Goal: Complete application form: Complete application form

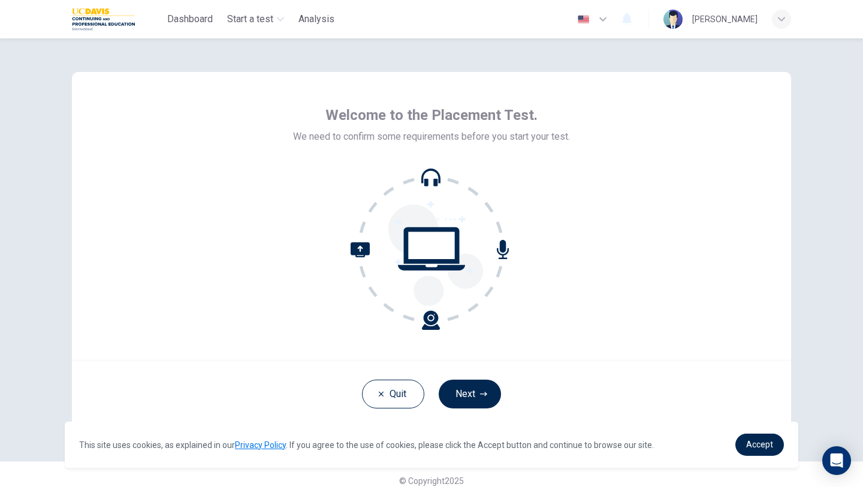
click at [468, 404] on button "Next" at bounding box center [470, 394] width 62 height 29
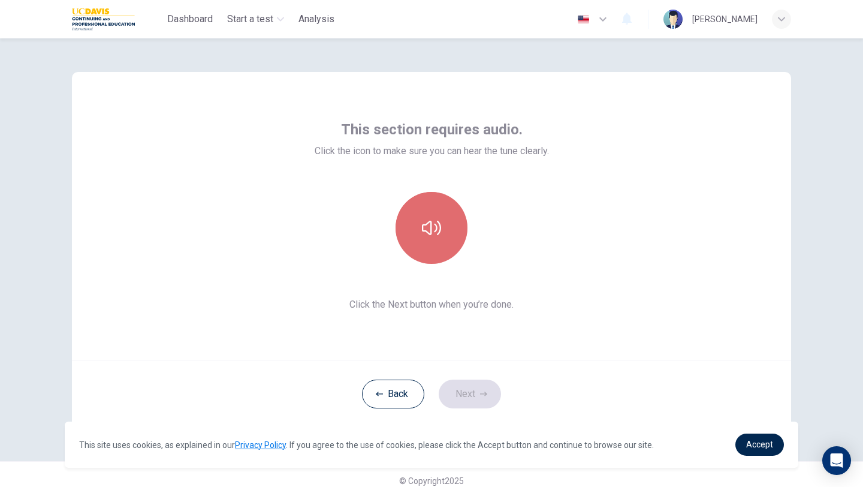
click at [422, 213] on button "button" at bounding box center [432, 228] width 72 height 72
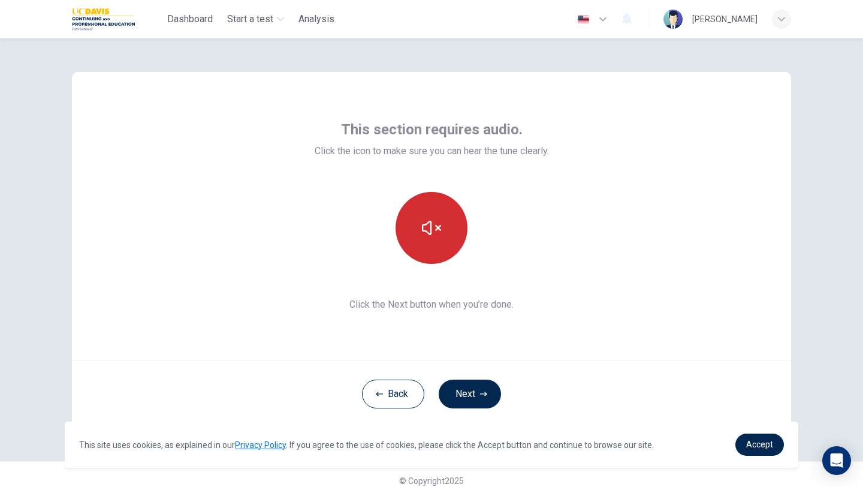
click at [422, 213] on button "button" at bounding box center [432, 228] width 72 height 72
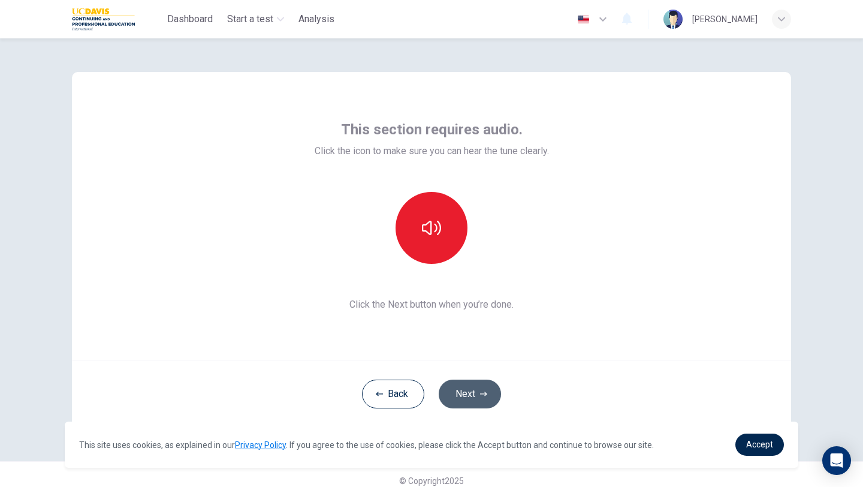
click at [479, 401] on button "Next" at bounding box center [470, 394] width 62 height 29
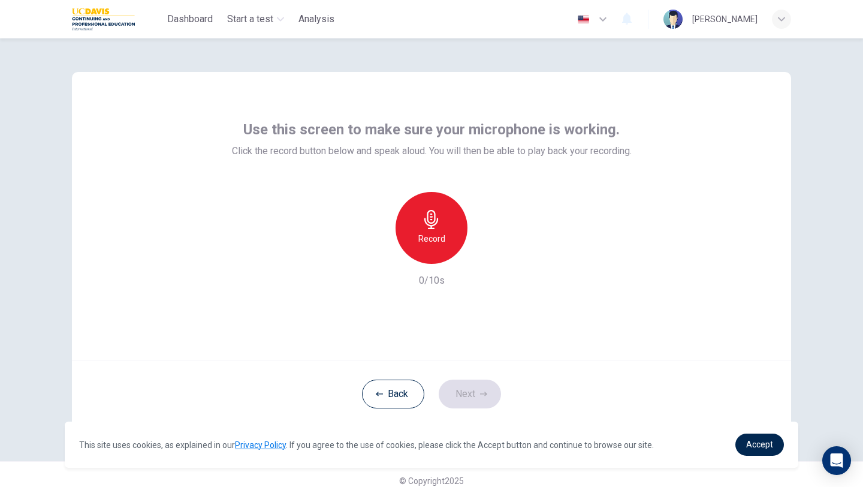
click at [428, 206] on div "Record" at bounding box center [432, 228] width 72 height 72
click at [428, 206] on div "Stop" at bounding box center [432, 228] width 72 height 72
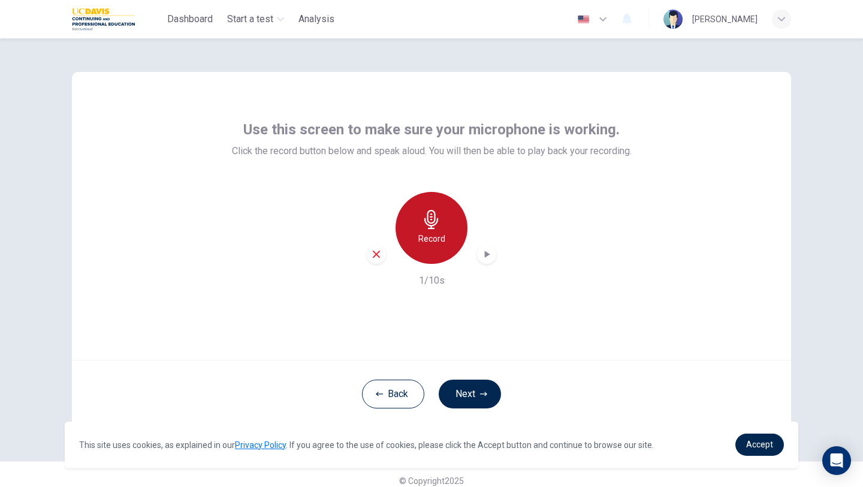
click at [428, 206] on div "Record" at bounding box center [432, 228] width 72 height 72
click at [428, 206] on div "Stop" at bounding box center [432, 228] width 72 height 72
click at [428, 206] on div "Record" at bounding box center [432, 228] width 72 height 72
click at [413, 237] on div "Stop" at bounding box center [432, 228] width 72 height 72
click at [375, 255] on icon "button" at bounding box center [376, 254] width 7 height 7
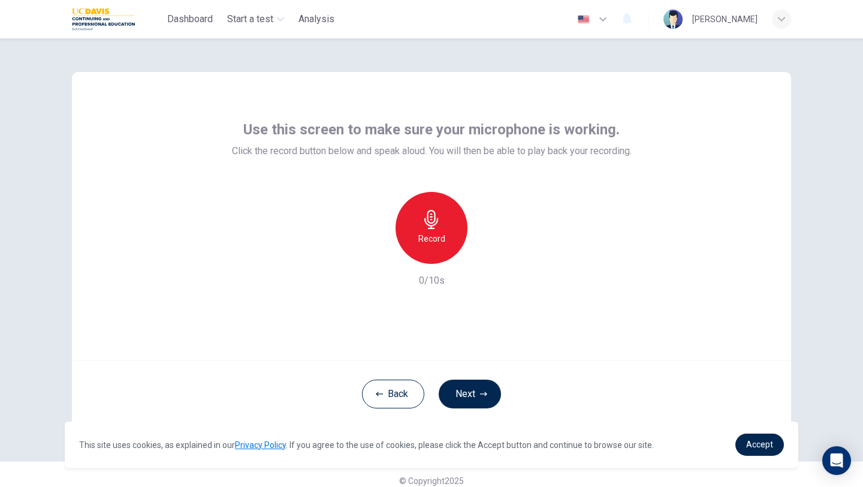
click at [434, 219] on icon "button" at bounding box center [431, 219] width 19 height 19
click at [488, 260] on div "button" at bounding box center [486, 254] width 19 height 19
click at [381, 260] on div "button" at bounding box center [376, 254] width 19 height 19
click at [475, 404] on button "Next" at bounding box center [470, 394] width 62 height 29
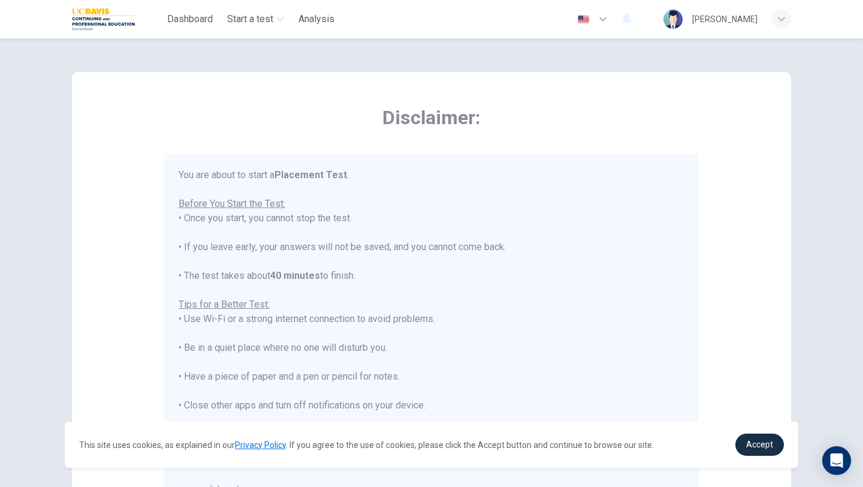
click at [771, 438] on link "Accept" at bounding box center [760, 445] width 49 height 22
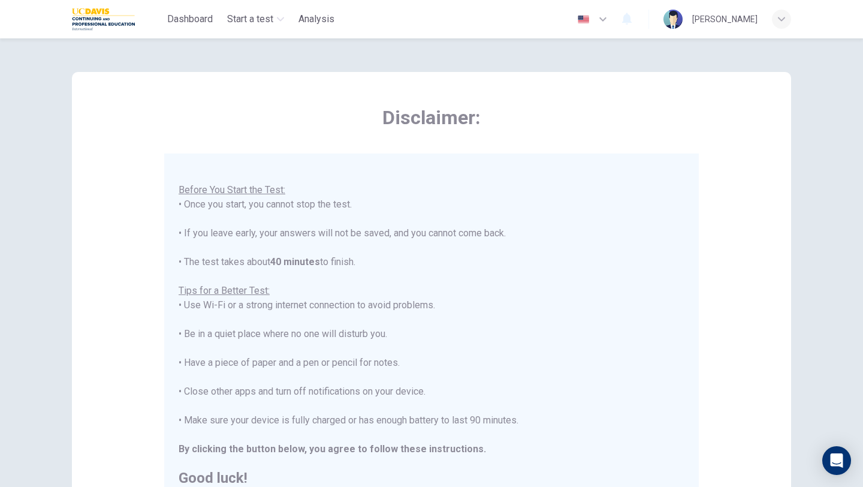
scroll to position [180, 0]
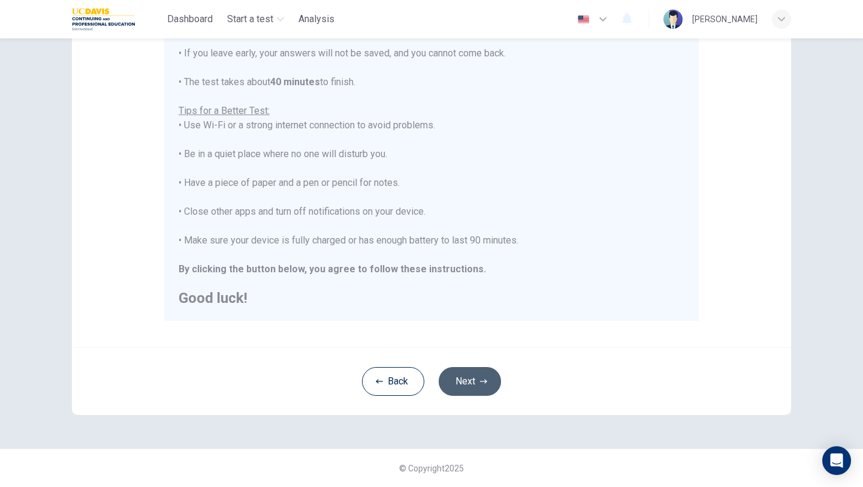
click at [493, 381] on button "Next" at bounding box center [470, 381] width 62 height 29
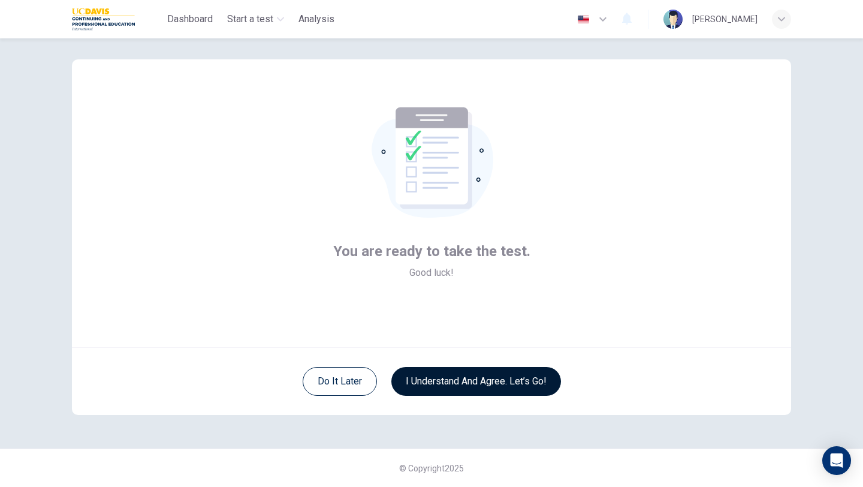
click at [493, 381] on button "I understand and agree. Let’s go!" at bounding box center [477, 381] width 170 height 29
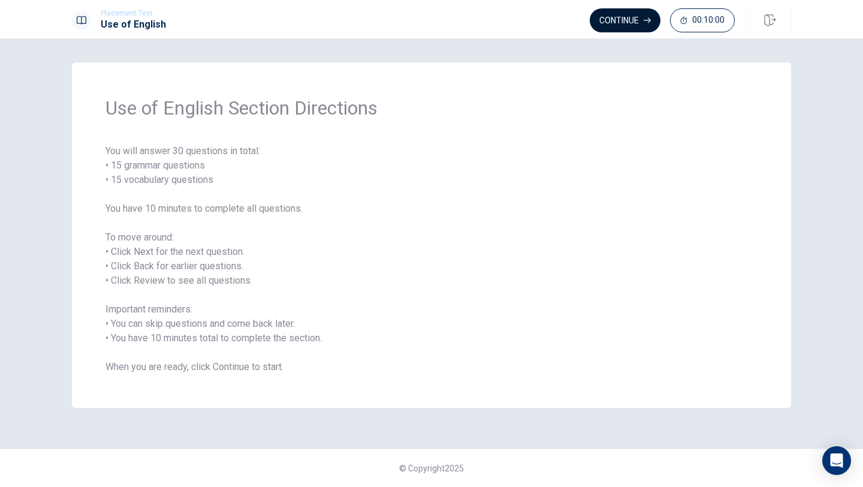
click at [639, 17] on button "Continue" at bounding box center [625, 20] width 71 height 24
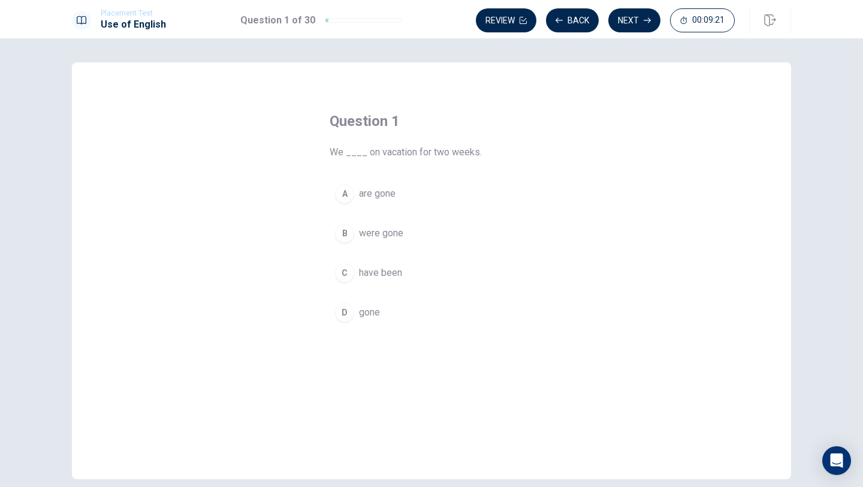
click at [364, 284] on button "C have been" at bounding box center [432, 273] width 204 height 30
click at [640, 29] on button "Next" at bounding box center [635, 20] width 52 height 24
click at [383, 231] on span "doesn’t" at bounding box center [374, 233] width 31 height 14
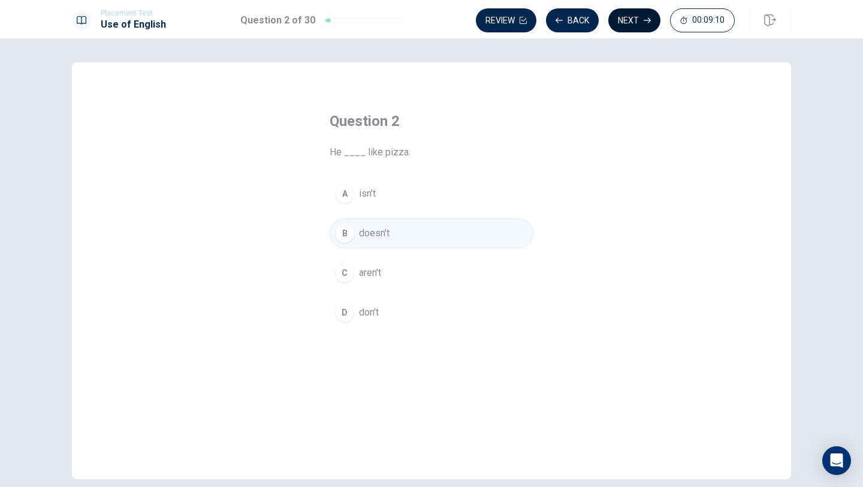
click at [630, 26] on button "Next" at bounding box center [635, 20] width 52 height 24
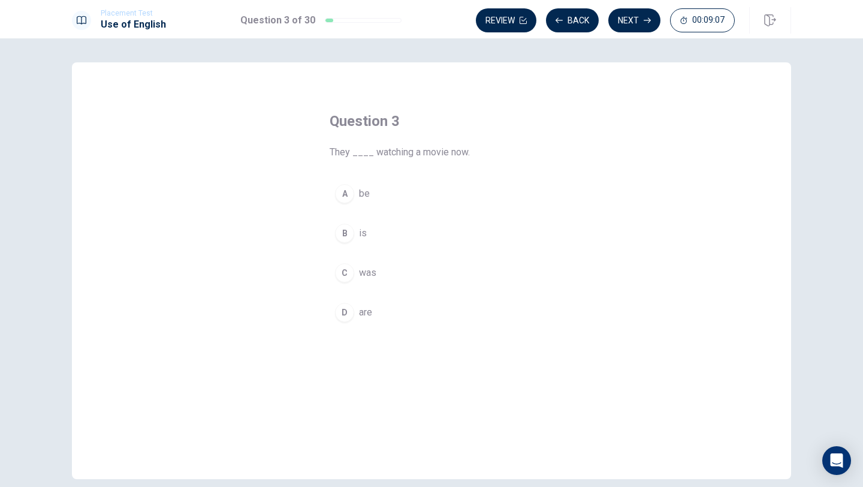
click at [367, 310] on span "are" at bounding box center [365, 312] width 13 height 14
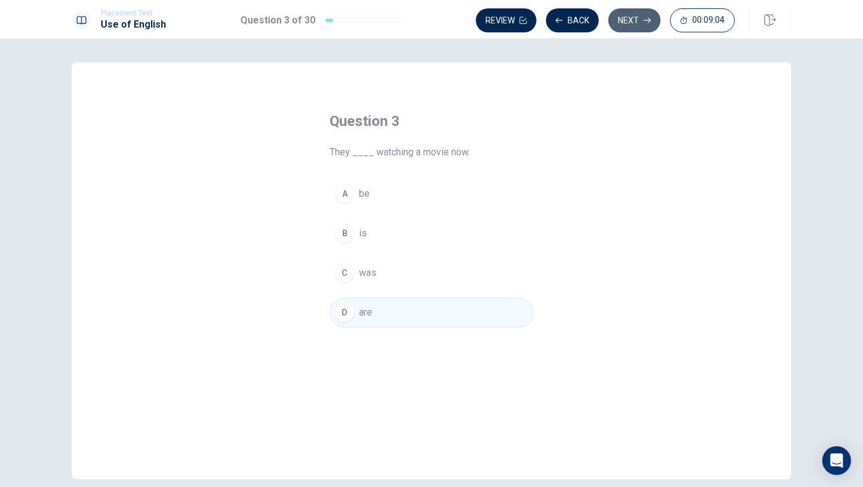
click at [636, 22] on button "Next" at bounding box center [635, 20] width 52 height 24
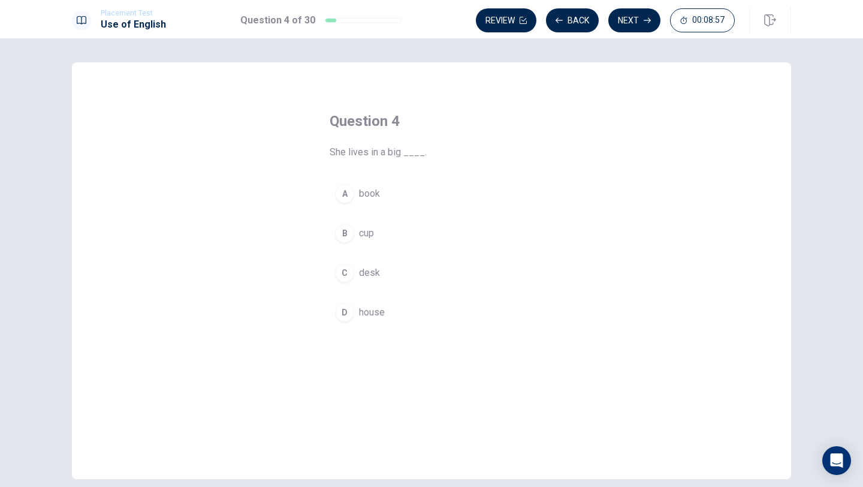
click at [376, 308] on span "house" at bounding box center [372, 312] width 26 height 14
click at [634, 25] on button "Next" at bounding box center [635, 20] width 52 height 24
click at [375, 279] on span "street" at bounding box center [371, 273] width 25 height 14
click at [628, 17] on button "Next" at bounding box center [635, 20] width 52 height 24
click at [358, 312] on button "D Has" at bounding box center [432, 312] width 204 height 30
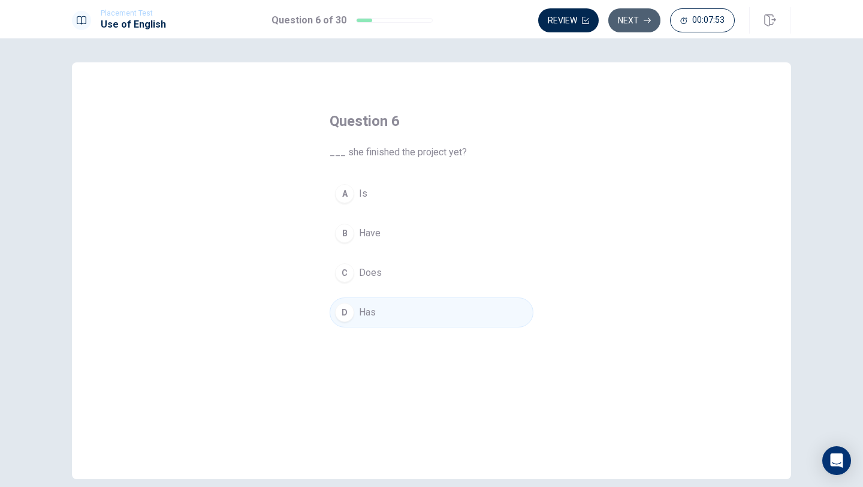
click at [638, 10] on button "Next" at bounding box center [635, 20] width 52 height 24
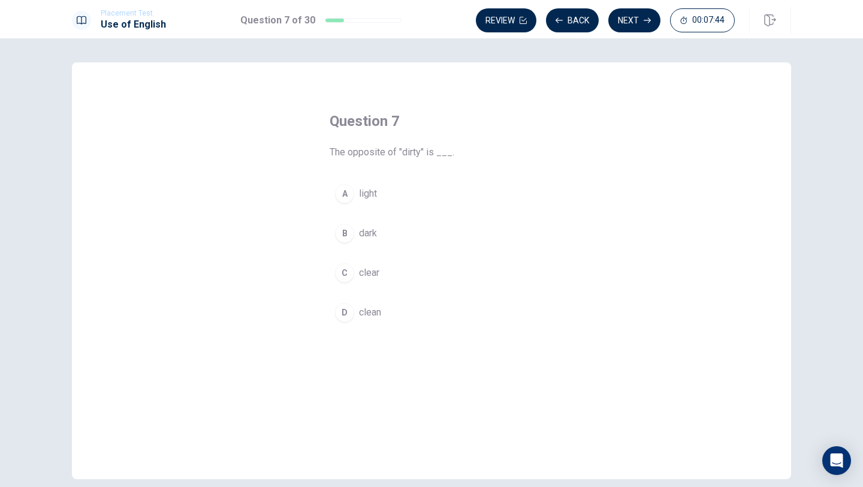
click at [376, 315] on span "clean" at bounding box center [370, 312] width 22 height 14
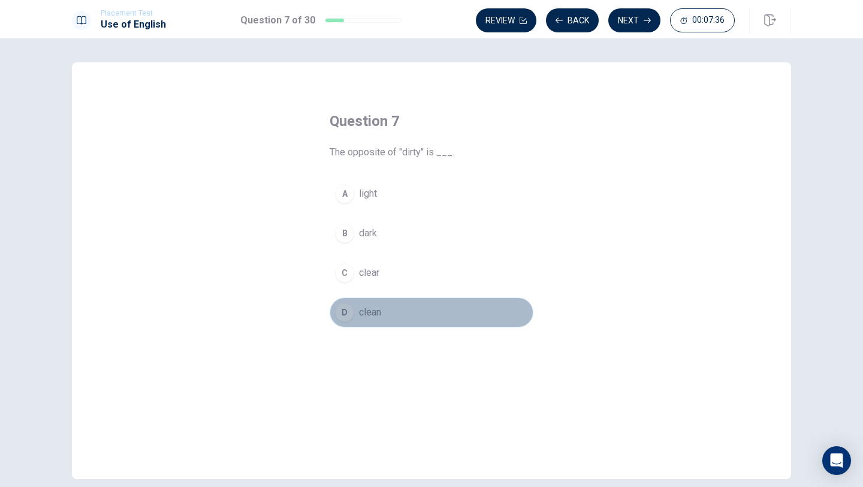
click at [376, 315] on span "clean" at bounding box center [370, 312] width 22 height 14
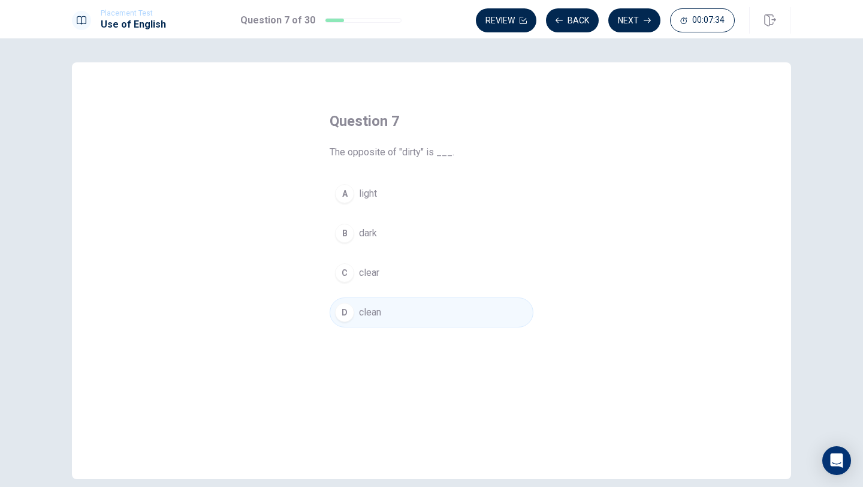
click at [641, 19] on button "Next" at bounding box center [635, 20] width 52 height 24
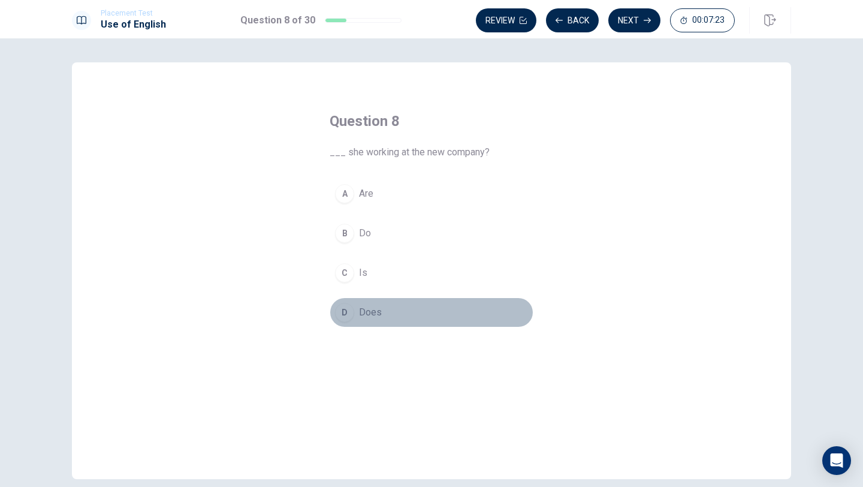
click at [377, 315] on span "Does" at bounding box center [370, 312] width 23 height 14
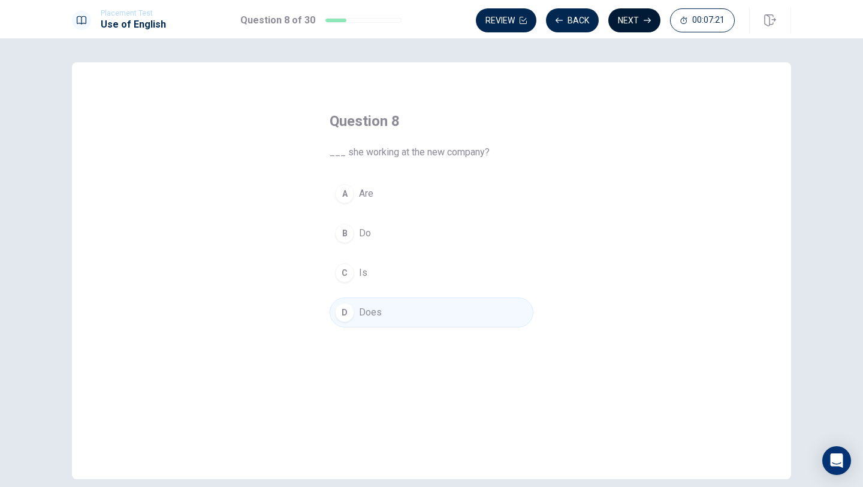
click at [654, 19] on button "Next" at bounding box center [635, 20] width 52 height 24
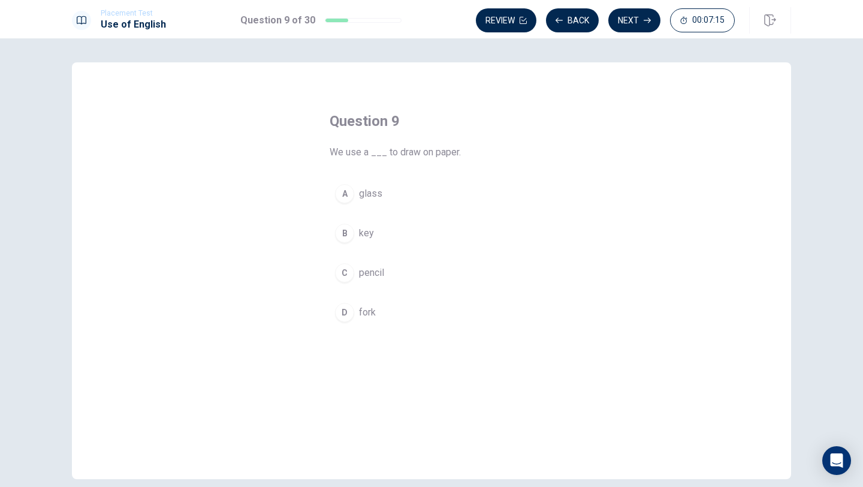
click at [380, 272] on span "pencil" at bounding box center [371, 273] width 25 height 14
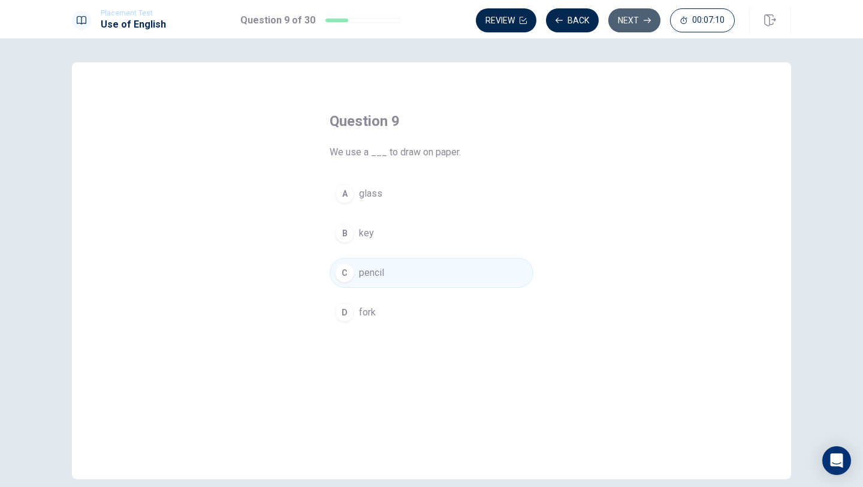
click at [636, 29] on button "Next" at bounding box center [635, 20] width 52 height 24
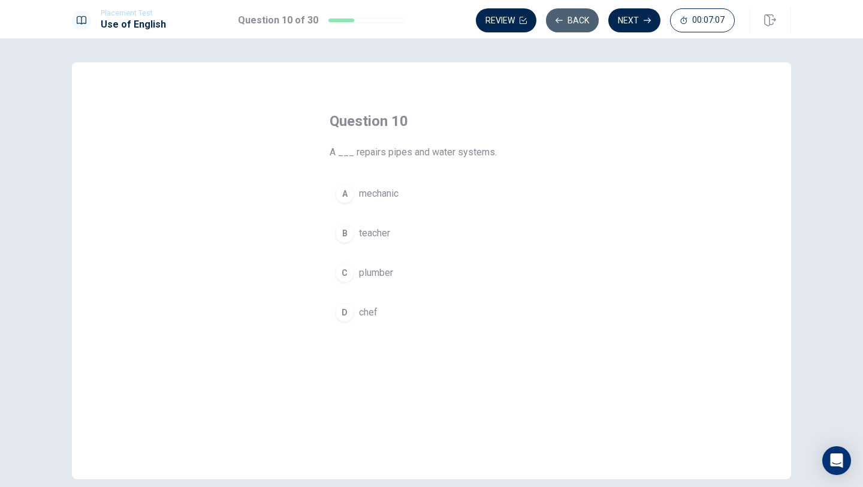
click at [576, 24] on button "Back" at bounding box center [572, 20] width 53 height 24
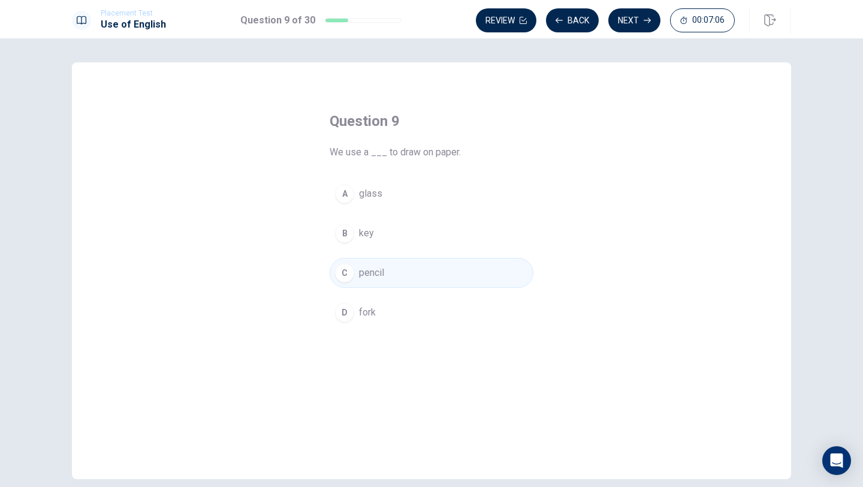
click at [642, 19] on button "Next" at bounding box center [635, 20] width 52 height 24
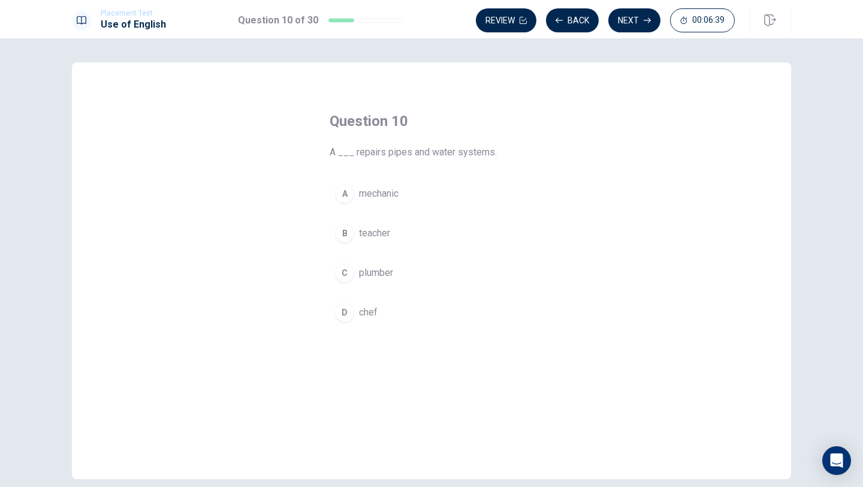
click at [390, 194] on span "mechanic" at bounding box center [379, 193] width 40 height 14
click at [386, 278] on span "plumber" at bounding box center [376, 273] width 34 height 14
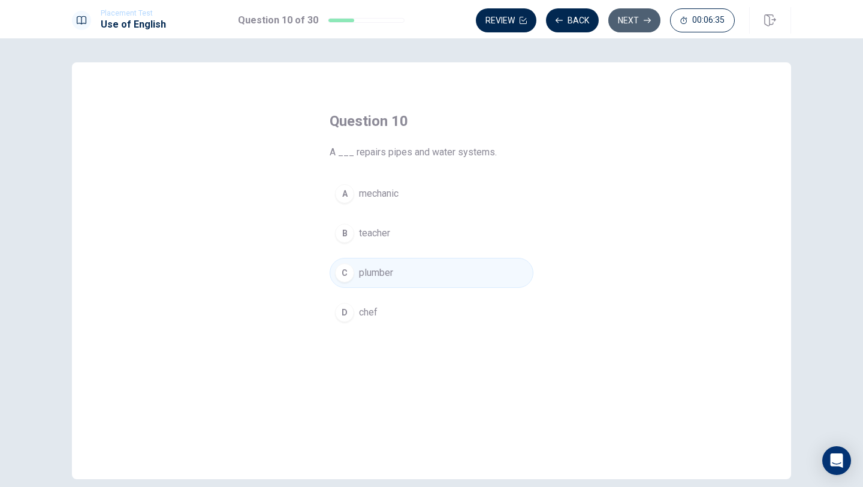
click at [639, 23] on button "Next" at bounding box center [635, 20] width 52 height 24
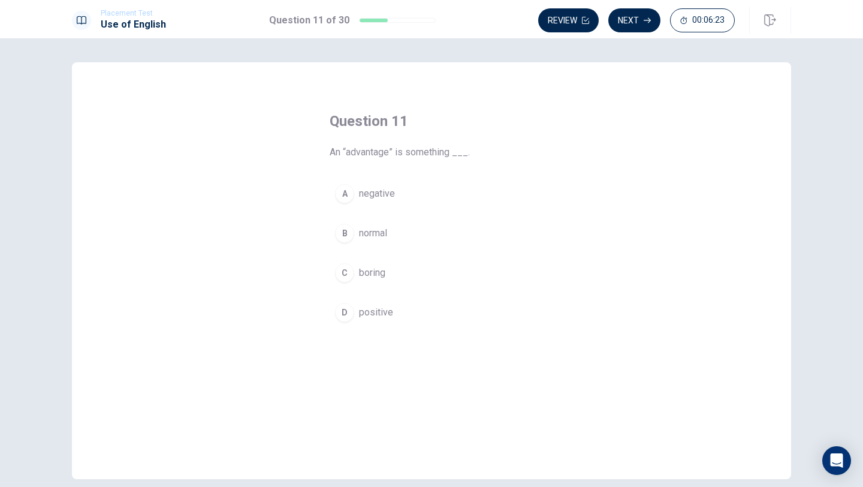
click at [388, 318] on span "positive" at bounding box center [376, 312] width 34 height 14
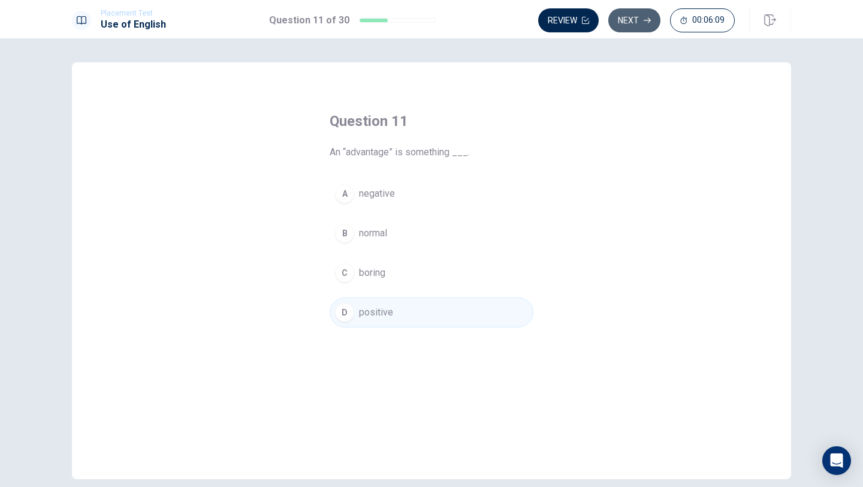
click at [639, 20] on button "Next" at bounding box center [635, 20] width 52 height 24
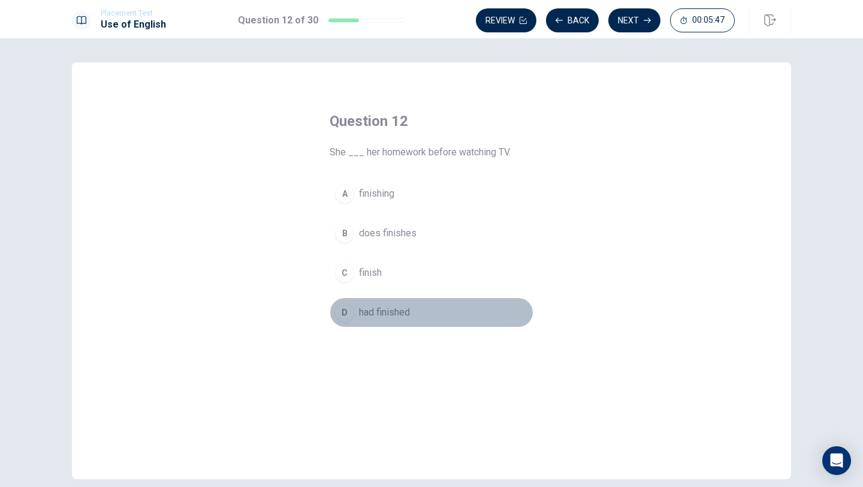
click at [372, 322] on button "D had finished" at bounding box center [432, 312] width 204 height 30
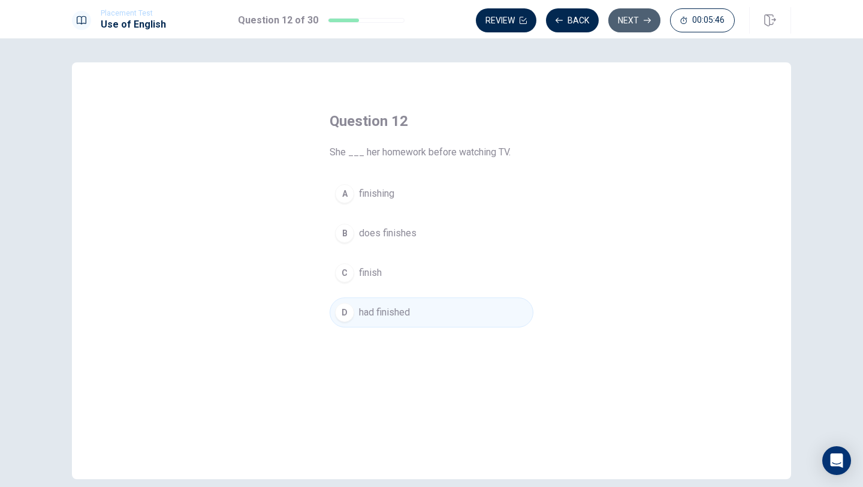
click at [628, 26] on button "Next" at bounding box center [635, 20] width 52 height 24
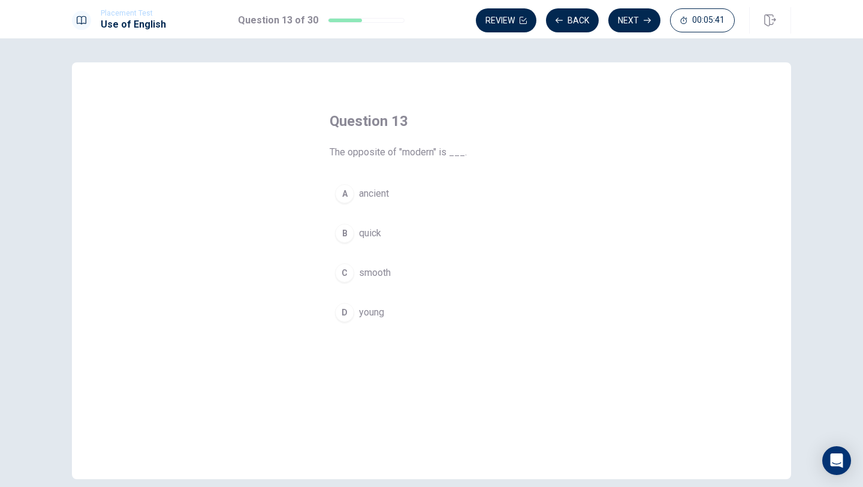
click at [388, 193] on span "ancient" at bounding box center [374, 193] width 30 height 14
click at [634, 14] on button "Next" at bounding box center [635, 20] width 52 height 24
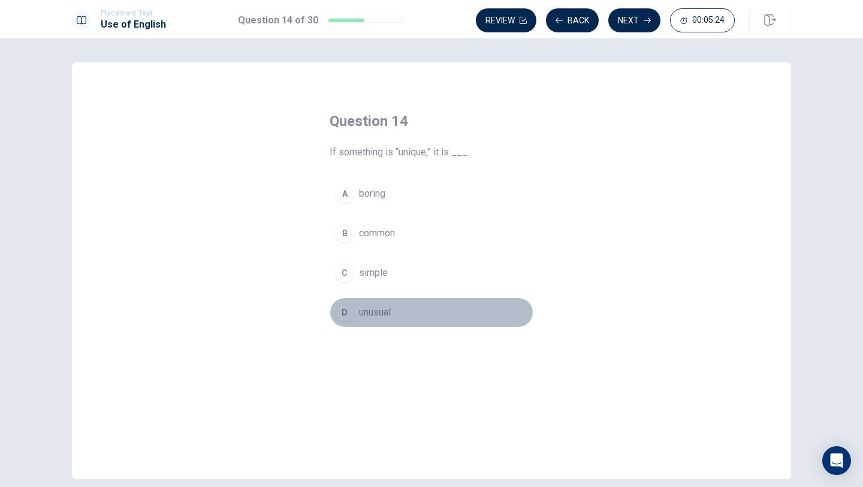
click at [387, 314] on span "unusual" at bounding box center [375, 312] width 32 height 14
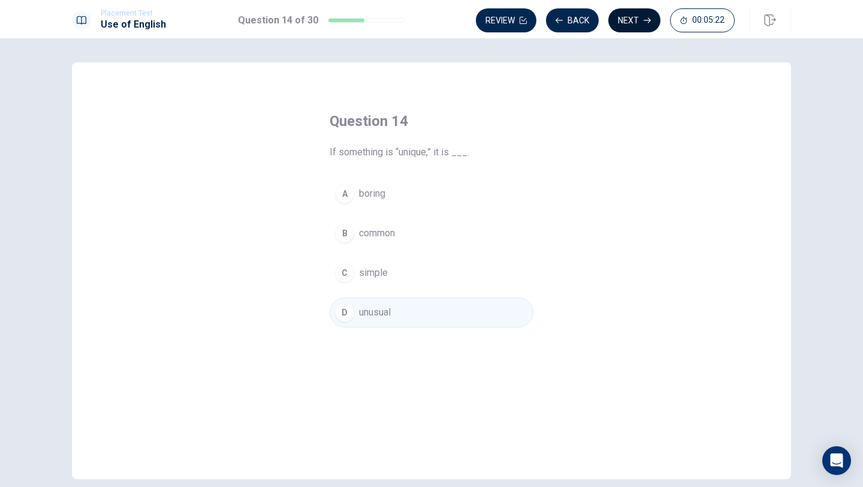
click at [629, 23] on button "Next" at bounding box center [635, 20] width 52 height 24
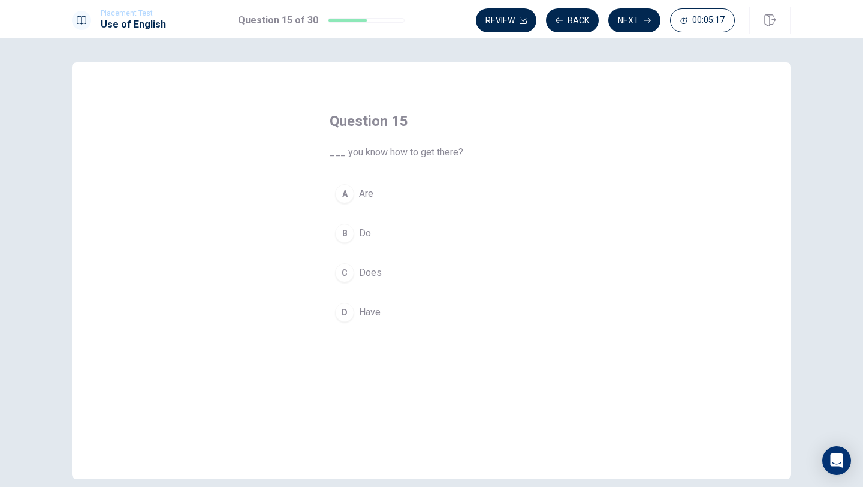
click at [390, 239] on button "B Do" at bounding box center [432, 233] width 204 height 30
click at [633, 17] on button "Next" at bounding box center [635, 20] width 52 height 24
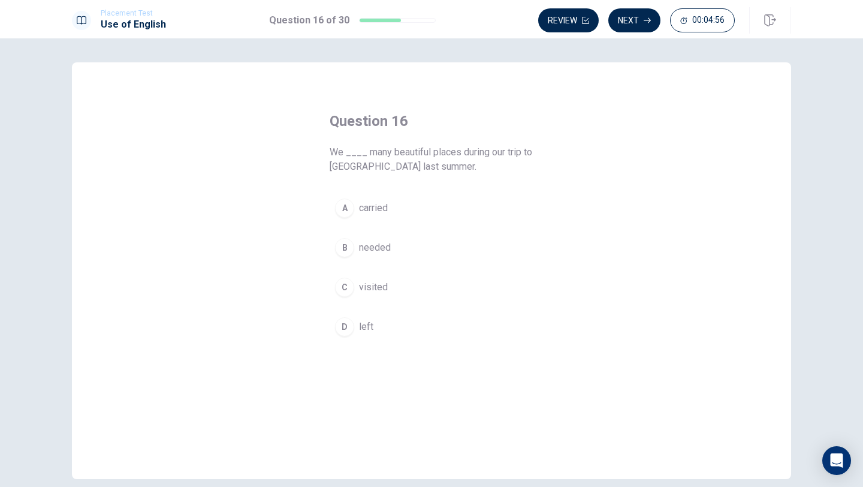
click at [399, 294] on button "C visited" at bounding box center [432, 287] width 204 height 30
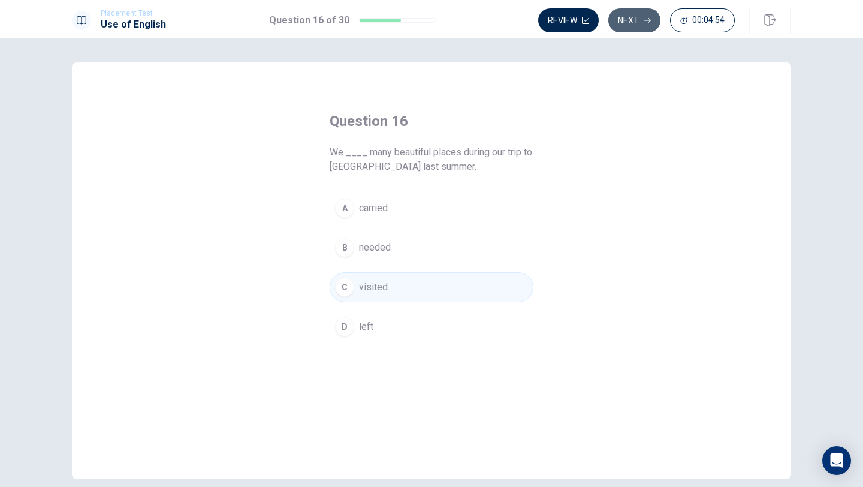
click at [638, 22] on button "Next" at bounding box center [635, 20] width 52 height 24
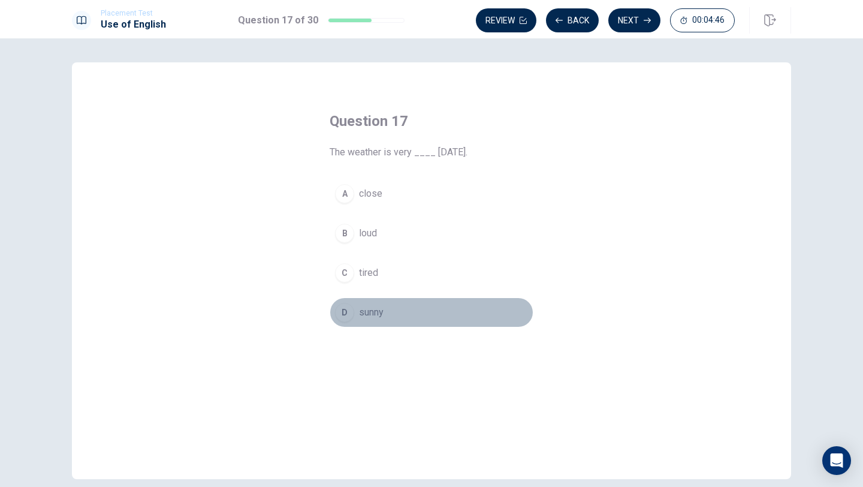
click at [392, 312] on button "D sunny" at bounding box center [432, 312] width 204 height 30
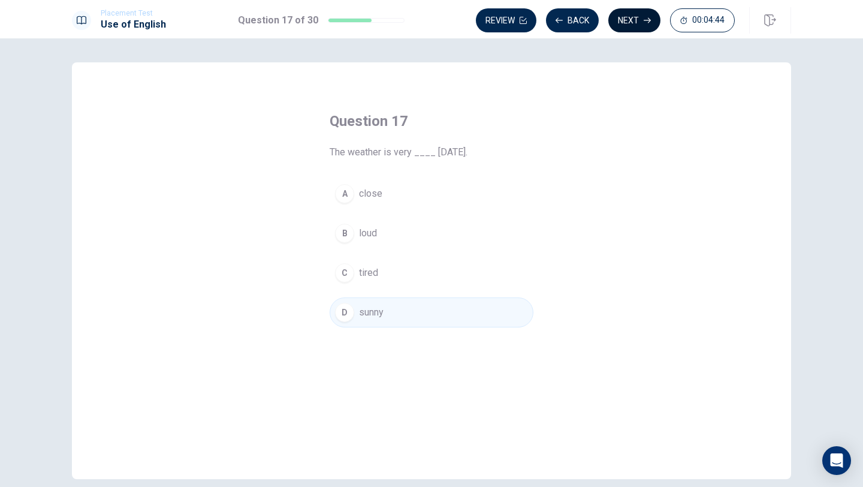
click at [655, 10] on button "Next" at bounding box center [635, 20] width 52 height 24
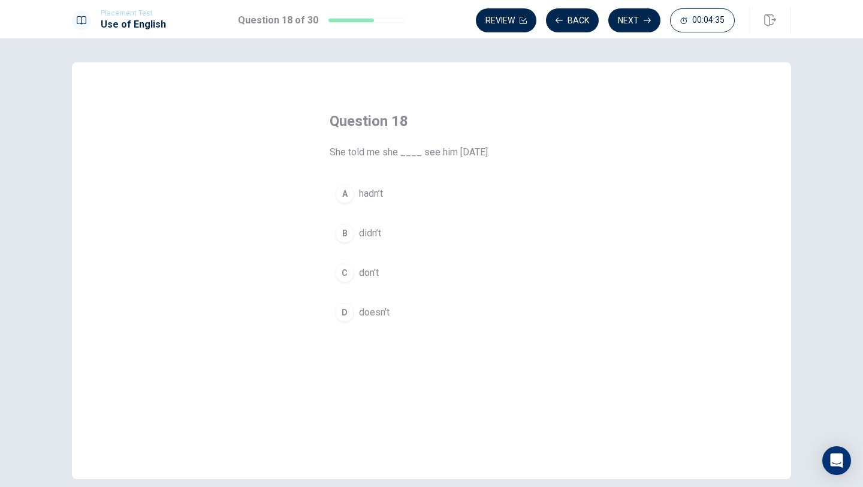
click at [366, 303] on button "D doesn’t" at bounding box center [432, 312] width 204 height 30
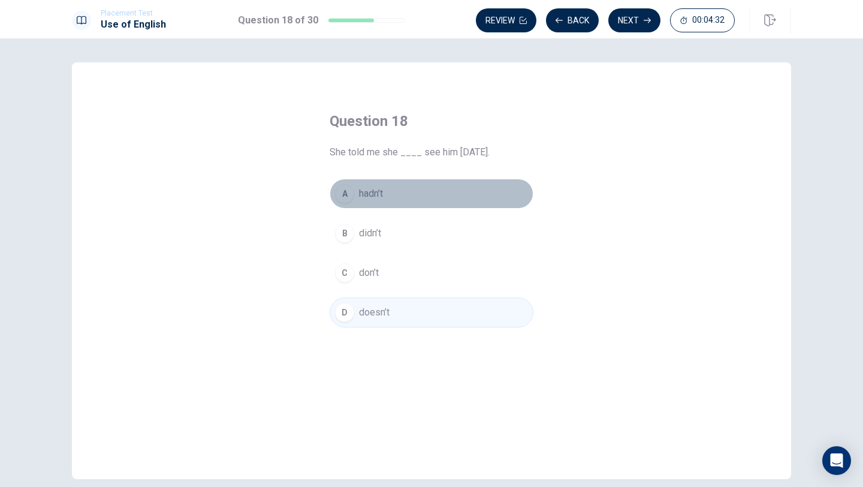
click at [387, 199] on button "A hadn’t" at bounding box center [432, 194] width 204 height 30
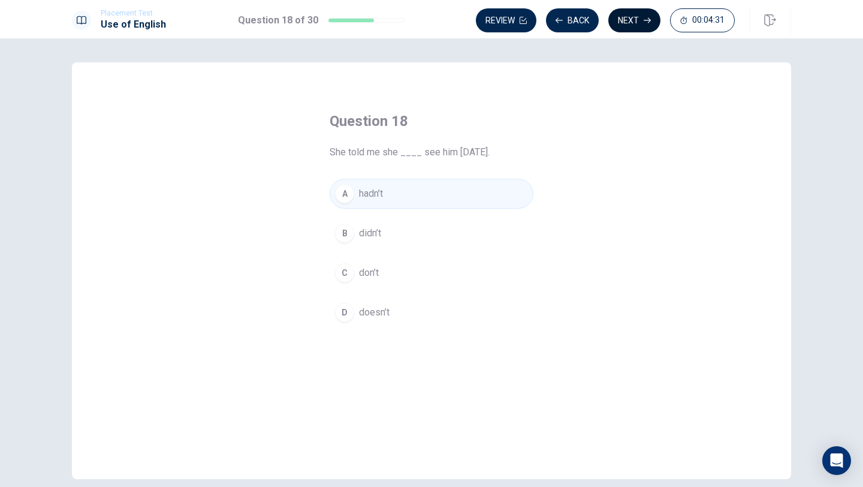
click at [642, 22] on button "Next" at bounding box center [635, 20] width 52 height 24
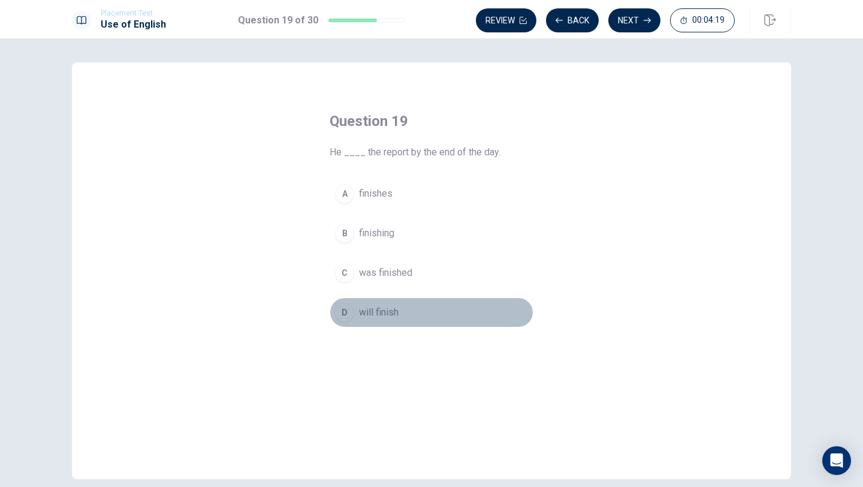
click at [389, 298] on button "D will finish" at bounding box center [432, 312] width 204 height 30
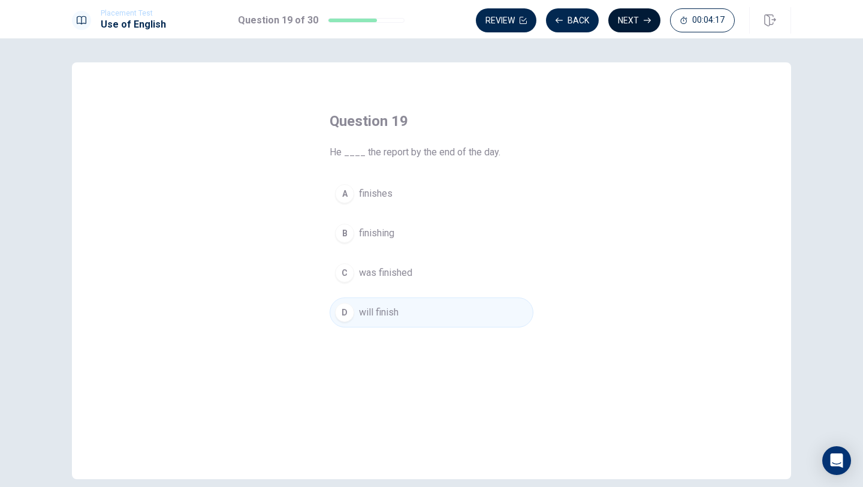
click at [631, 19] on button "Next" at bounding box center [635, 20] width 52 height 24
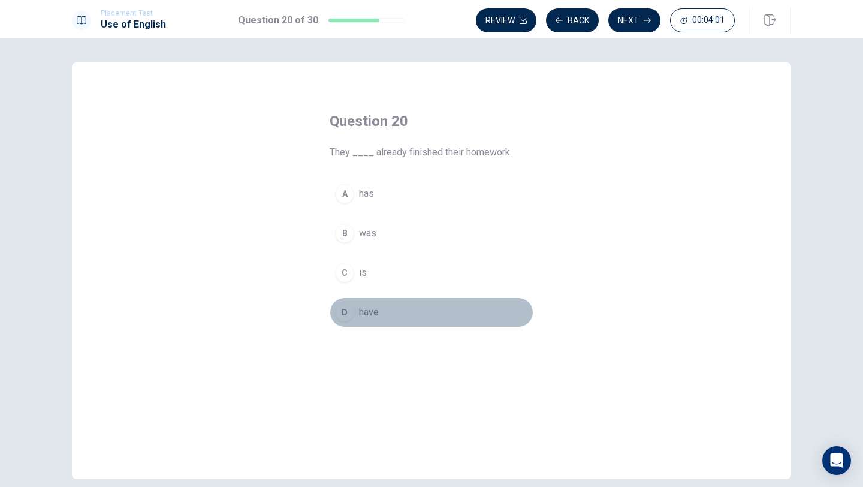
click at [374, 300] on button "D have" at bounding box center [432, 312] width 204 height 30
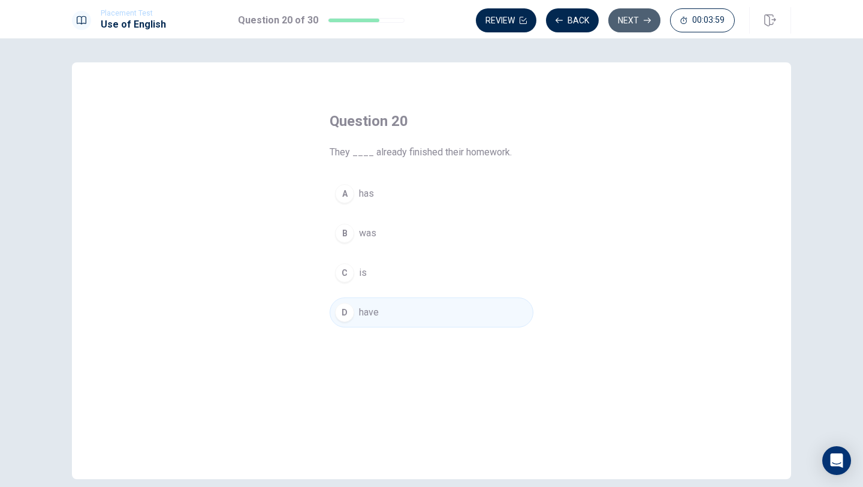
click at [639, 20] on button "Next" at bounding box center [635, 20] width 52 height 24
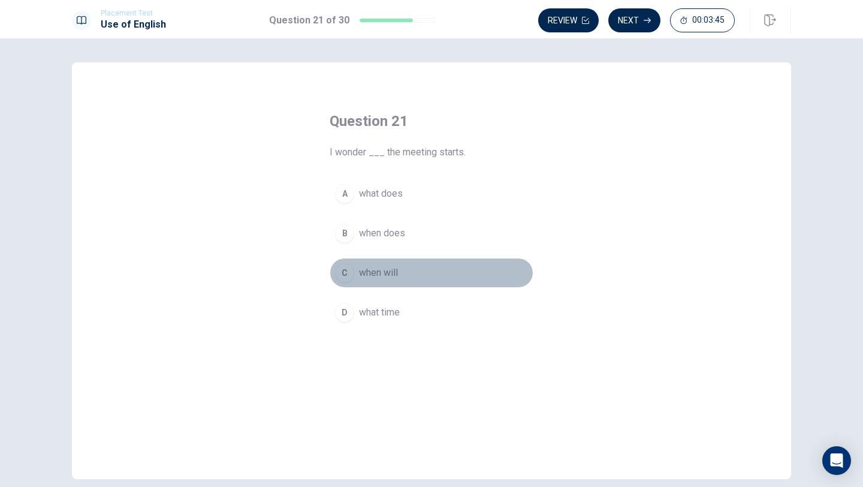
click at [393, 270] on span "when will" at bounding box center [378, 273] width 39 height 14
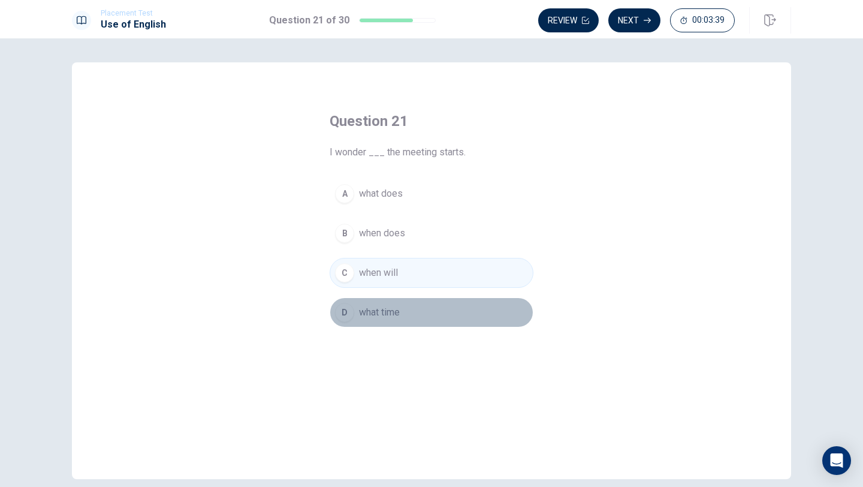
click at [452, 303] on button "D what time" at bounding box center [432, 312] width 204 height 30
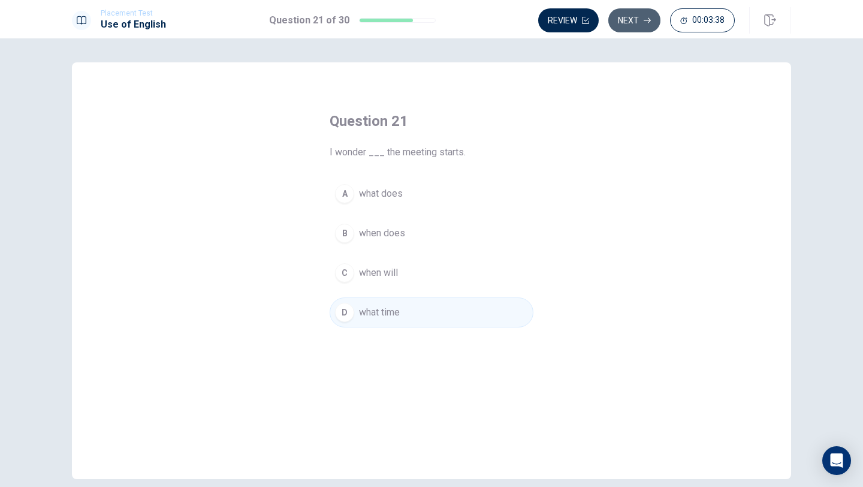
click at [633, 22] on button "Next" at bounding box center [635, 20] width 52 height 24
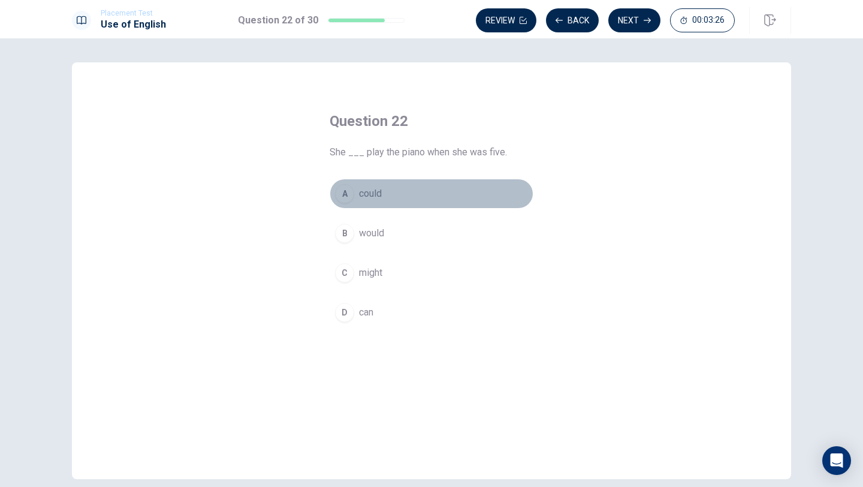
click at [386, 189] on button "A could" at bounding box center [432, 194] width 204 height 30
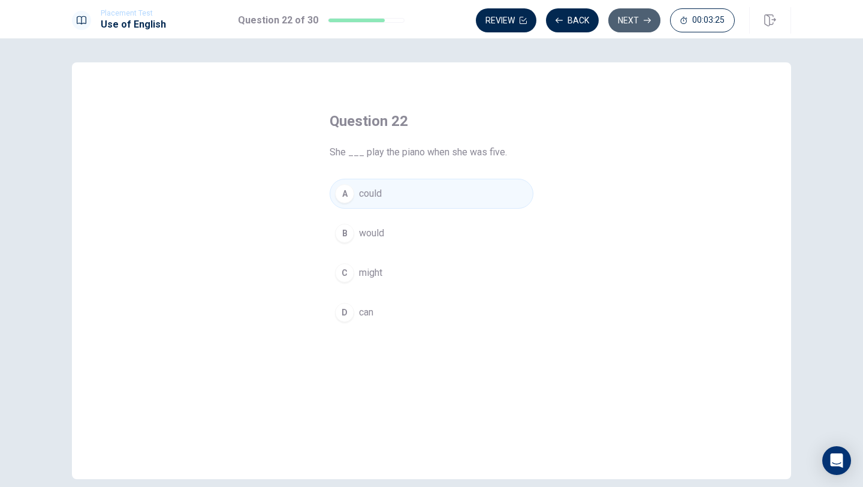
click at [637, 22] on button "Next" at bounding box center [635, 20] width 52 height 24
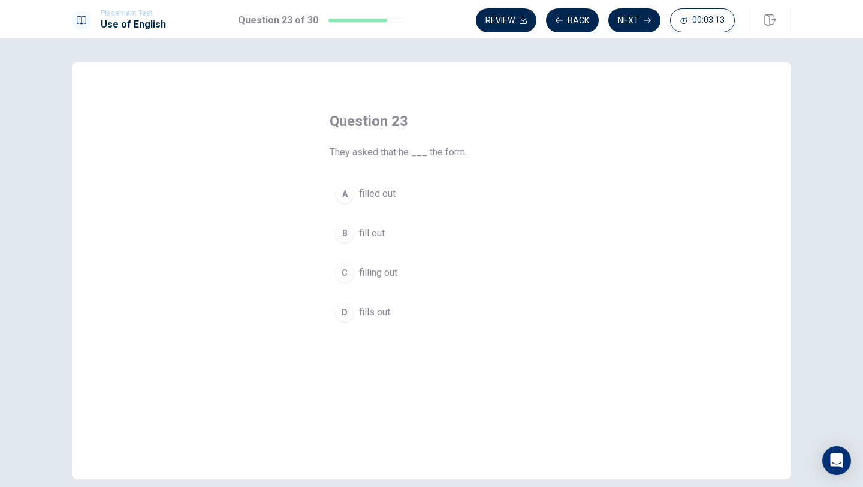
click at [381, 305] on span "fills out" at bounding box center [374, 312] width 31 height 14
click at [636, 15] on button "Next" at bounding box center [635, 20] width 52 height 24
click at [383, 269] on span "benefit" at bounding box center [373, 273] width 29 height 14
click at [642, 22] on button "Next" at bounding box center [635, 20] width 52 height 24
click at [385, 237] on span "because" at bounding box center [377, 233] width 36 height 14
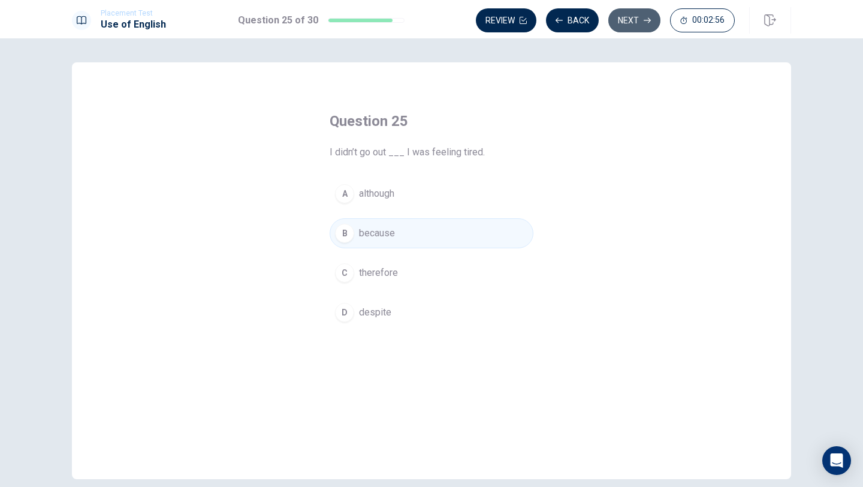
click at [650, 13] on button "Next" at bounding box center [635, 20] width 52 height 24
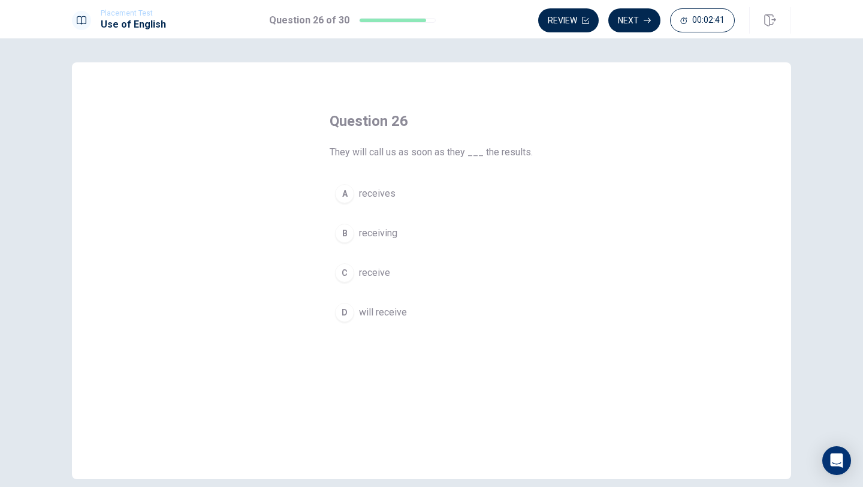
click at [390, 192] on span "receives" at bounding box center [377, 193] width 37 height 14
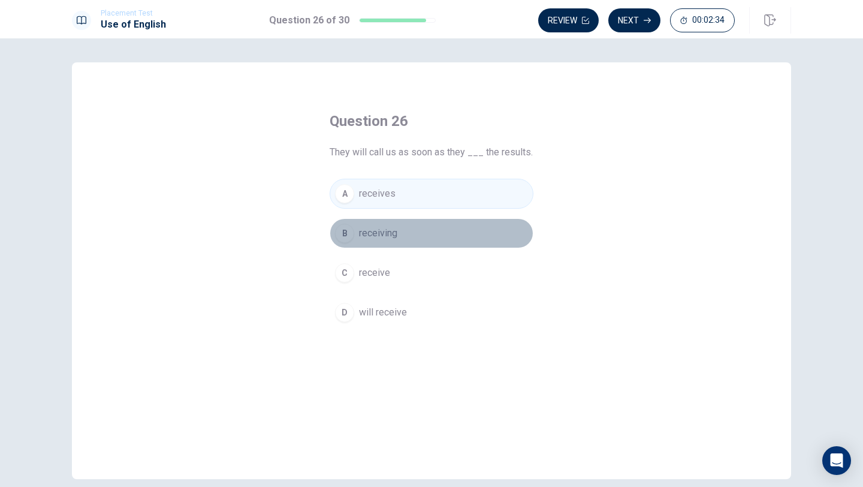
click at [395, 227] on span "receiving" at bounding box center [378, 233] width 38 height 14
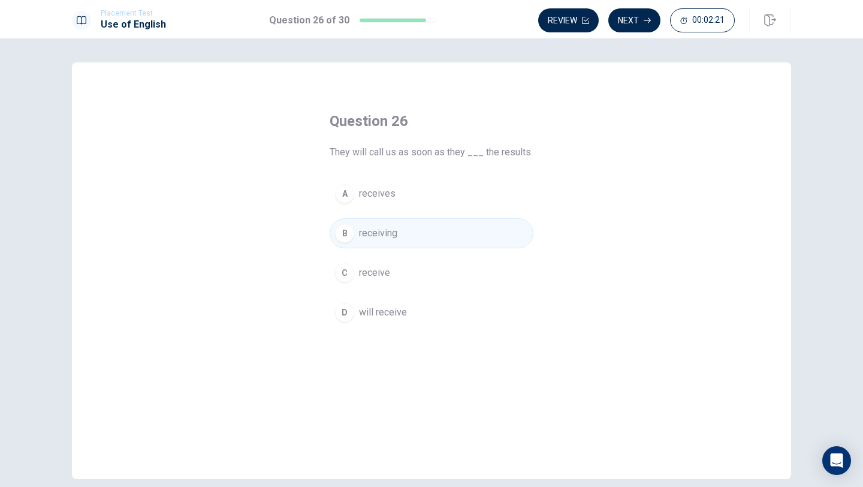
click at [431, 288] on div "A receives B receiving C receive D will receive" at bounding box center [432, 253] width 204 height 149
click at [431, 275] on button "C receive" at bounding box center [432, 273] width 204 height 30
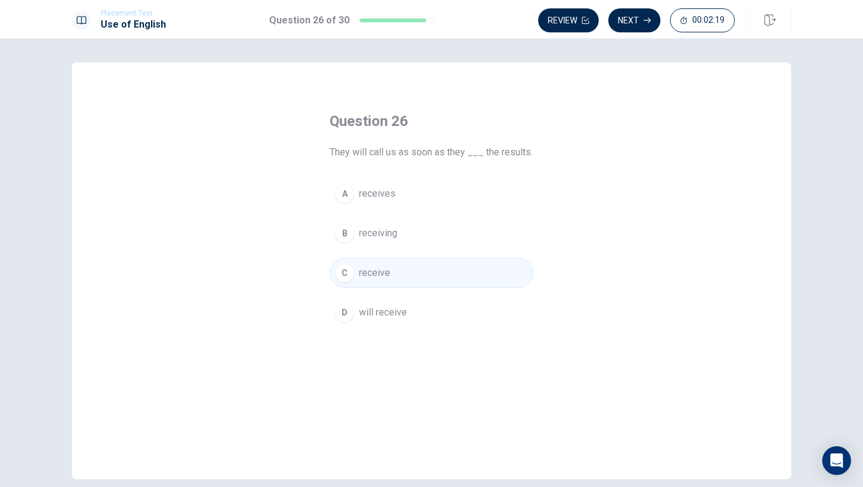
click at [634, 7] on div "Review Next 00:02:19" at bounding box center [664, 20] width 253 height 26
click at [637, 22] on button "Next" at bounding box center [635, 20] width 52 height 24
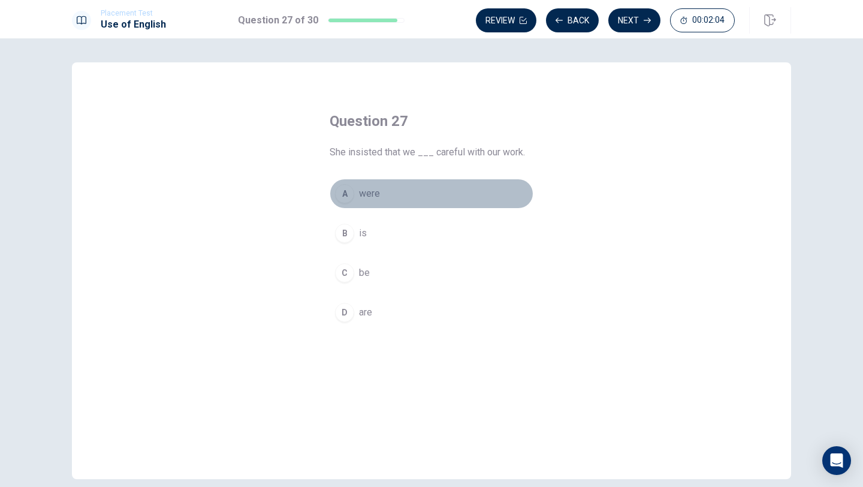
click at [371, 197] on span "were" at bounding box center [369, 193] width 21 height 14
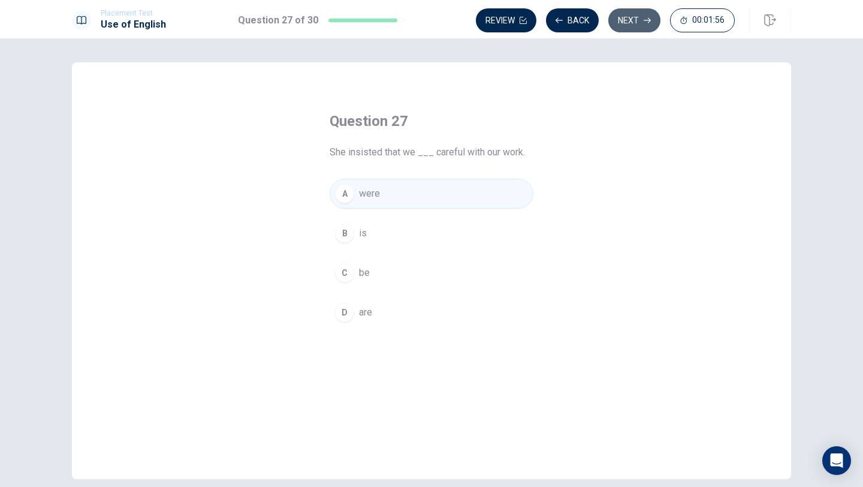
click at [640, 24] on button "Next" at bounding box center [635, 20] width 52 height 24
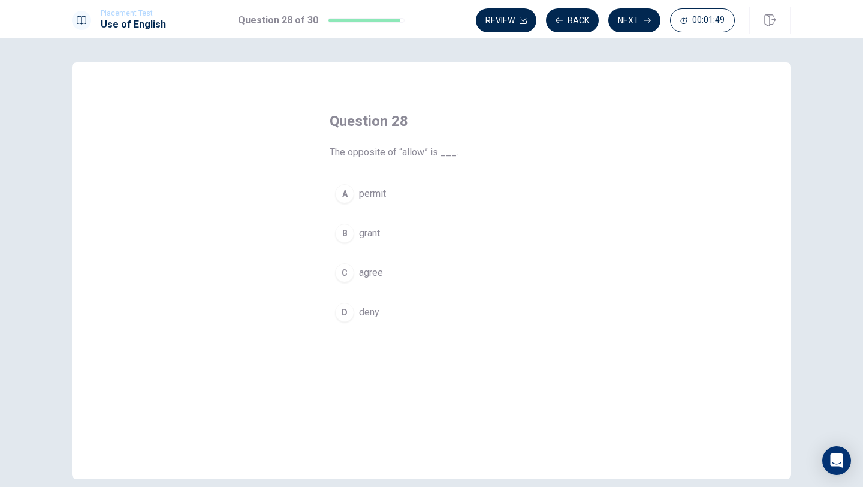
click at [380, 237] on span "grant" at bounding box center [369, 233] width 21 height 14
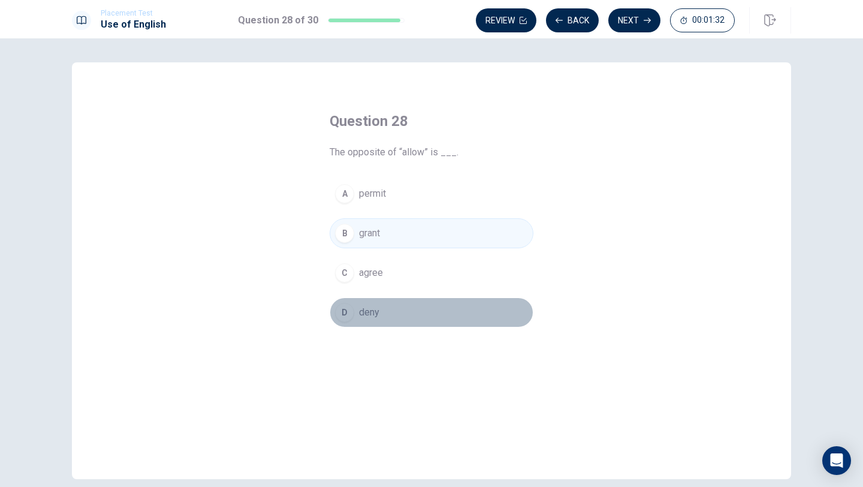
click at [394, 318] on button "D deny" at bounding box center [432, 312] width 204 height 30
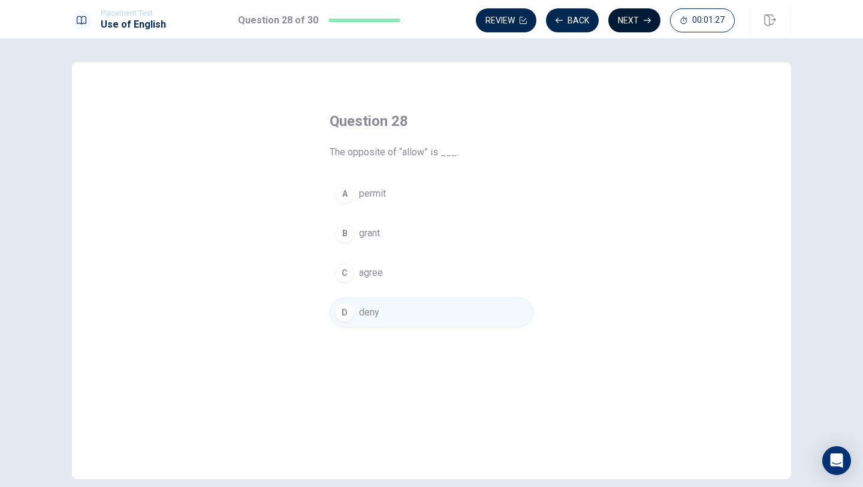
click at [634, 16] on button "Next" at bounding box center [635, 20] width 52 height 24
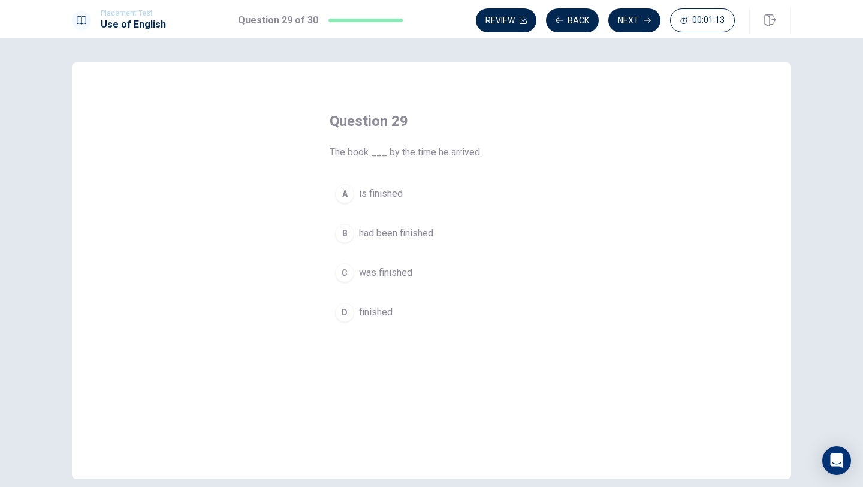
click at [399, 273] on span "was finished" at bounding box center [385, 273] width 53 height 14
click at [403, 230] on span "had been finished" at bounding box center [396, 233] width 74 height 14
click at [443, 292] on div "A is finished B had been finished C was finished D finished" at bounding box center [432, 253] width 204 height 149
click at [444, 267] on button "C was finished" at bounding box center [432, 273] width 204 height 30
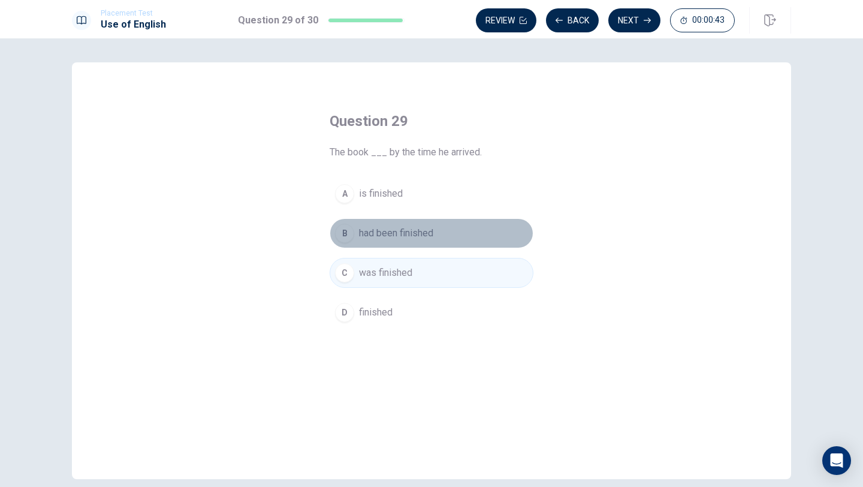
click at [463, 235] on button "B had been finished" at bounding box center [432, 233] width 204 height 30
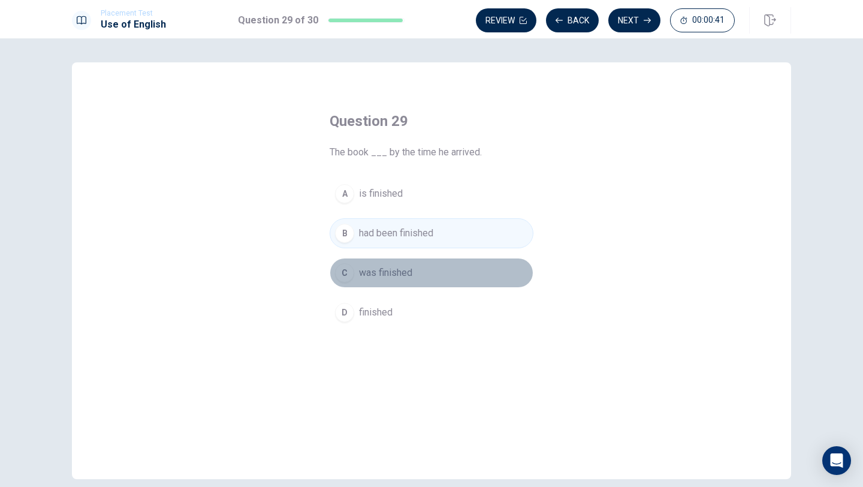
click at [446, 282] on button "C was finished" at bounding box center [432, 273] width 204 height 30
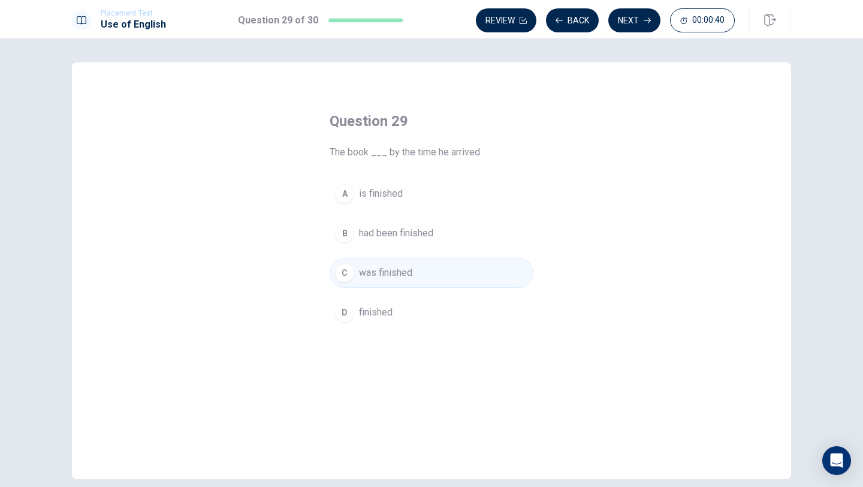
click at [636, 3] on div "Placement Test Use of English Question 29 of 30 Review Back Next 00:00:40" at bounding box center [431, 19] width 863 height 38
click at [636, 14] on button "Next" at bounding box center [635, 20] width 52 height 24
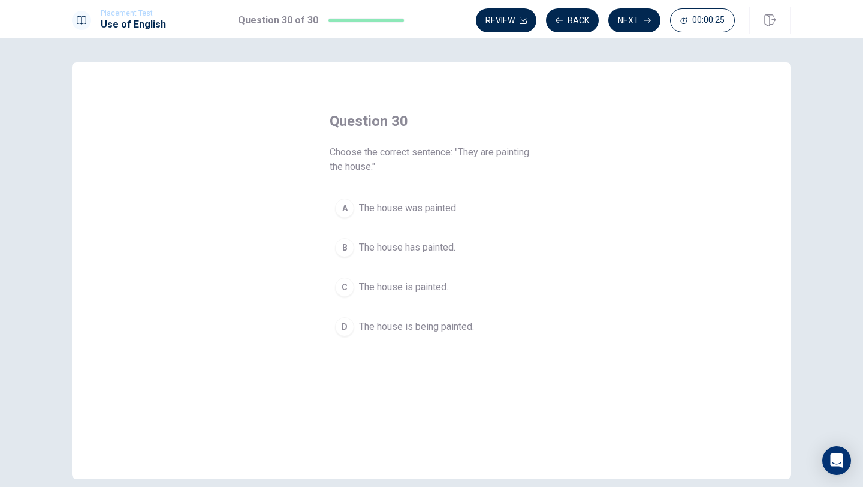
click at [376, 324] on span "The house is being painted." at bounding box center [416, 327] width 115 height 14
click at [621, 25] on button "Next" at bounding box center [635, 20] width 52 height 24
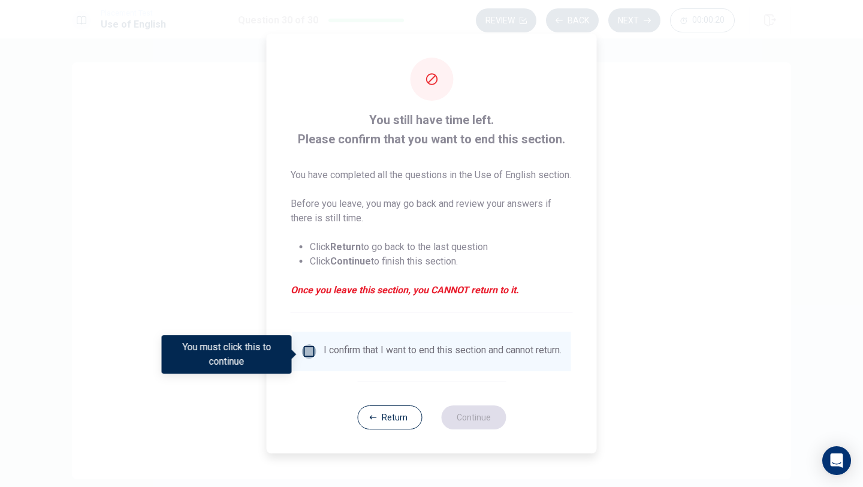
click at [307, 359] on input "You must click this to continue" at bounding box center [309, 351] width 14 height 14
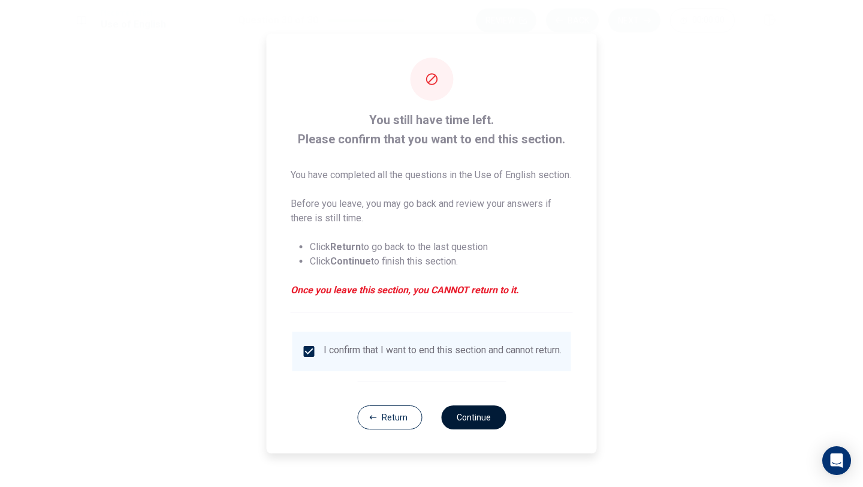
click at [484, 422] on button "Continue" at bounding box center [473, 417] width 65 height 24
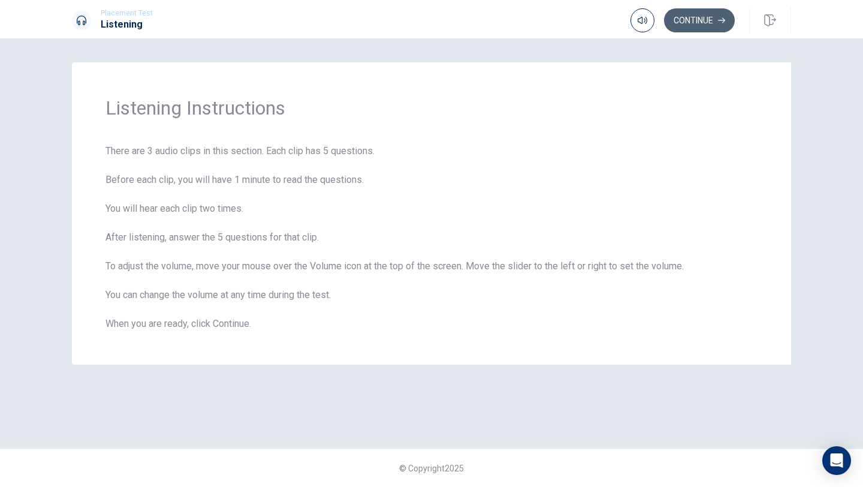
click at [691, 26] on button "Continue" at bounding box center [699, 20] width 71 height 24
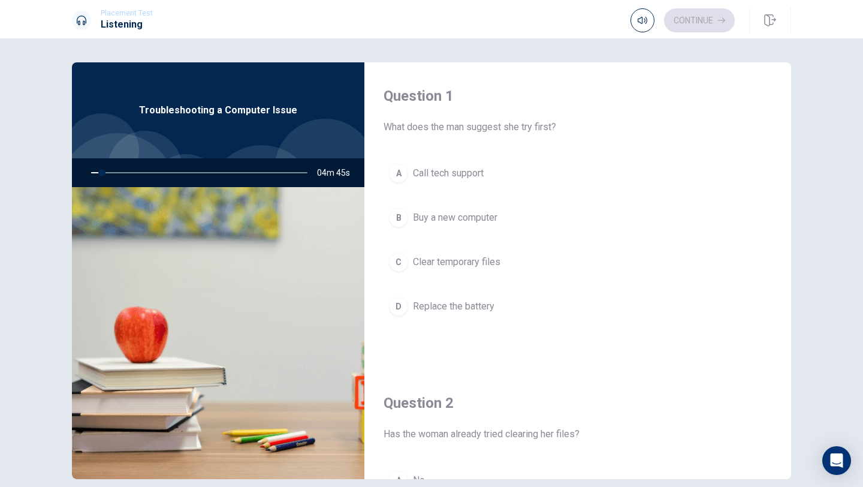
drag, startPoint x: 104, startPoint y: 173, endPoint x: 86, endPoint y: 173, distance: 18.6
click at [86, 173] on div at bounding box center [197, 172] width 240 height 29
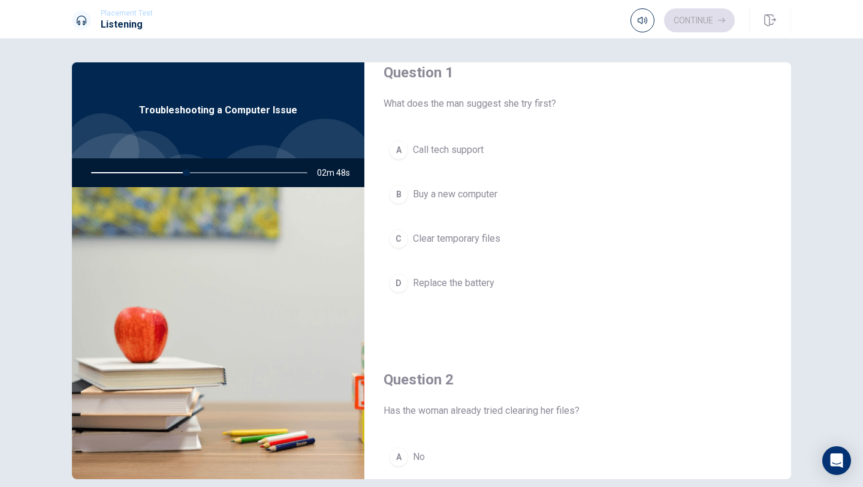
scroll to position [25, 0]
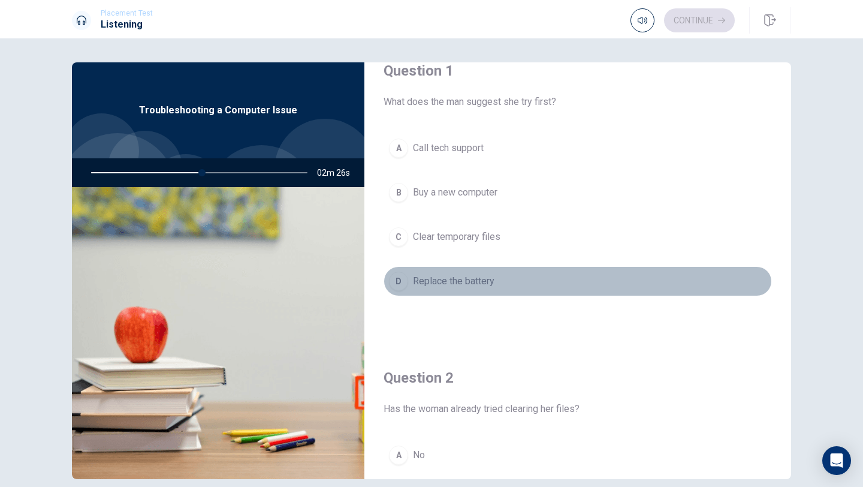
click at [453, 284] on span "Replace the battery" at bounding box center [454, 281] width 82 height 14
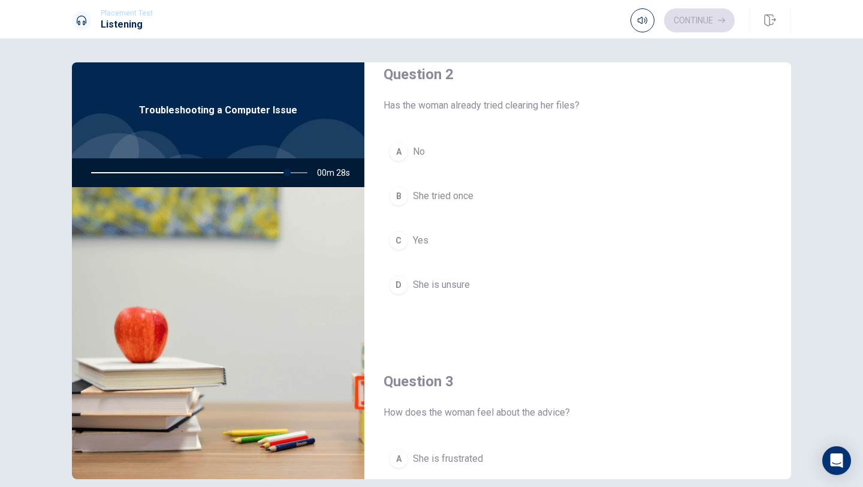
scroll to position [329, 0]
click at [440, 158] on button "A No" at bounding box center [578, 151] width 389 height 30
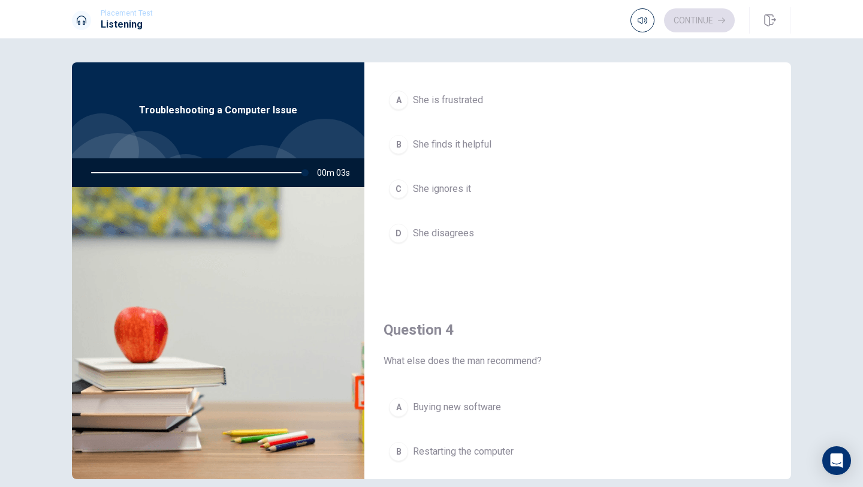
scroll to position [688, 0]
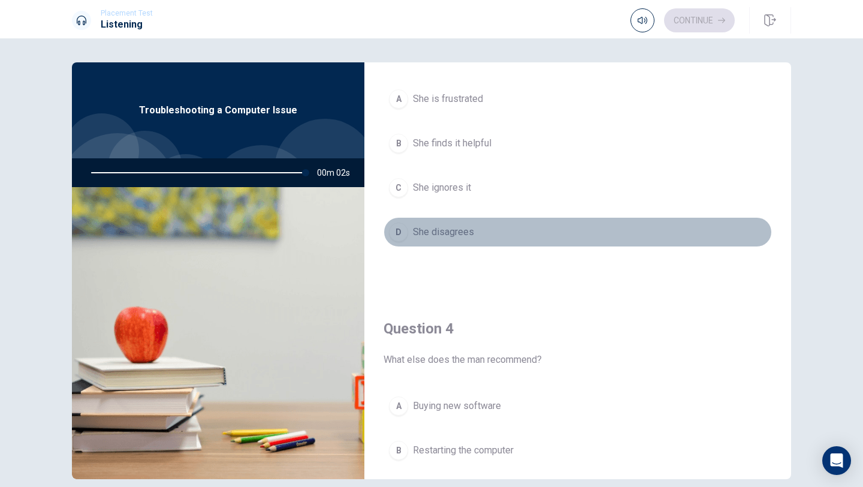
click at [463, 221] on button "D She disagrees" at bounding box center [578, 232] width 389 height 30
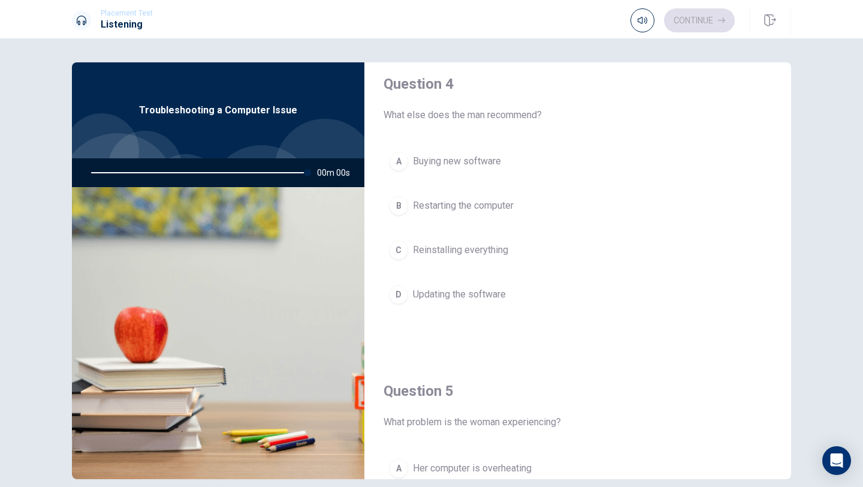
type input "0"
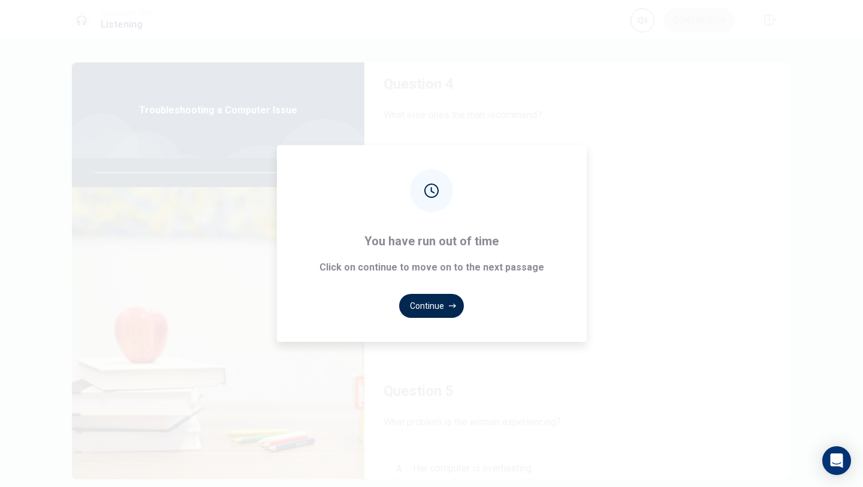
scroll to position [1008, 0]
click at [428, 300] on button "Continue" at bounding box center [431, 306] width 65 height 24
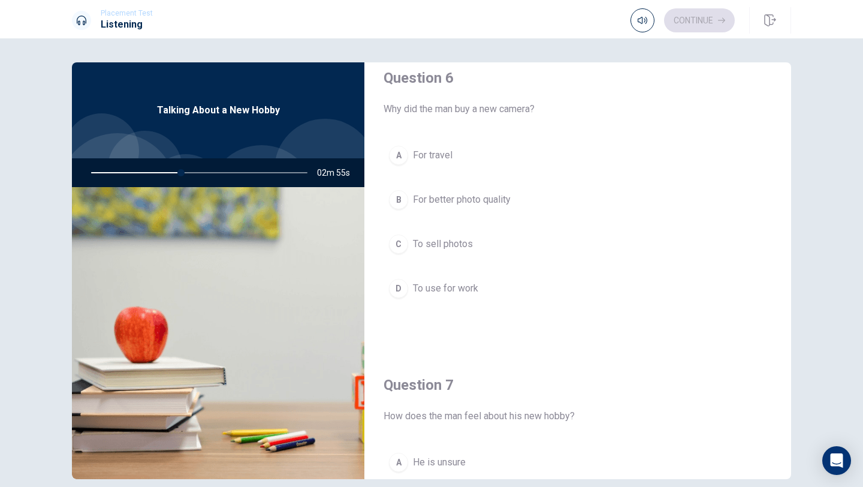
scroll to position [14, 0]
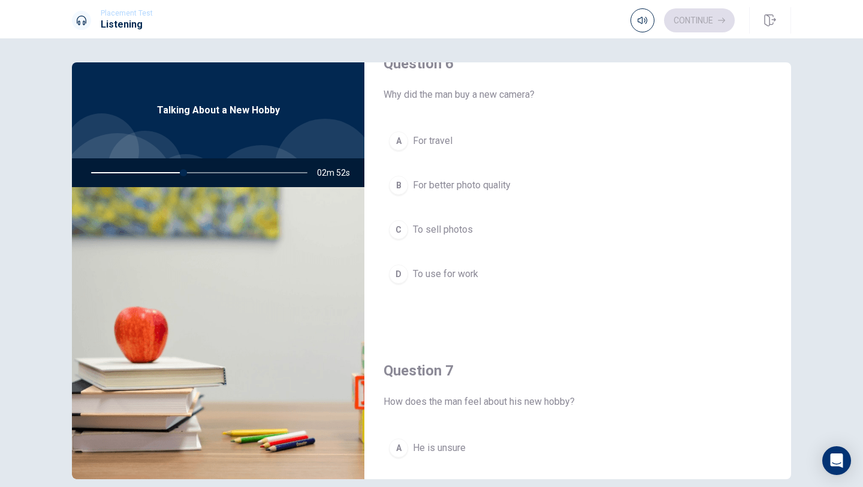
click at [467, 191] on span "For better photo quality" at bounding box center [462, 185] width 98 height 14
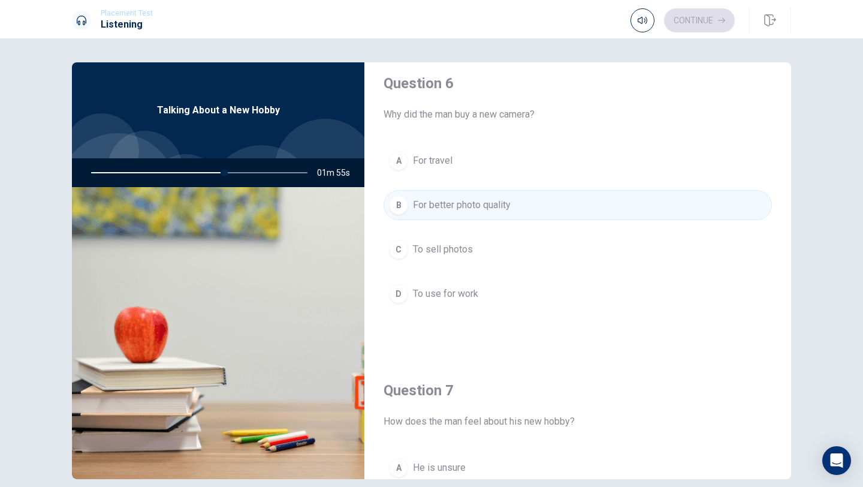
scroll to position [158, 0]
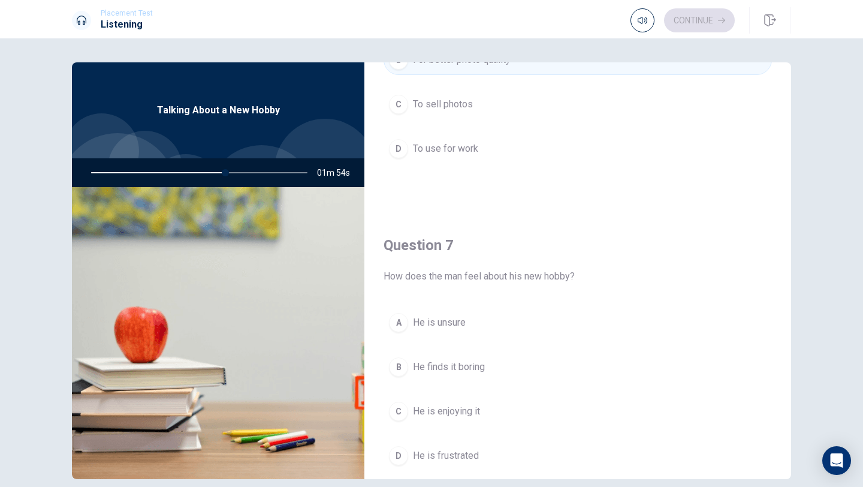
click at [419, 407] on span "He is enjoying it" at bounding box center [446, 411] width 67 height 14
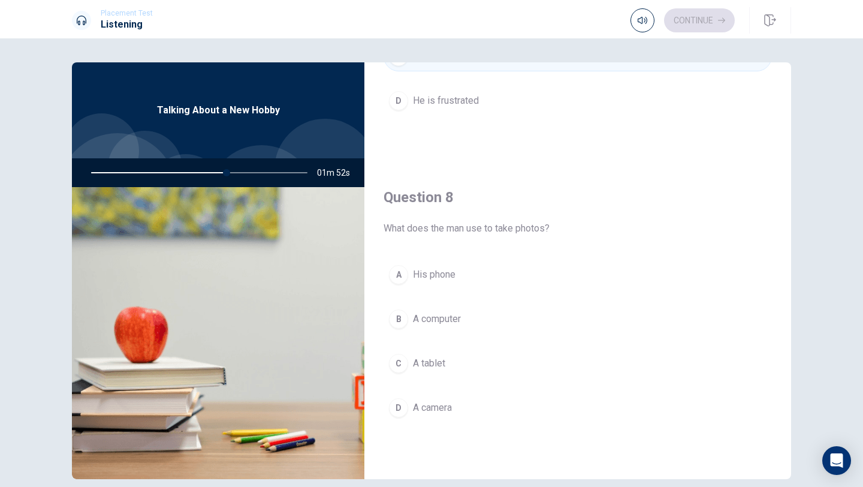
click at [420, 407] on span "A camera" at bounding box center [432, 408] width 39 height 14
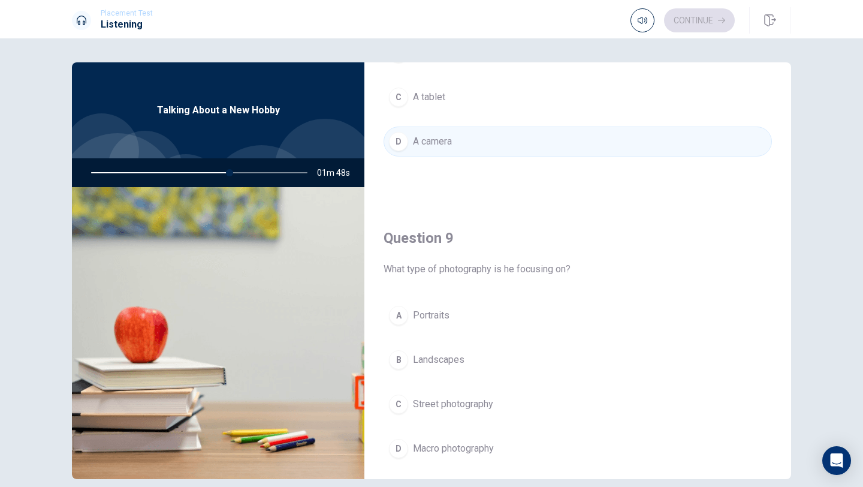
scroll to position [797, 0]
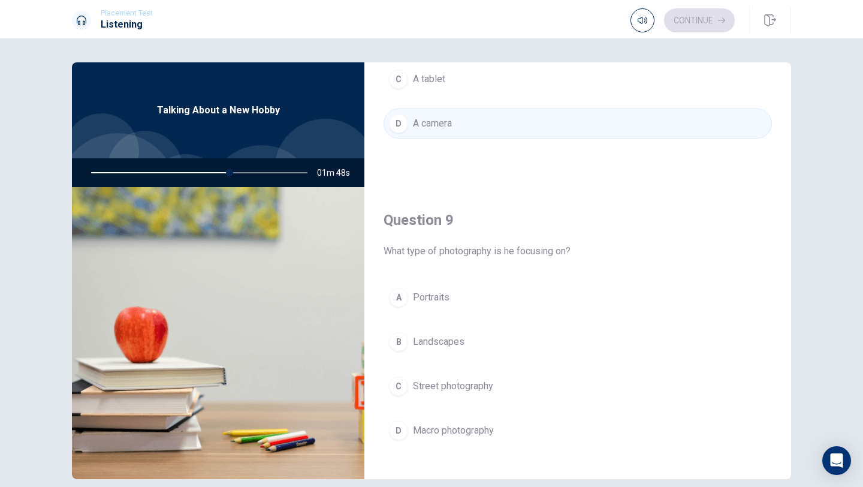
click at [441, 349] on button "B Landscapes" at bounding box center [578, 342] width 389 height 30
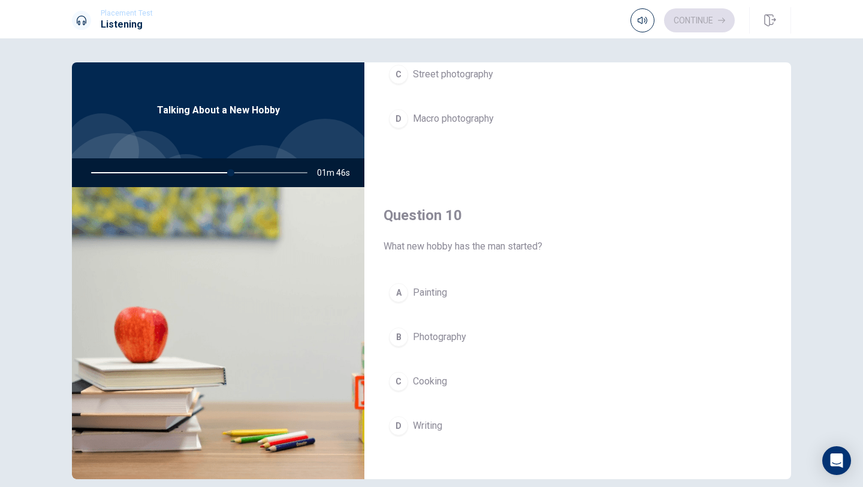
scroll to position [1118, 0]
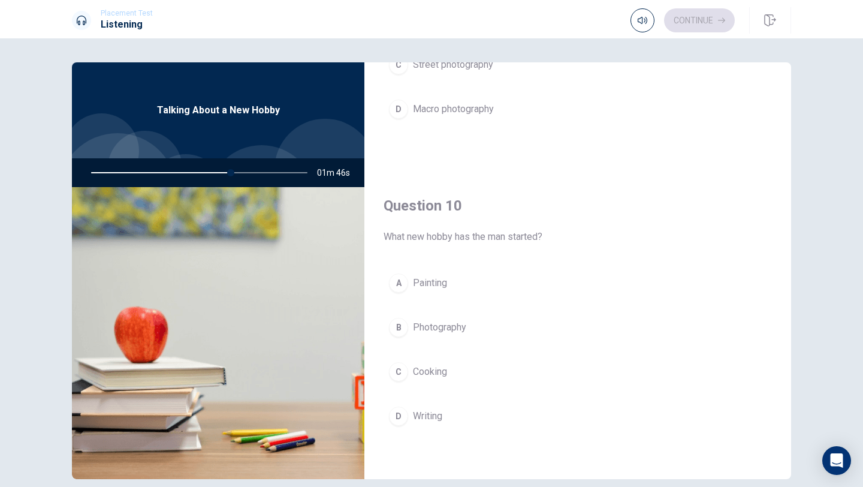
click at [438, 333] on span "Photography" at bounding box center [439, 327] width 53 height 14
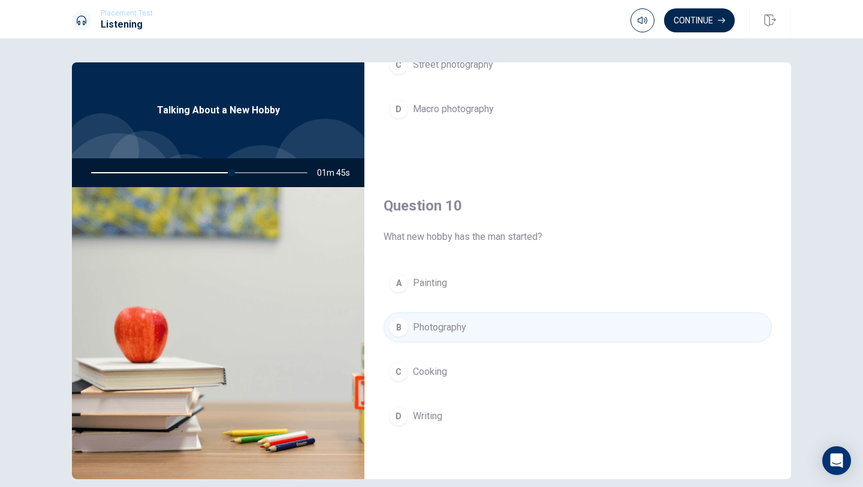
scroll to position [55, 0]
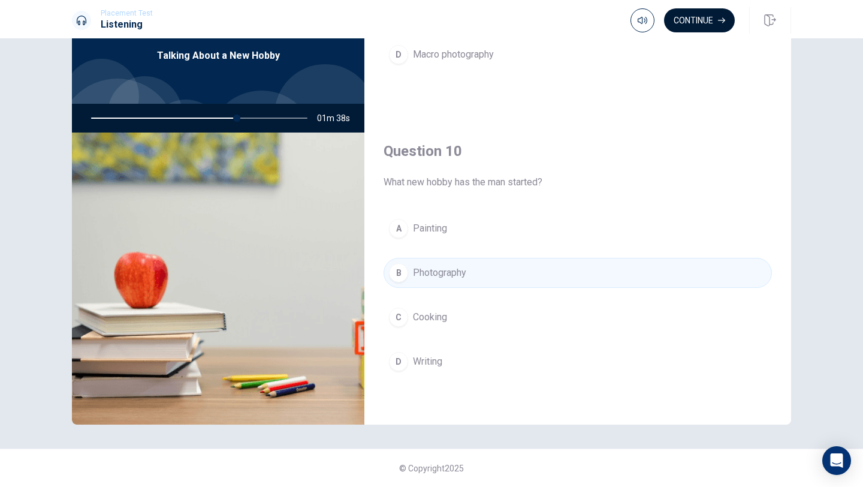
click at [690, 23] on button "Continue" at bounding box center [699, 20] width 71 height 24
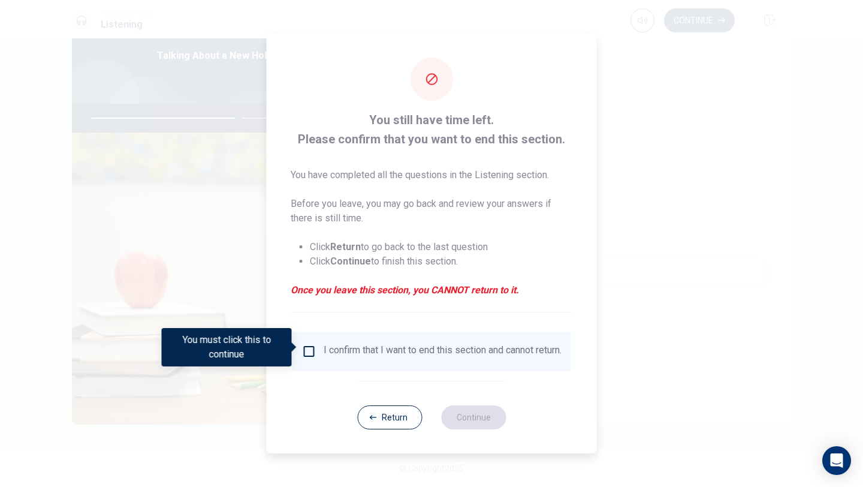
click at [667, 200] on div at bounding box center [431, 243] width 863 height 487
click at [382, 426] on button "Return" at bounding box center [389, 417] width 65 height 24
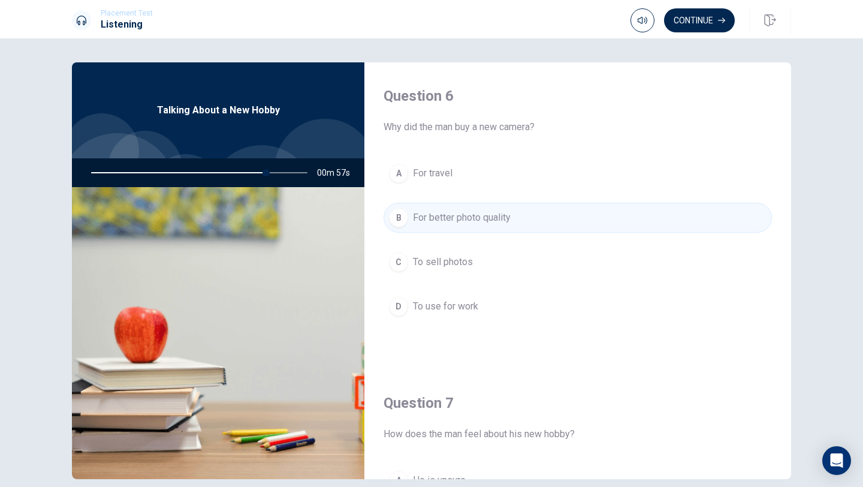
scroll to position [16, 0]
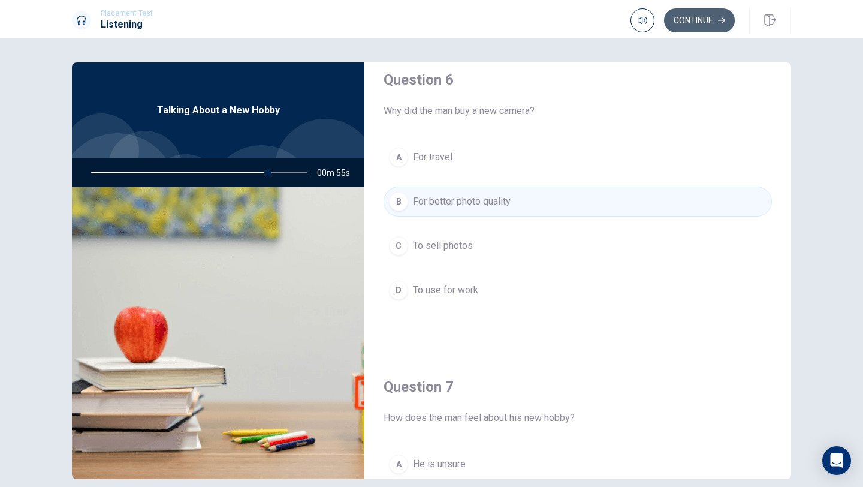
click at [692, 25] on button "Continue" at bounding box center [699, 20] width 71 height 24
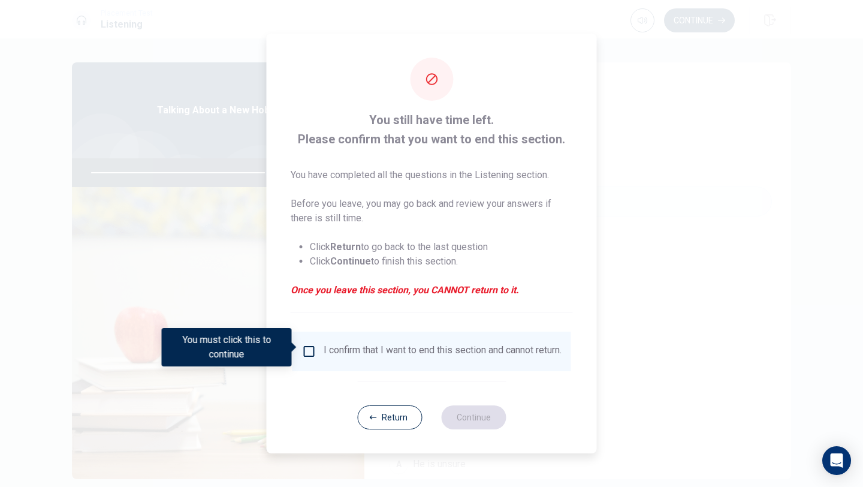
click at [311, 350] on input "You must click this to continue" at bounding box center [309, 351] width 14 height 14
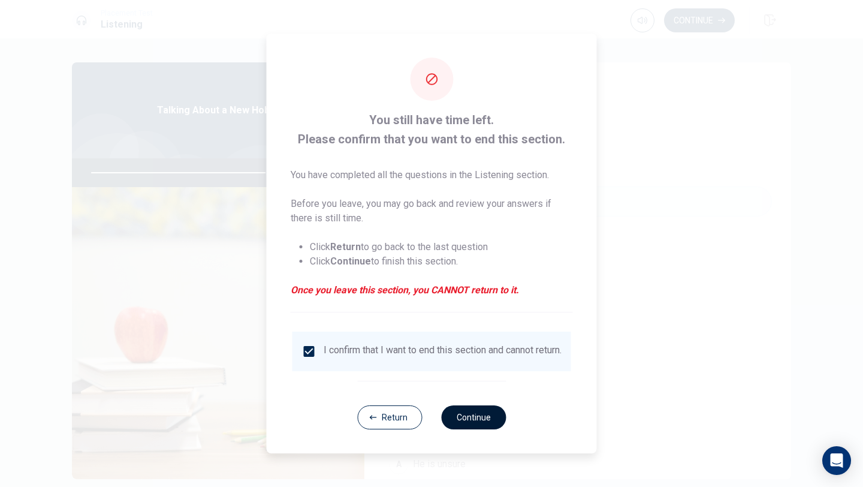
click at [492, 425] on button "Continue" at bounding box center [473, 417] width 65 height 24
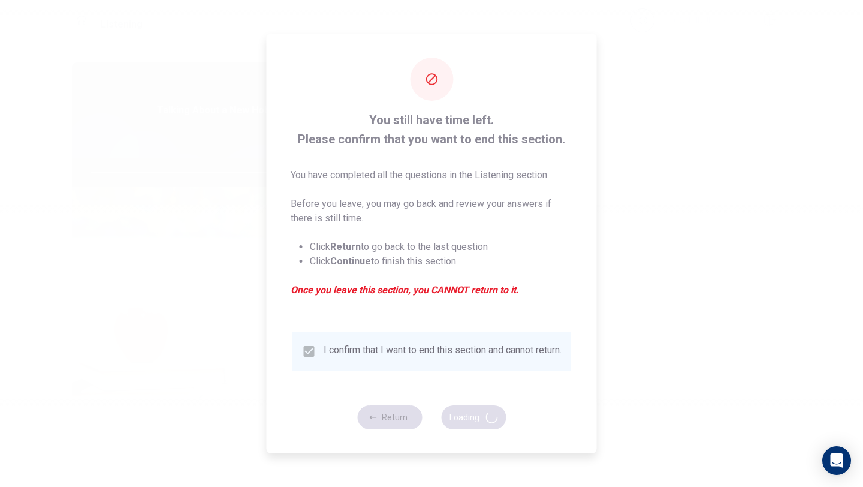
type input "83"
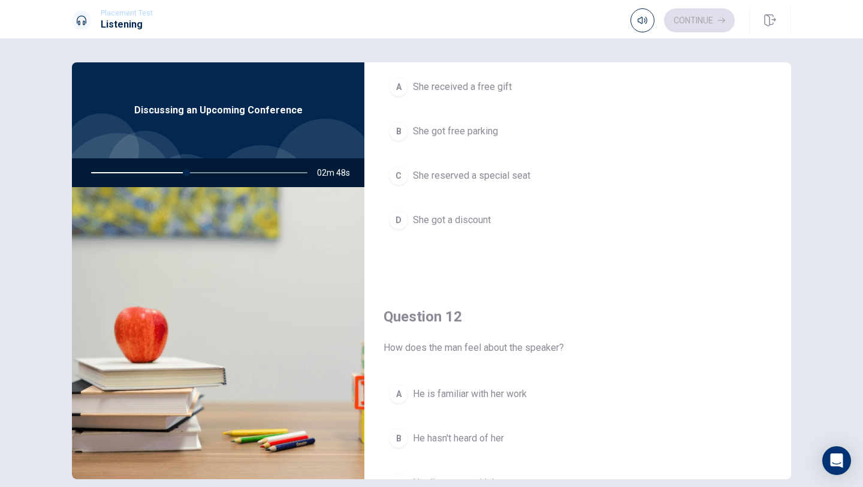
scroll to position [88, 0]
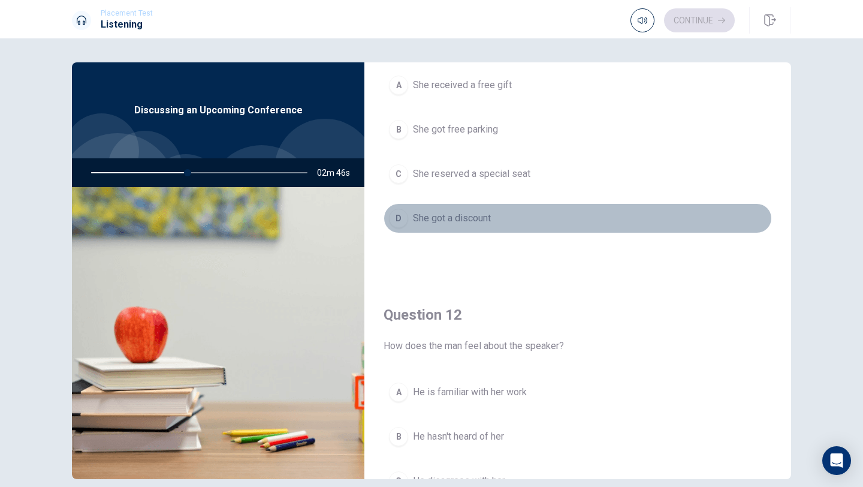
click at [467, 219] on span "She got a discount" at bounding box center [452, 218] width 78 height 14
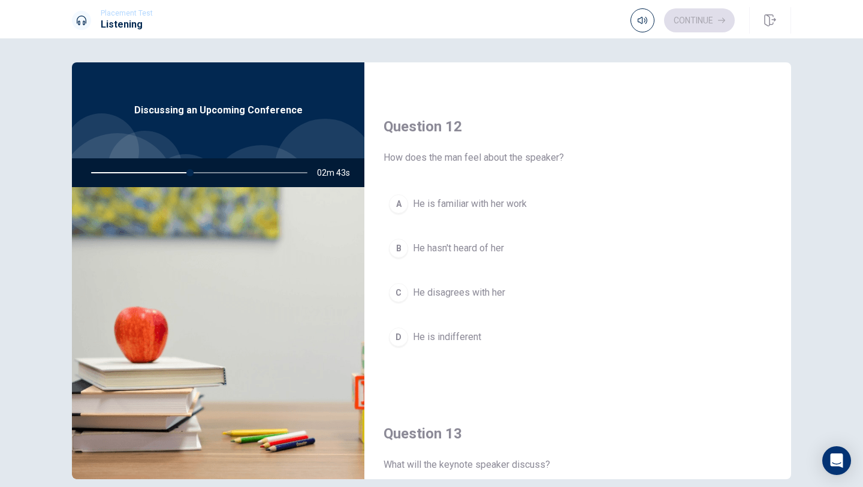
scroll to position [282, 0]
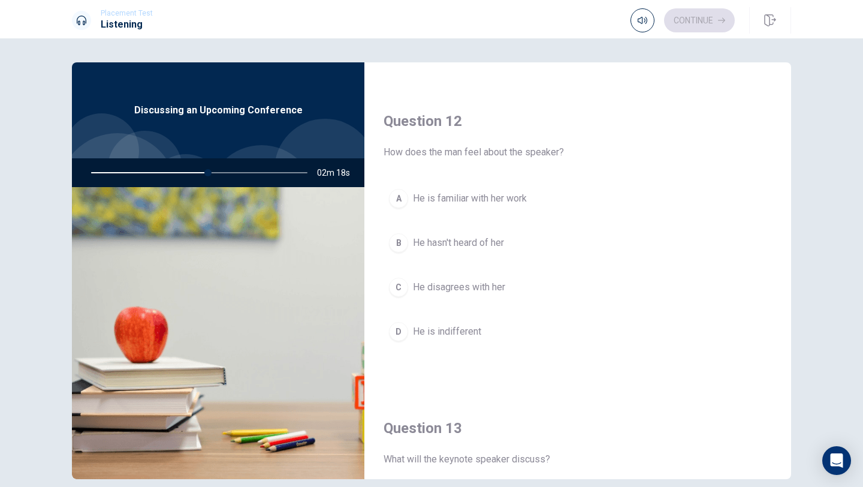
click at [465, 194] on span "He is familiar with her work" at bounding box center [470, 198] width 114 height 14
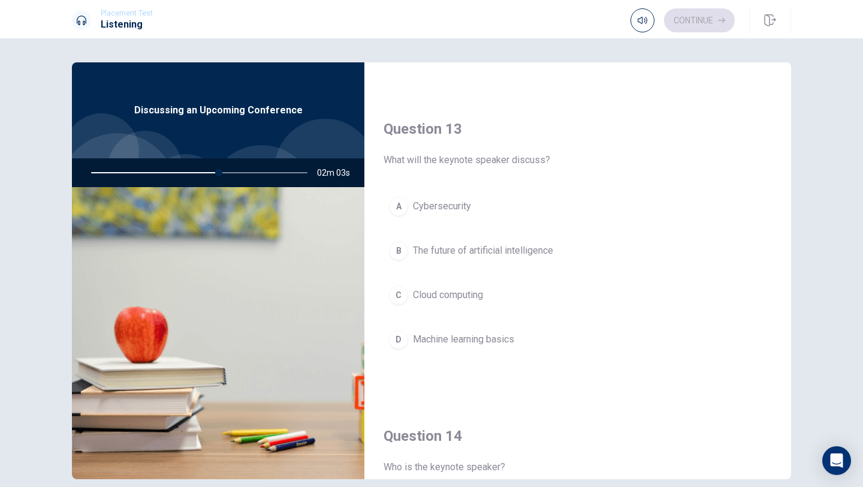
scroll to position [591, 0]
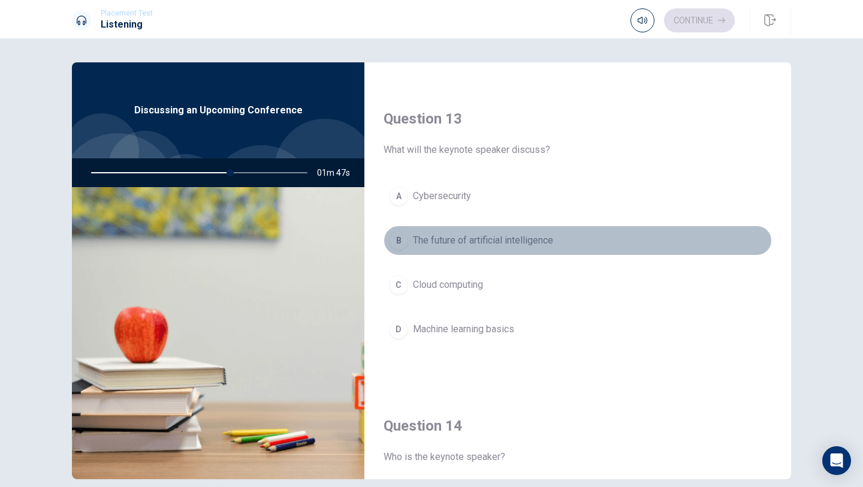
click at [421, 253] on button "B The future of artificial intelligence" at bounding box center [578, 240] width 389 height 30
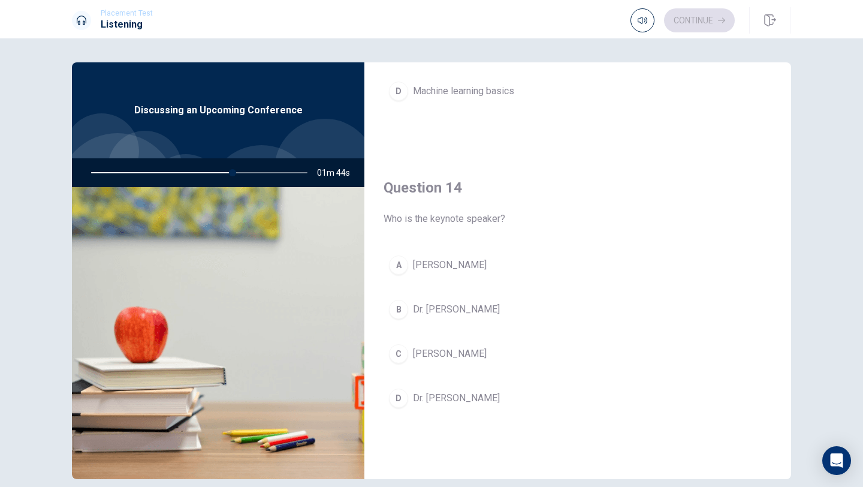
scroll to position [829, 0]
click at [440, 359] on span "[PERSON_NAME]" at bounding box center [450, 354] width 74 height 14
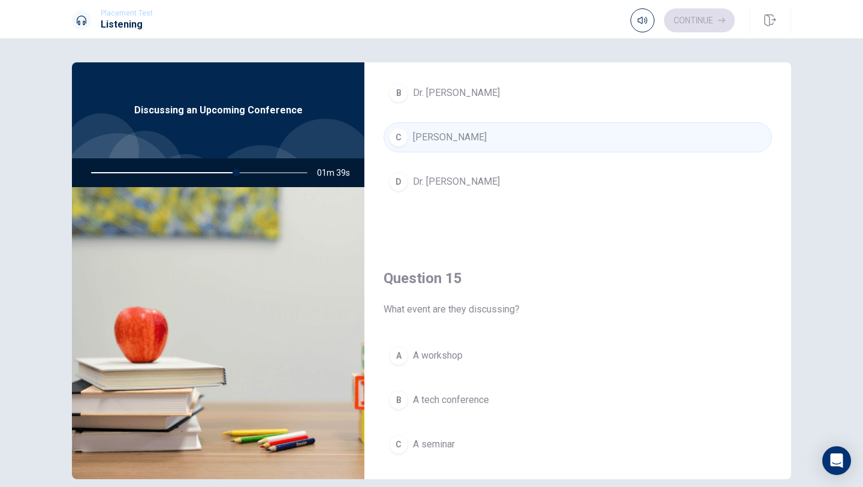
scroll to position [1047, 0]
click at [439, 402] on span "A tech conference" at bounding box center [451, 399] width 76 height 14
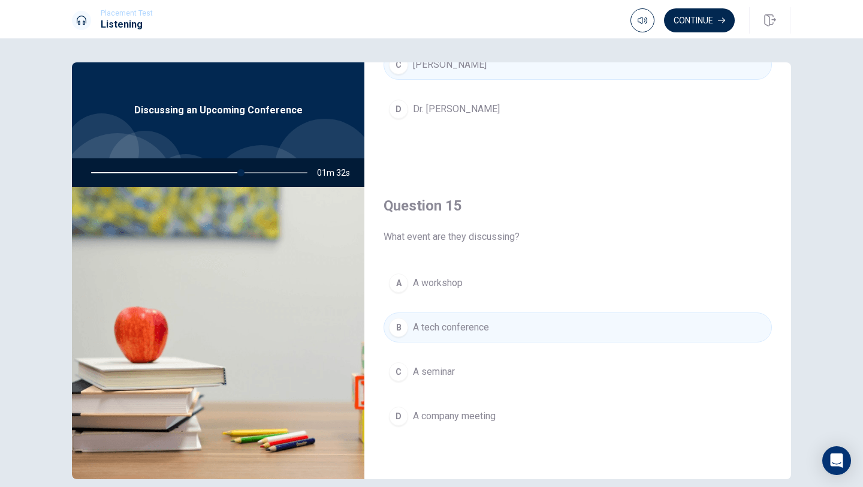
scroll to position [55, 0]
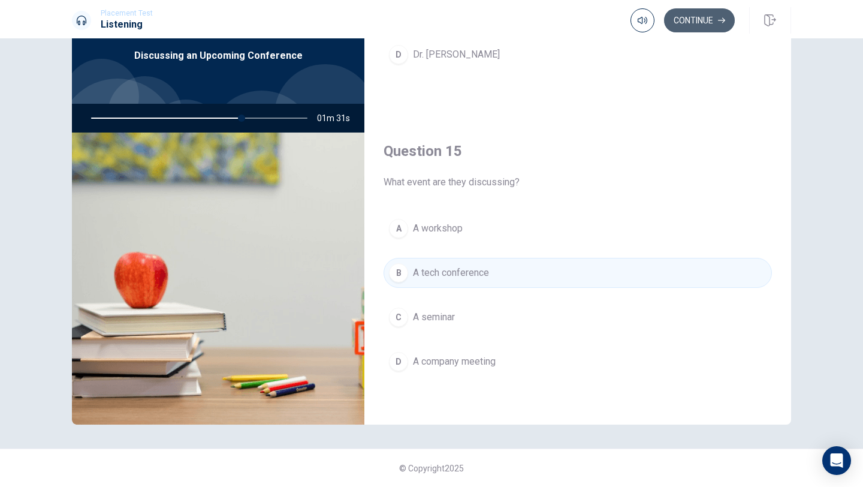
click at [696, 10] on button "Continue" at bounding box center [699, 20] width 71 height 24
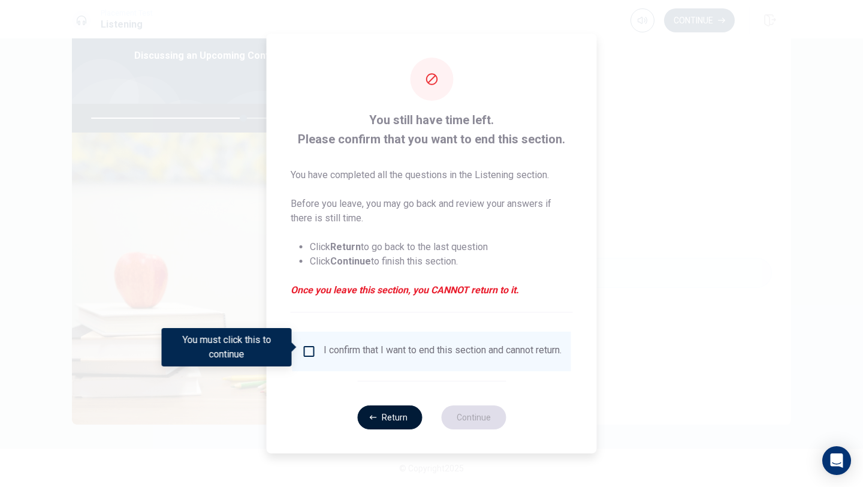
click at [384, 429] on button "Return" at bounding box center [389, 417] width 65 height 24
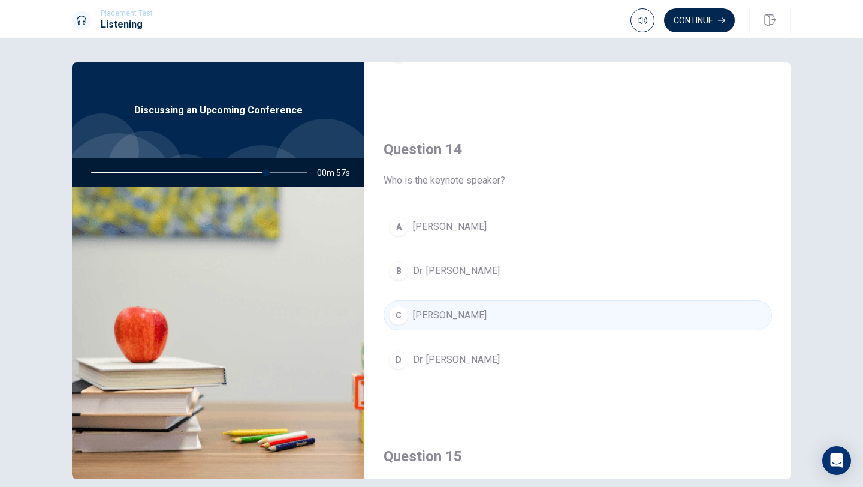
scroll to position [1118, 0]
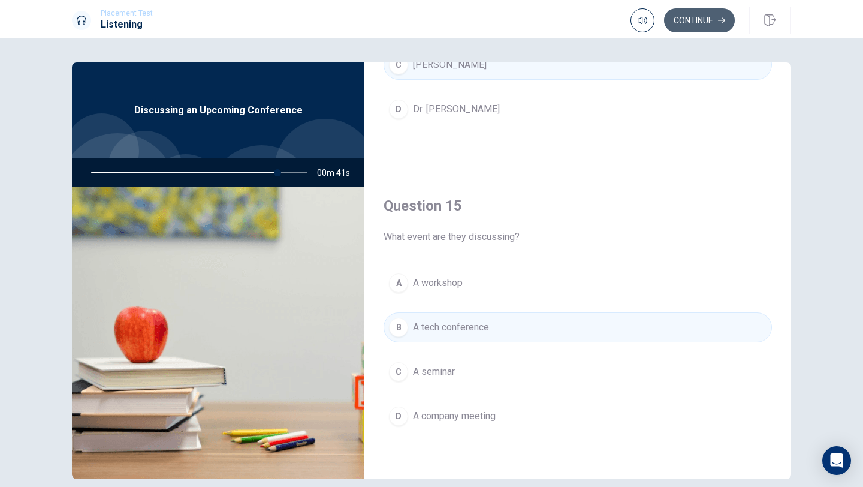
click at [699, 24] on button "Continue" at bounding box center [699, 20] width 71 height 24
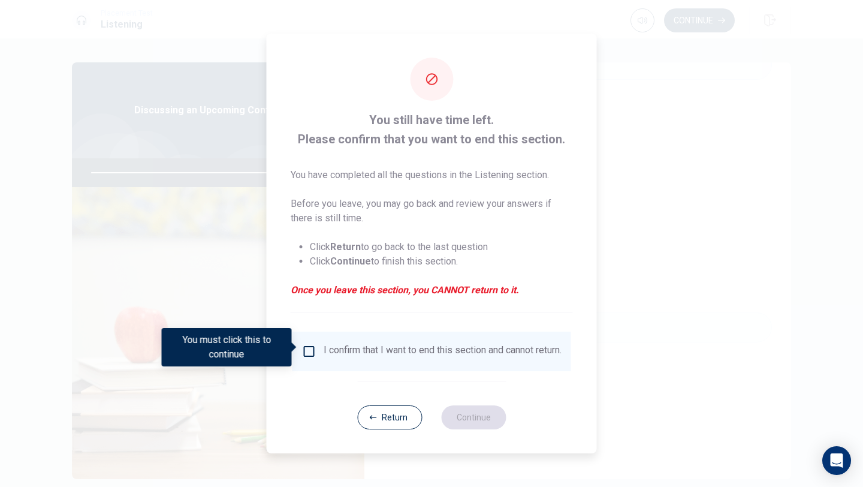
click at [302, 344] on input "You must click this to continue" at bounding box center [309, 351] width 14 height 14
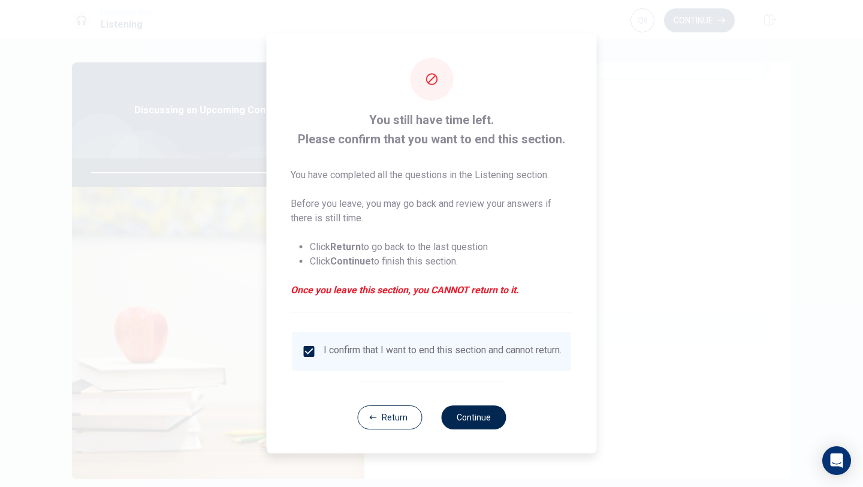
click at [469, 407] on div "Return Continue" at bounding box center [431, 417] width 149 height 73
click at [470, 413] on button "Continue" at bounding box center [473, 417] width 65 height 24
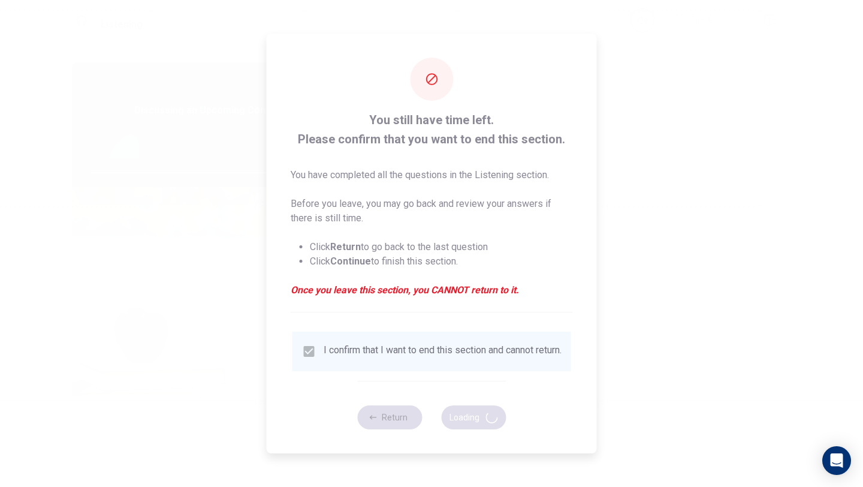
type input "88"
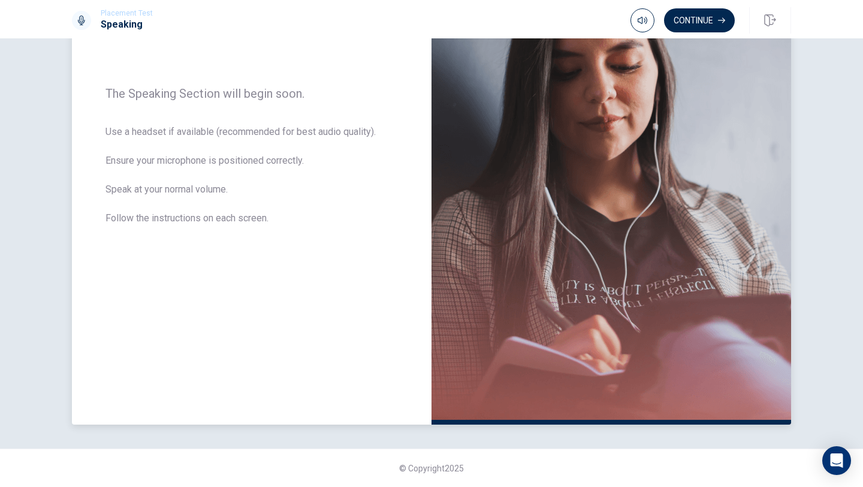
scroll to position [0, 0]
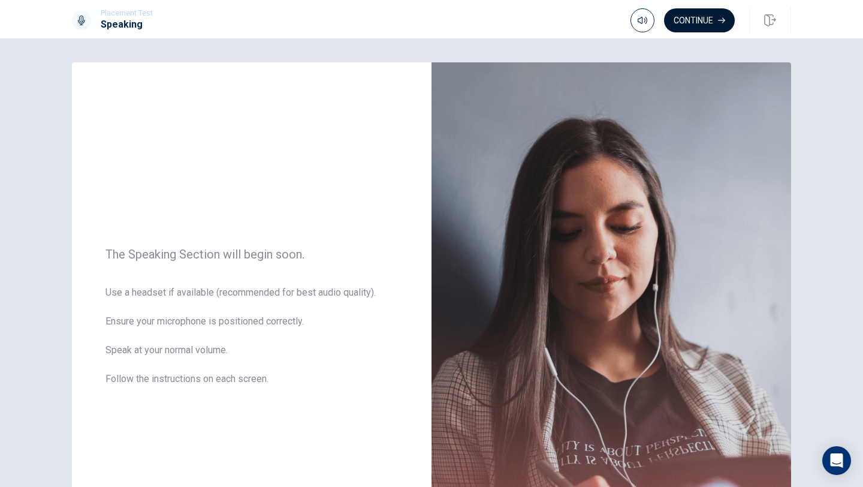
click at [695, 24] on button "Continue" at bounding box center [699, 20] width 71 height 24
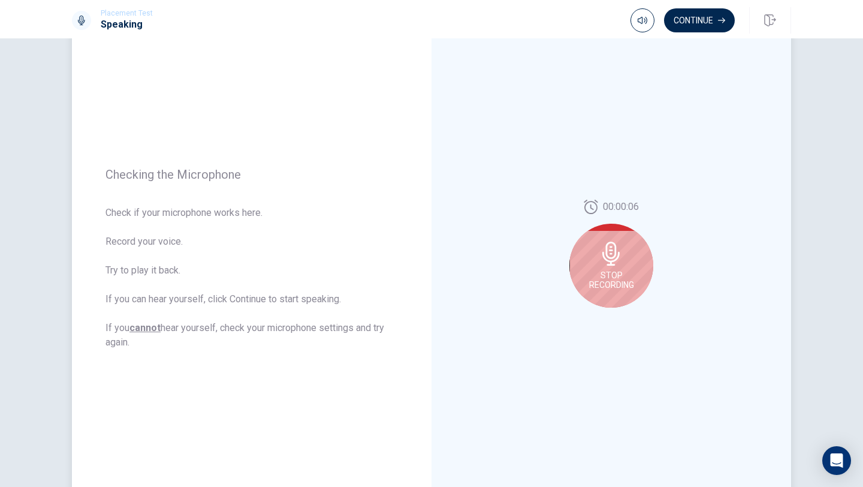
scroll to position [69, 0]
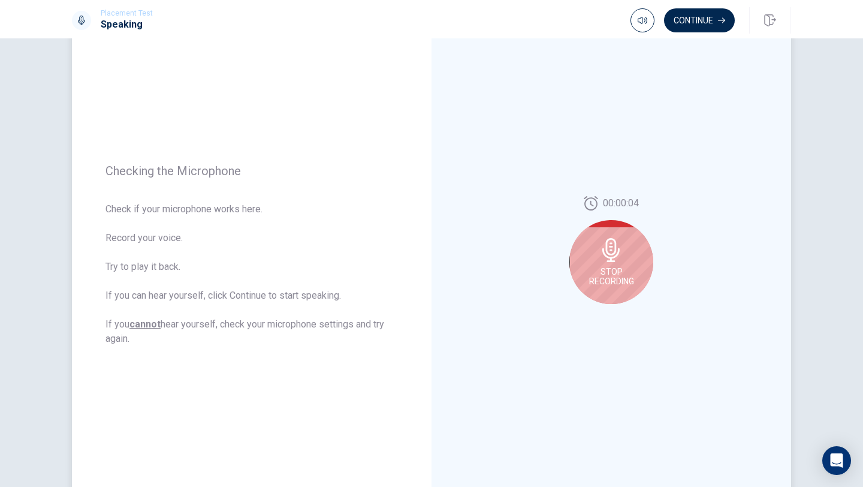
click at [615, 246] on icon at bounding box center [611, 250] width 17 height 24
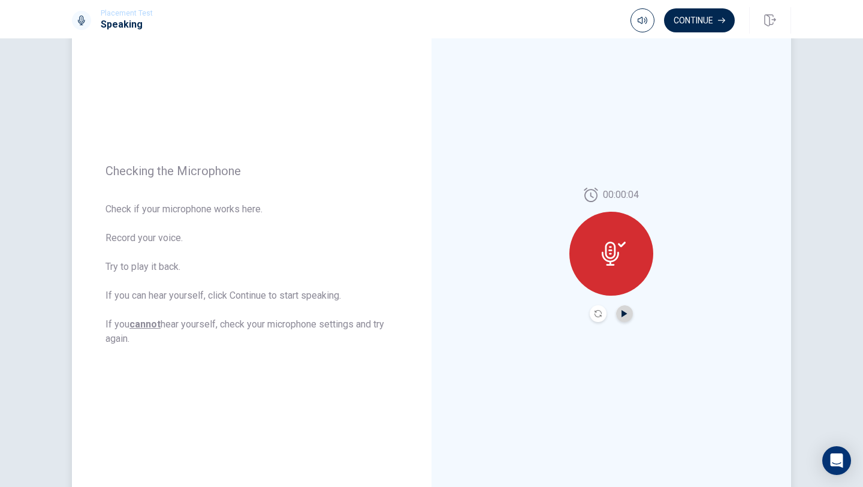
click at [625, 312] on icon "Play Audio" at bounding box center [624, 313] width 5 height 7
click at [625, 315] on icon "Pause Audio" at bounding box center [624, 313] width 7 height 7
click at [625, 315] on icon "Play Audio" at bounding box center [624, 313] width 5 height 7
click at [681, 34] on div "Placement Test Speaking Continue" at bounding box center [431, 19] width 863 height 38
click at [685, 14] on button "Continue" at bounding box center [699, 20] width 71 height 24
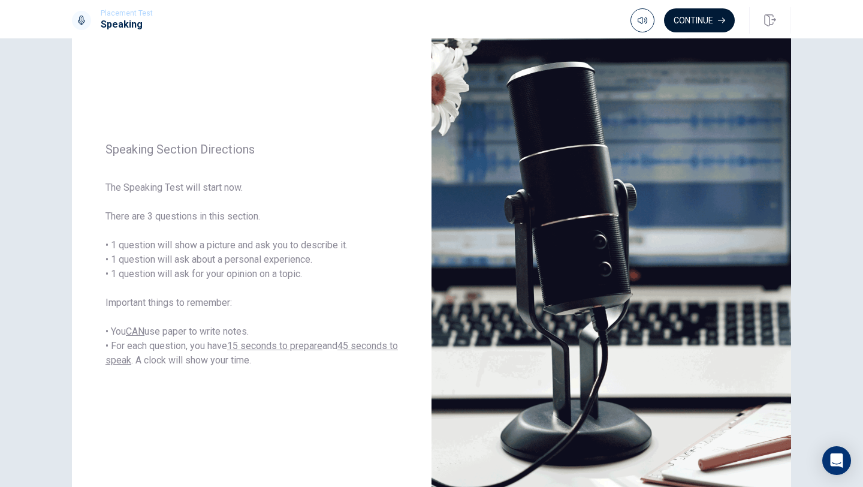
click at [708, 13] on button "Continue" at bounding box center [699, 20] width 71 height 24
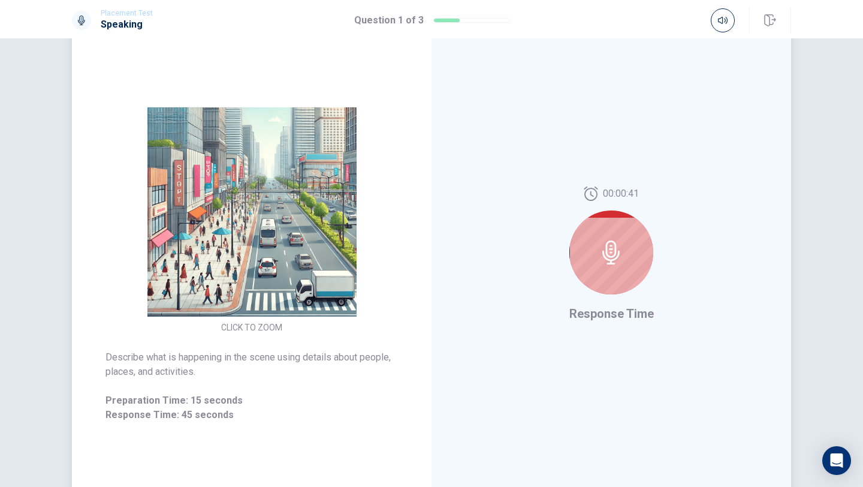
click at [599, 264] on div at bounding box center [612, 252] width 84 height 84
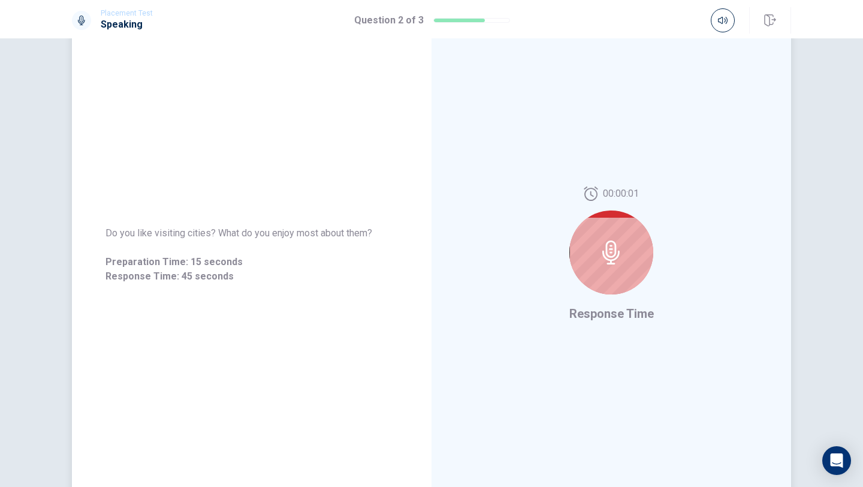
click at [614, 253] on icon at bounding box center [612, 252] width 24 height 24
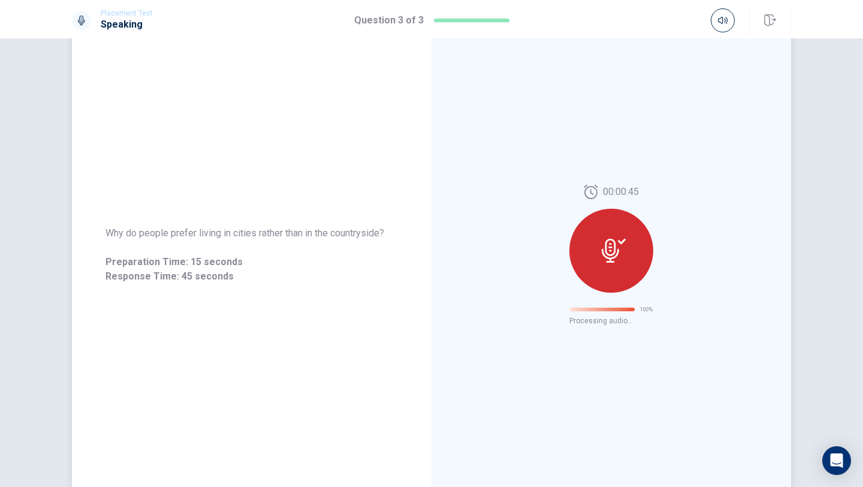
scroll to position [0, 0]
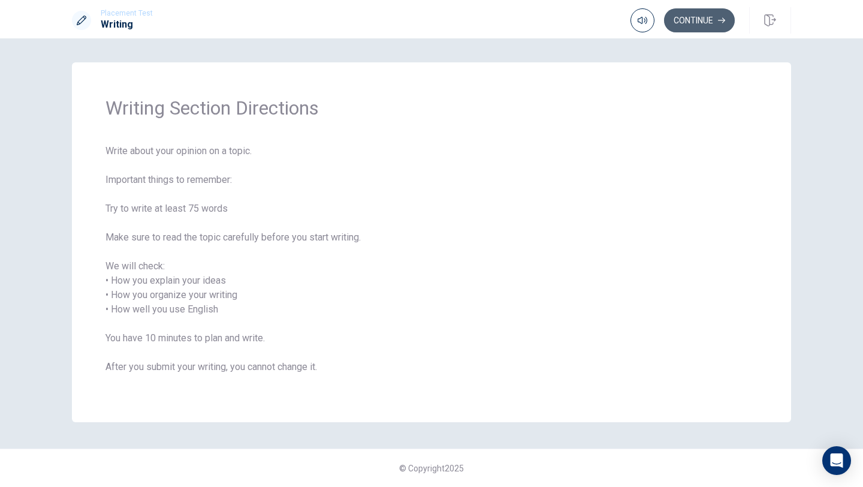
click at [690, 23] on button "Continue" at bounding box center [699, 20] width 71 height 24
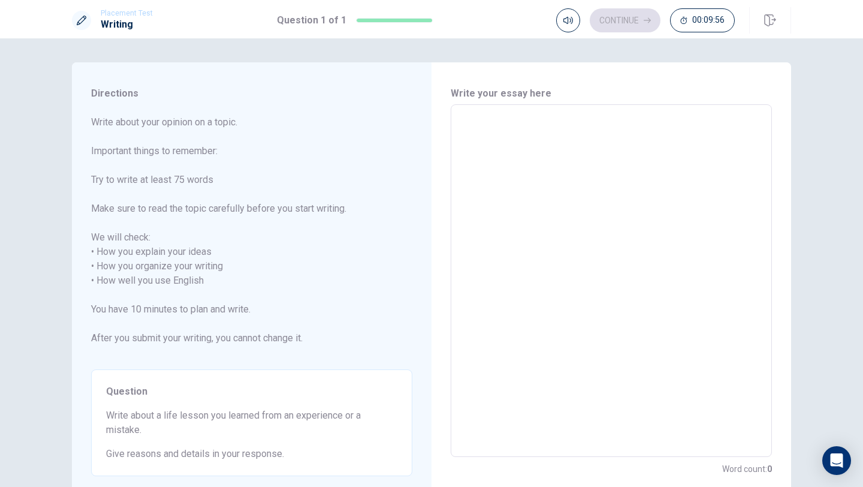
click at [533, 205] on textarea at bounding box center [611, 281] width 305 height 333
type textarea "l"
type textarea "x"
type textarea "la"
type textarea "x"
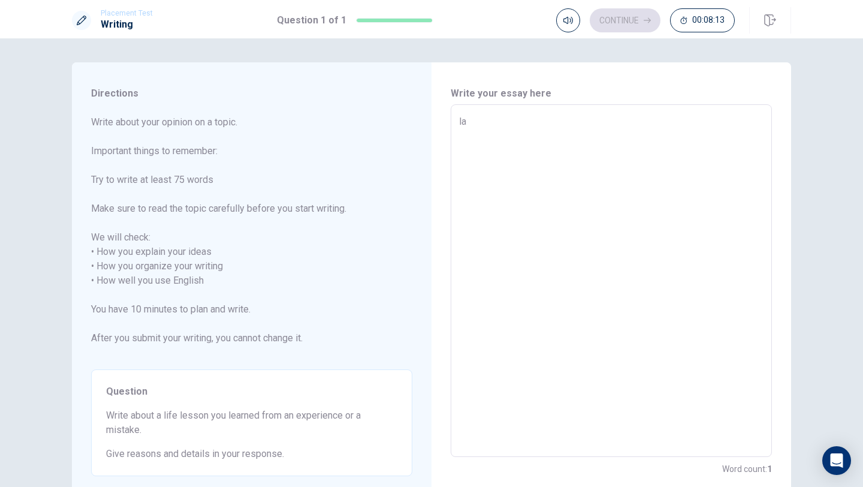
type textarea "las"
type textarea "x"
type textarea "last"
type textarea "x"
type textarea "last"
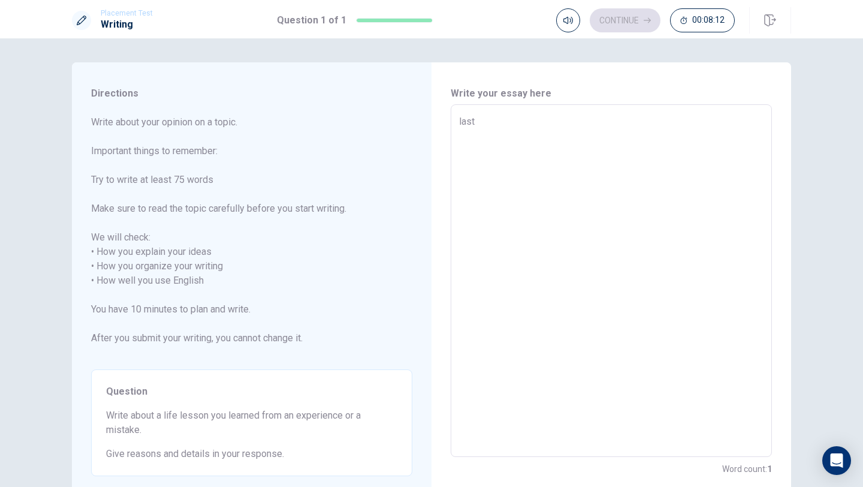
type textarea "x"
type textarea "last y"
type textarea "x"
type textarea "last ye"
type textarea "x"
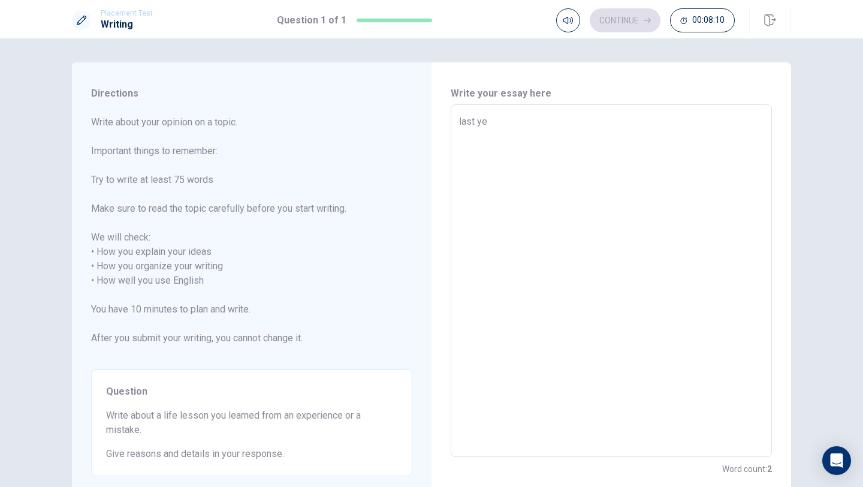
type textarea "last y"
type textarea "x"
type textarea "last"
type textarea "x"
type textarea "last"
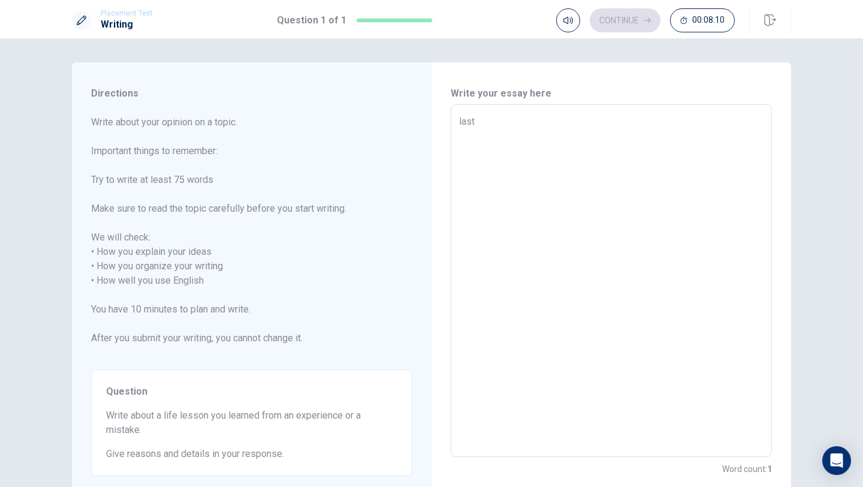
type textarea "x"
type textarea "las"
type textarea "x"
type textarea "la"
type textarea "x"
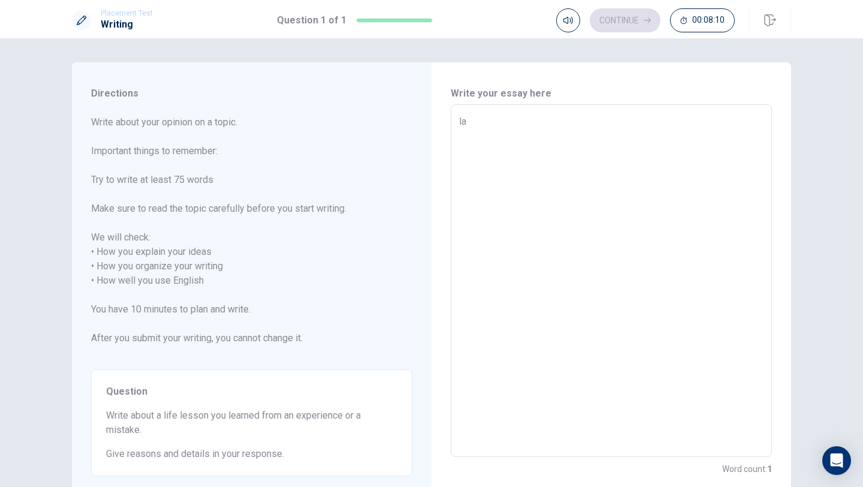
type textarea "l"
type textarea "x"
type textarea "l"
type textarea "x"
type textarea "la"
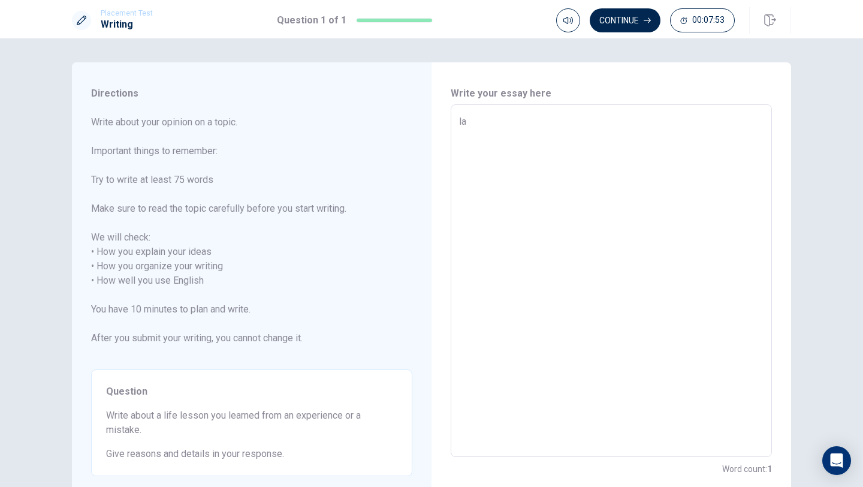
type textarea "x"
type textarea "las"
type textarea "x"
type textarea "last"
type textarea "x"
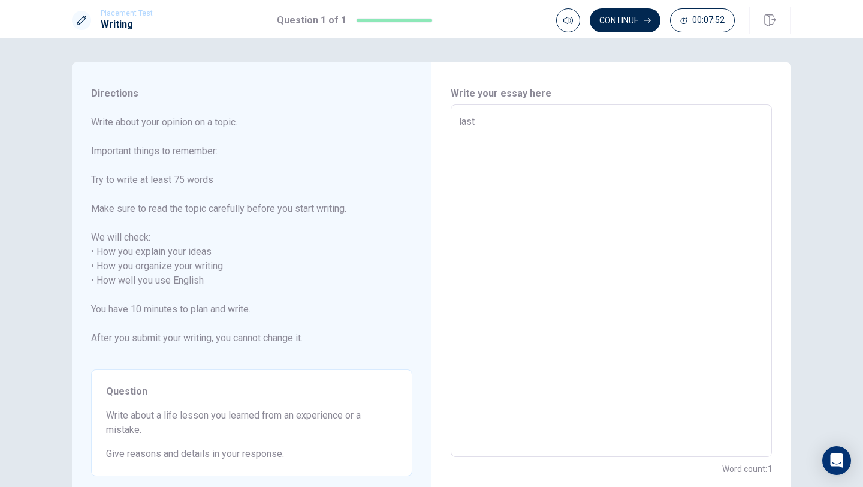
type textarea "last"
type textarea "x"
type textarea "last m"
type textarea "x"
type textarea "last mo"
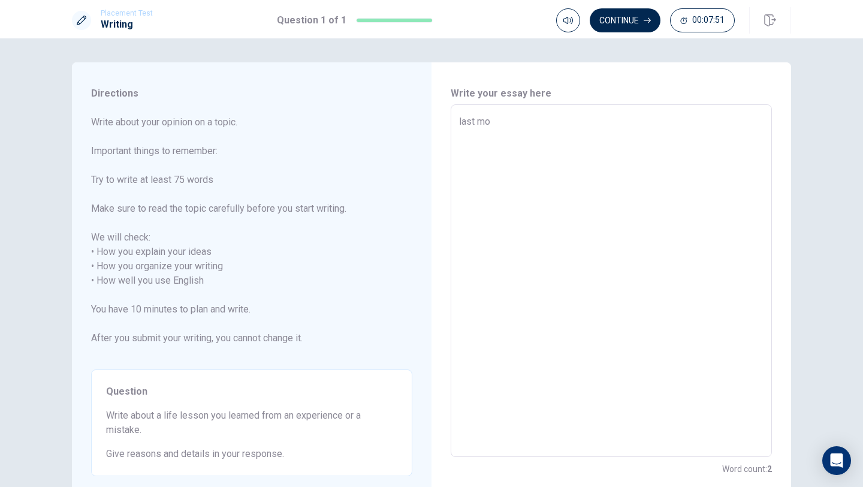
type textarea "x"
type textarea "[DATE]"
type textarea "x"
type textarea "last mont"
type textarea "x"
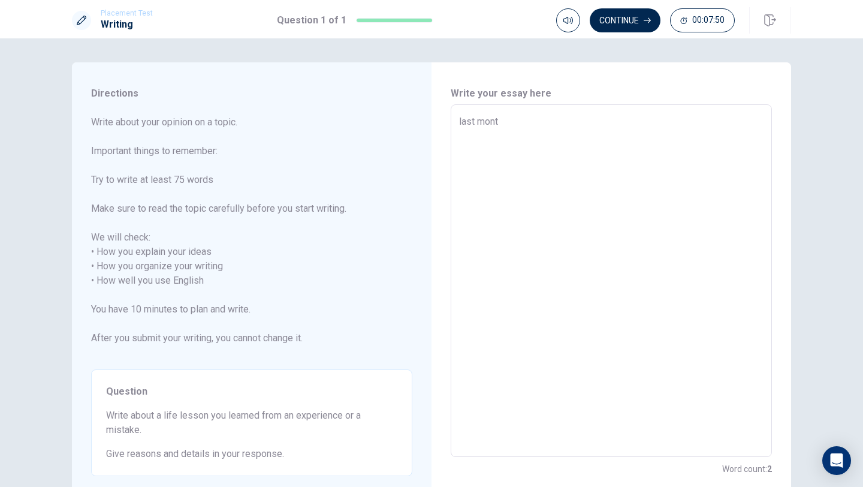
type textarea "last month"
type textarea "x"
type textarea "last month"
type textarea "x"
type textarea "last month I"
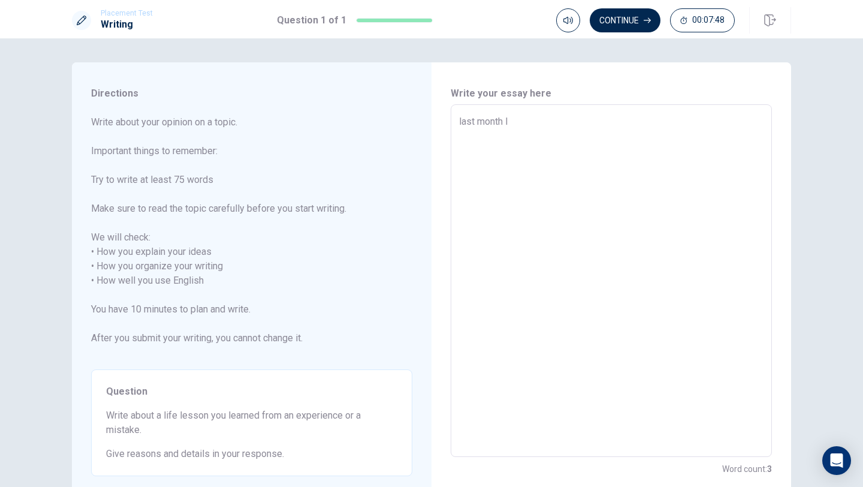
type textarea "x"
type textarea "last month I"
type textarea "x"
type textarea "last month I d"
type textarea "x"
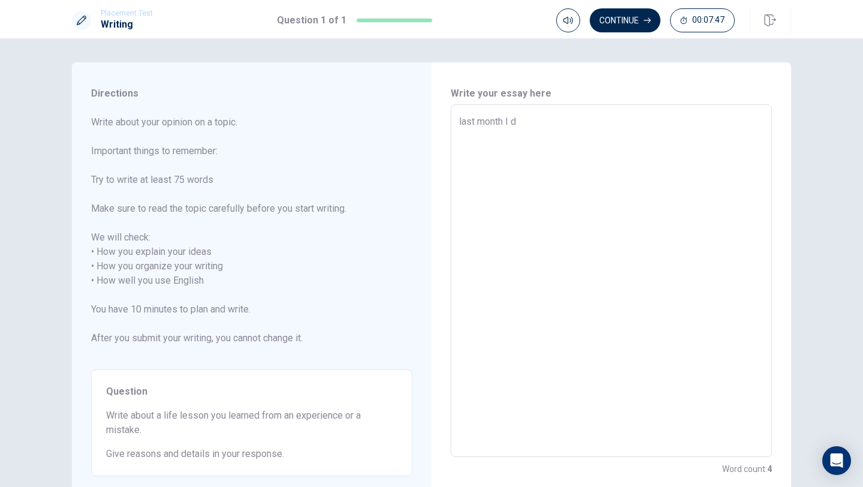
type textarea "last month I de"
type textarea "x"
type textarea "last month I dec"
type textarea "x"
type textarea "last month I deci"
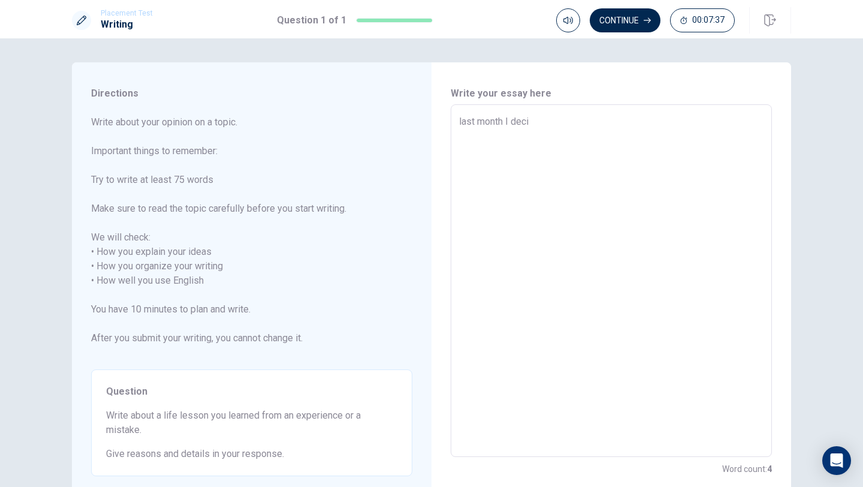
type textarea "x"
type textarea "last month I decid"
type textarea "x"
type textarea "last month I decide"
type textarea "x"
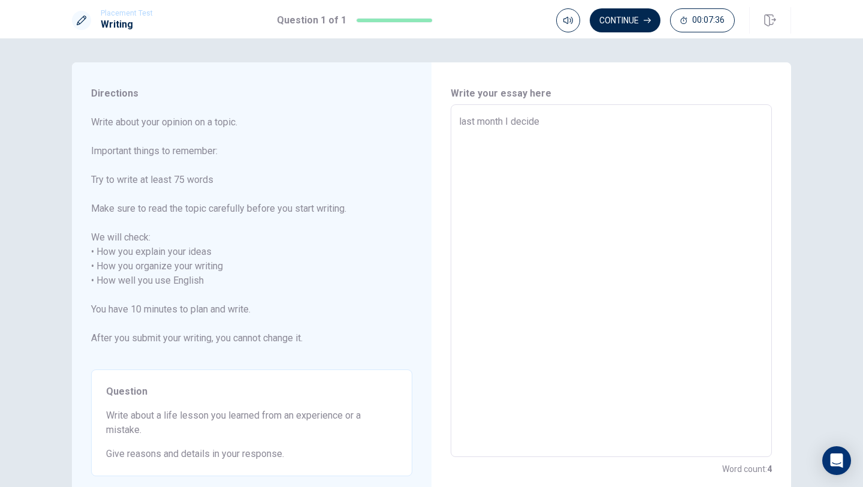
type textarea "last month I decided"
type textarea "x"
type textarea "last month I decided"
type textarea "x"
type textarea "last month I decided t"
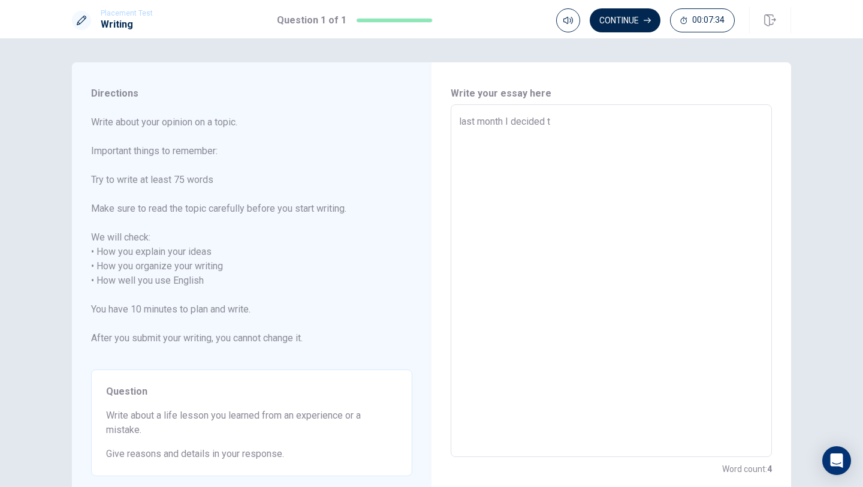
type textarea "x"
type textarea "last month I decided to"
type textarea "x"
type textarea "last month I decided to"
type textarea "x"
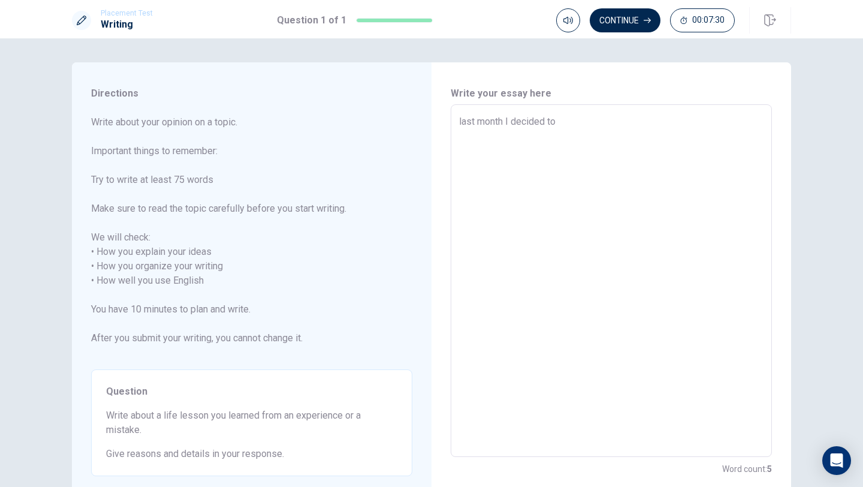
type textarea "last month I decided to h"
type textarea "x"
type textarea "last month I decided to he"
type textarea "x"
type textarea "last month I decided to hel"
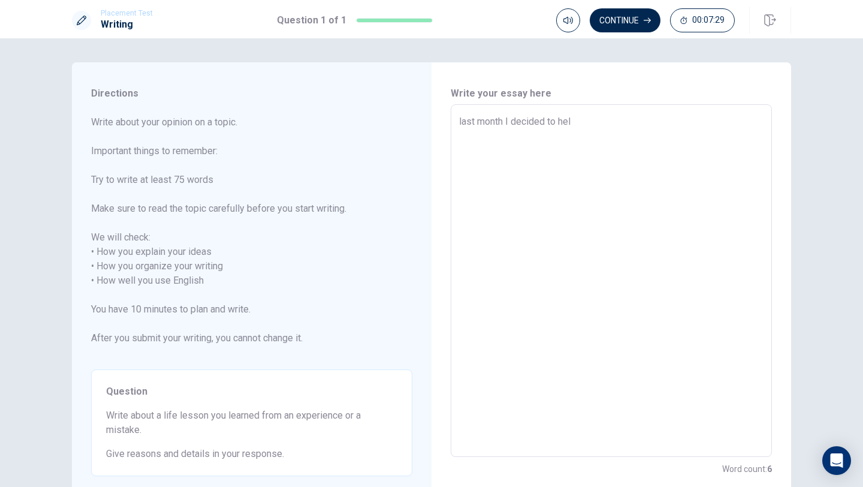
type textarea "x"
type textarea "last month I decided to help"
type textarea "x"
type textarea "last month I decided to help"
type textarea "x"
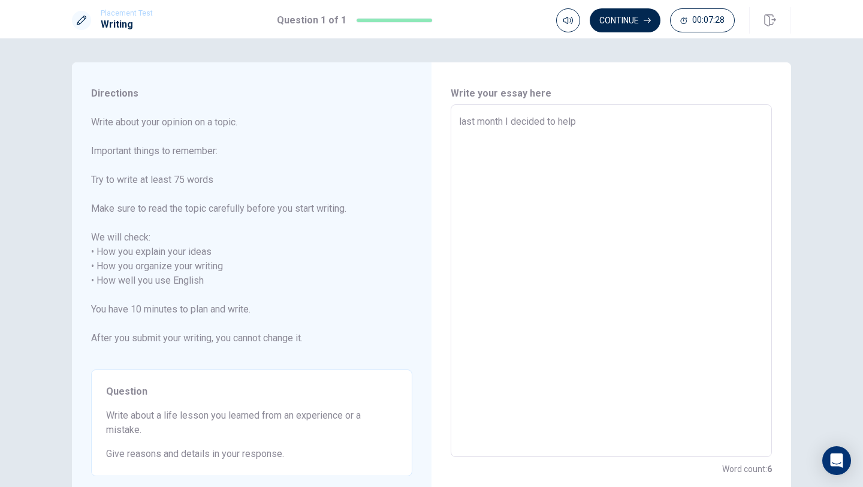
type textarea "last month I decided to help m"
type textarea "x"
type textarea "last month I decided to help my"
type textarea "x"
type textarea "last month I decided to help my"
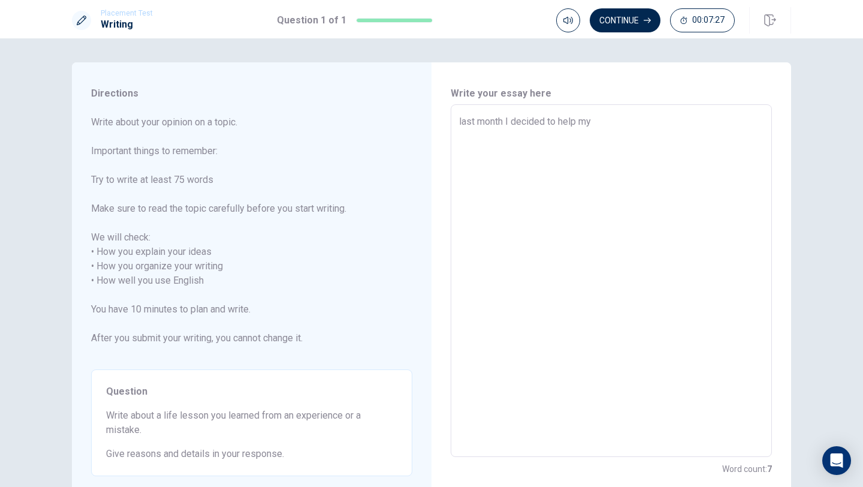
type textarea "x"
type textarea "last month I decided to help my b"
type textarea "x"
type textarea "last month I decided to help my be"
type textarea "x"
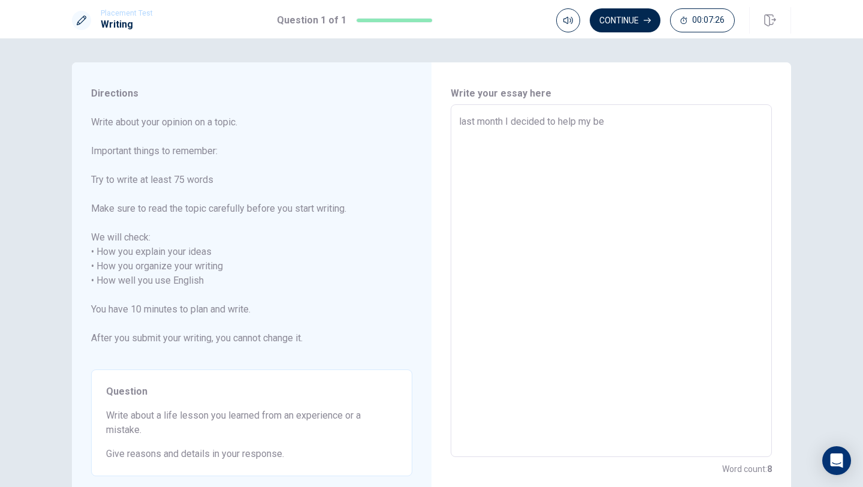
type textarea "last month I decided to help my bes"
type textarea "x"
type textarea "last month I decided to help my best"
type textarea "x"
type textarea "last month I decided to help my besti"
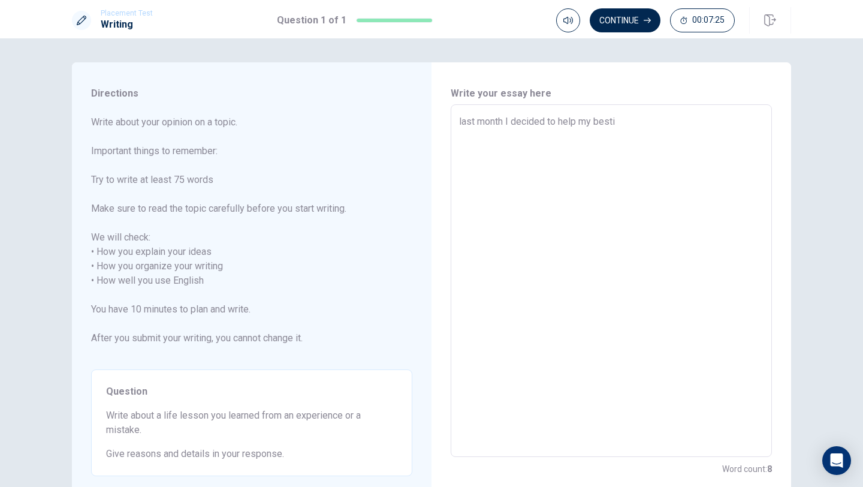
type textarea "x"
type textarea "last month I decided to help my bestie"
type textarea "x"
type textarea "last month I decided to help my bestie"
type textarea "x"
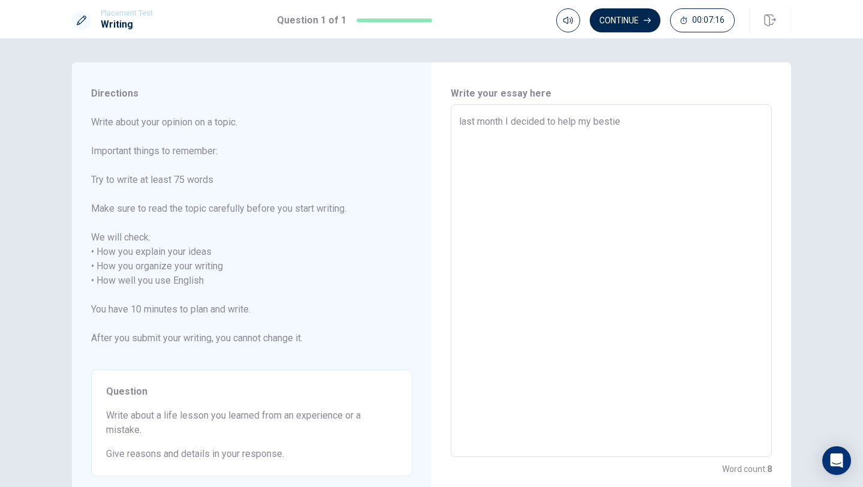
type textarea "last month I decided to help my bestie t"
type textarea "x"
type textarea "last month I decided to help my bestie to"
type textarea "x"
type textarea "last month I decided to help my bestie to"
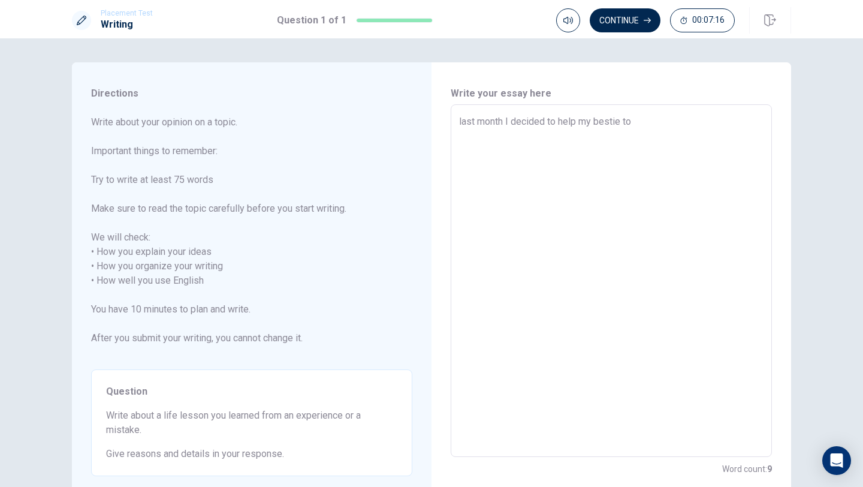
type textarea "x"
type textarea "last month I decided to help my bestie to h"
type textarea "x"
type textarea "last month I decided to help my bestie to ha"
type textarea "x"
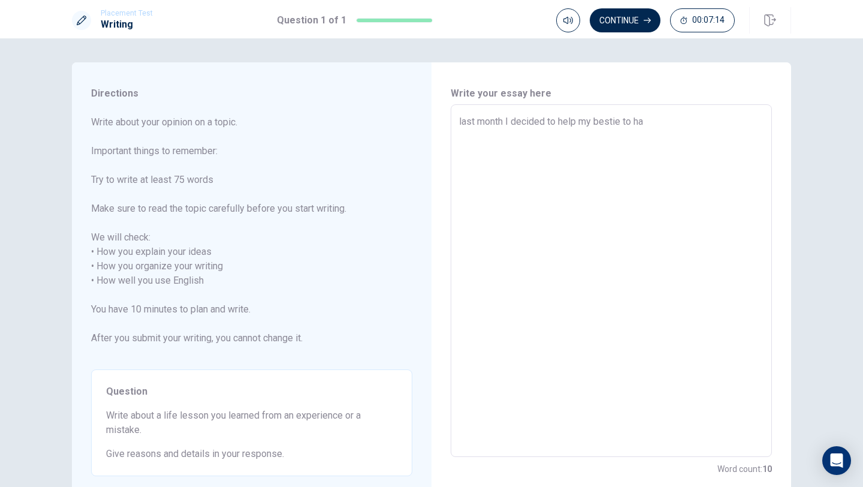
type textarea "last month I decided to help my bestie to hav"
type textarea "x"
type textarea "last month I decided to help my bestie to have"
type textarea "x"
type textarea "last month I decided to help my bestie to have"
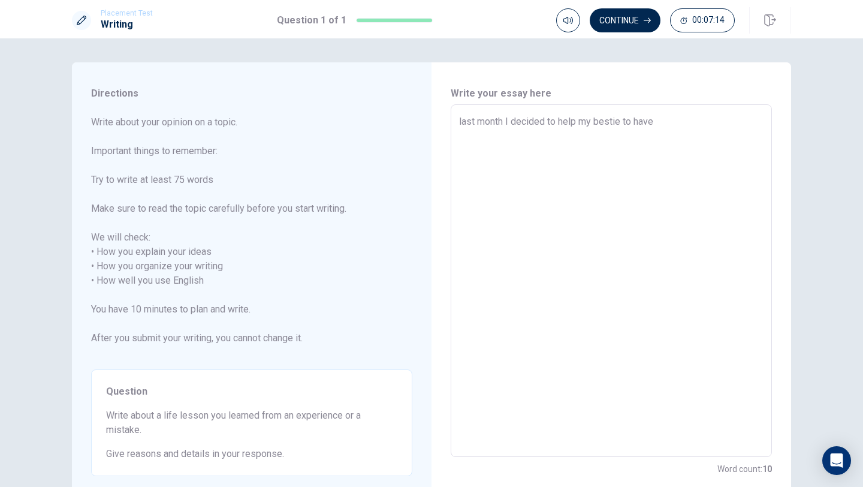
type textarea "x"
type textarea "last month I decided to help my bestie to have a"
type textarea "x"
type textarea "last month I decided to help my bestie to have a"
type textarea "x"
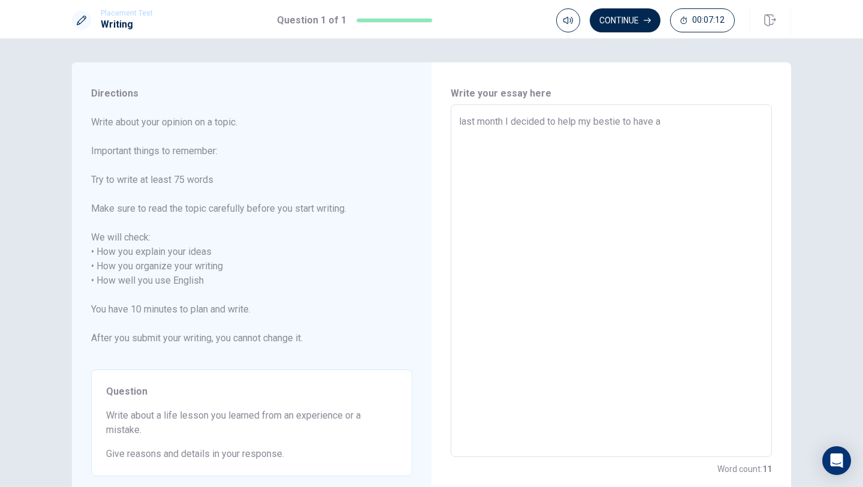
type textarea "last month I decided to help my bestie to have a s"
type textarea "x"
type textarea "last month I decided to help my bestie to have a su"
type textarea "x"
type textarea "last month I decided to help my bestie to have a sur"
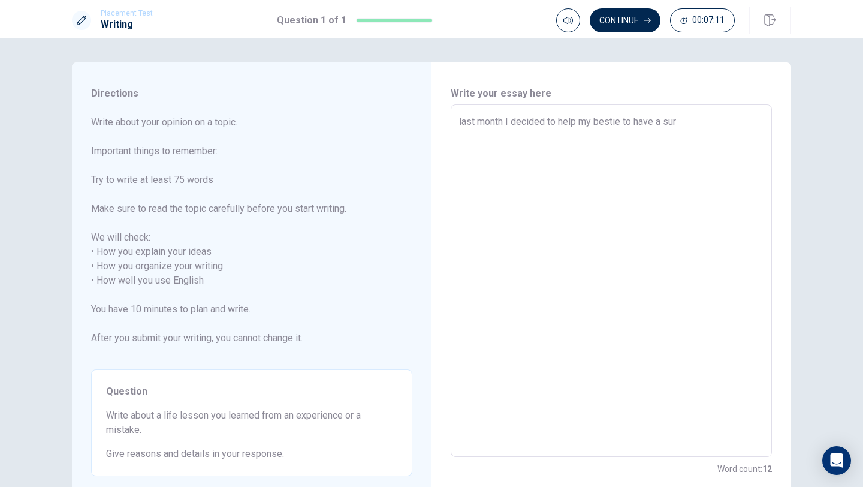
type textarea "x"
type textarea "last month I decided to help my bestie to have a surp"
type textarea "x"
type textarea "last month I decided to help my bestie to have a surpr"
type textarea "x"
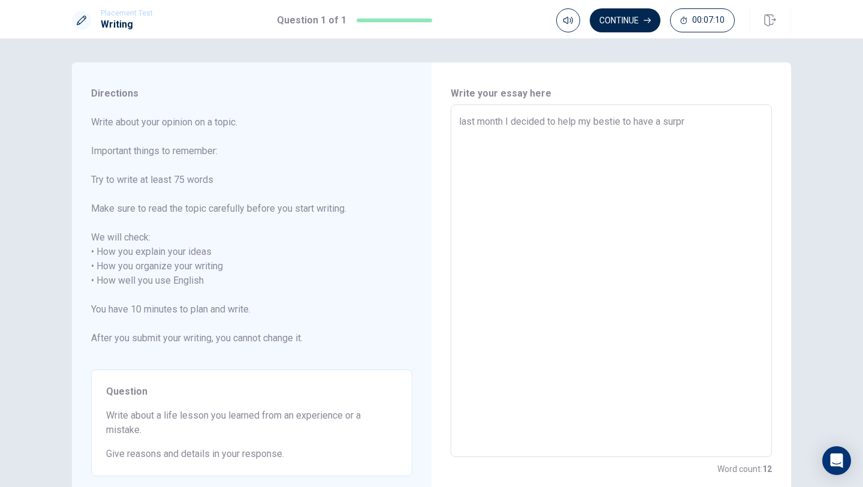
type textarea "last month I decided to help my bestie to have a surpri"
type textarea "x"
type textarea "last month I decided to help my bestie to have a surpris"
type textarea "x"
type textarea "last month I decided to help my bestie to have a surprise"
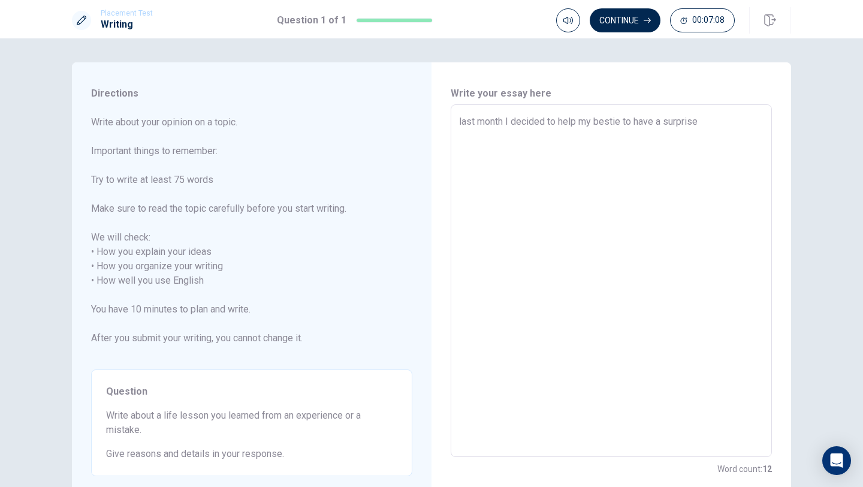
type textarea "x"
type textarea "last month I decided to help my bestie to have a surprise"
type textarea "x"
type textarea "last month I decided to help my bestie to have a surprise b"
type textarea "x"
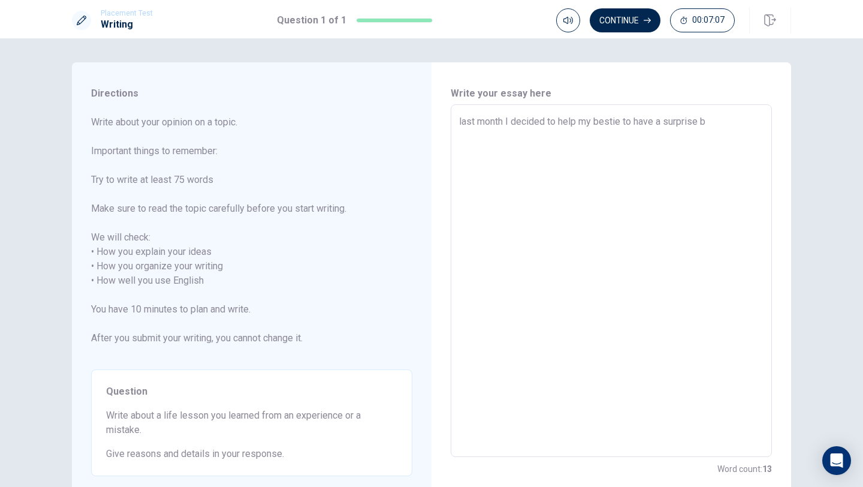
type textarea "last month I decided to help my bestie to have a surprise bi"
type textarea "x"
type textarea "last month I decided to help my bestie to have a surprise bir"
type textarea "x"
type textarea "last month I decided to help my bestie to have a surprise birt"
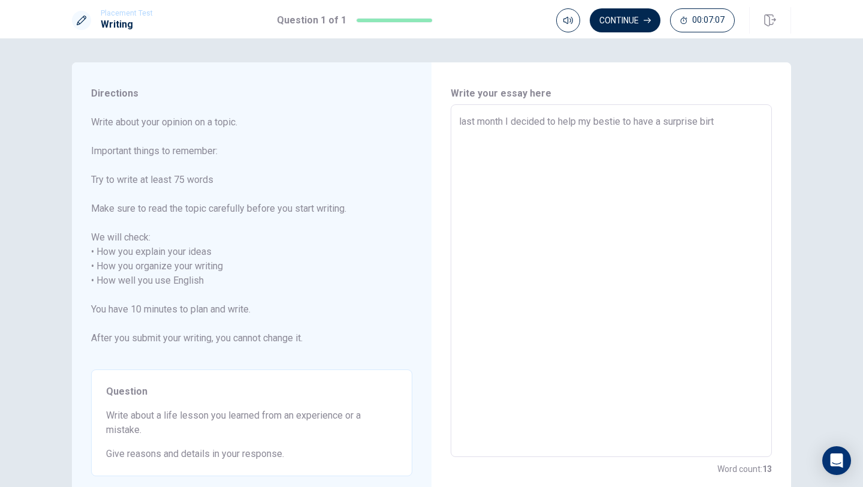
type textarea "x"
type textarea "last month I decided to help my bestie to have a surprise birth"
type textarea "x"
type textarea "last month I decided to help my bestie to have a surprise birthd"
type textarea "x"
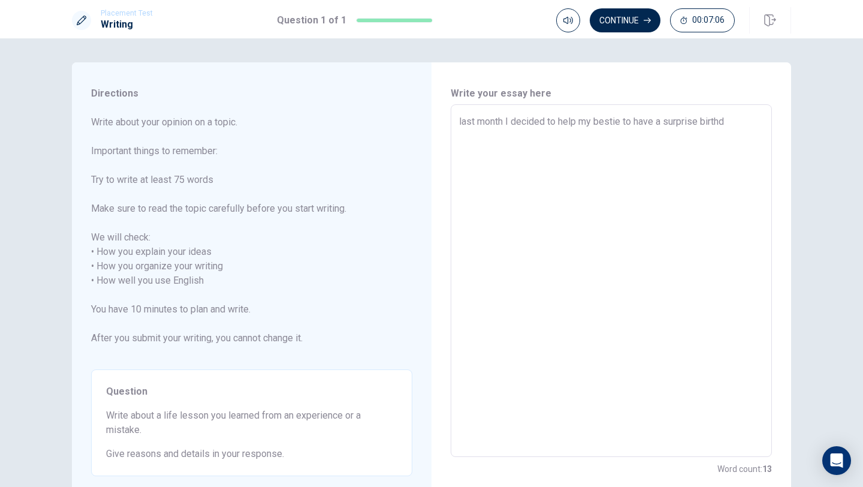
type textarea "last month I decided to help my bestie to have a surprise birthda"
type textarea "x"
type textarea "last month I decided to help my bestie to have a surprise birthday"
type textarea "x"
type textarea "last month I decided to help my bestie to have a surprise birthday"
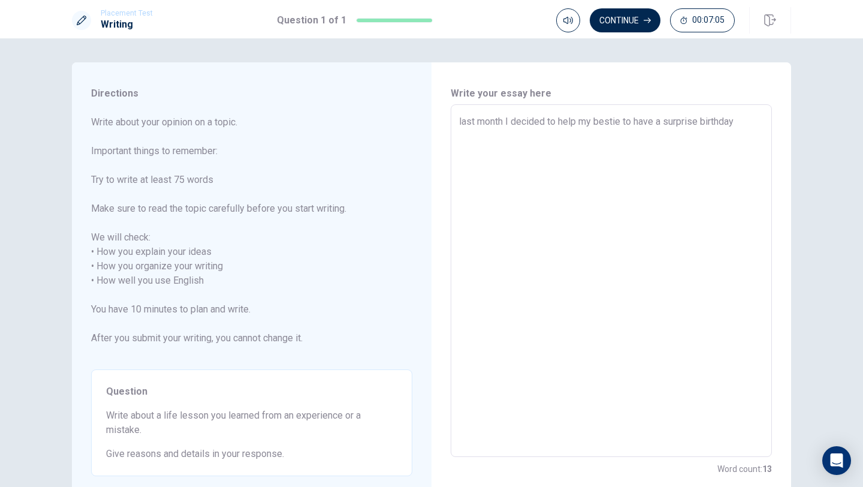
type textarea "x"
type textarea "last month I decided to help my bestie to have a surprise birthday p"
type textarea "x"
type textarea "last month I decided to help my bestie to have a surprise birthday pa"
type textarea "x"
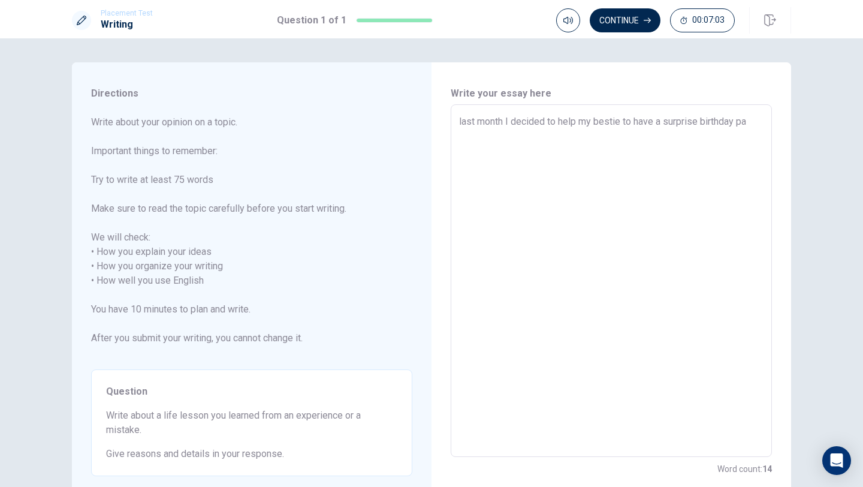
type textarea "last month I decided to help my bestie to have a surprise birthday par"
type textarea "x"
type textarea "last month I decided to help my bestie to have a surprise birthday part"
type textarea "x"
type textarea "last month I decided to help my bestie to have a surprise birthday party"
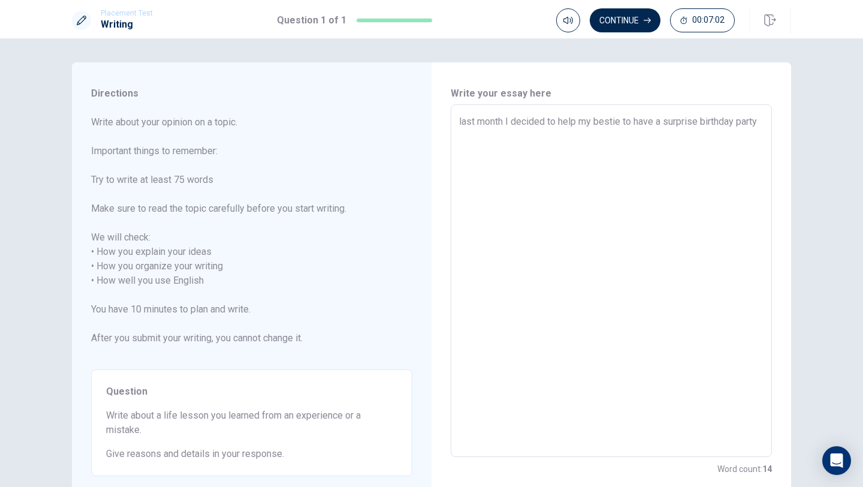
type textarea "x"
type textarea "last month I decided to help my bestie to have a surprise birthday party"
type textarea "x"
type textarea "last month I decided to help my bestie to have a surprise birthday party ."
type textarea "x"
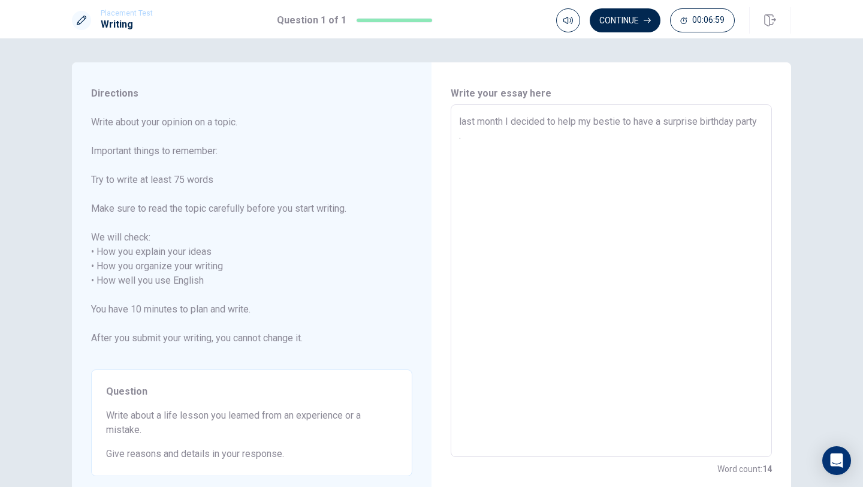
type textarea "last month I decided to help my bestie to have a surprise birthday party ."
type textarea "x"
type textarea "last month I decided to help my bestie to have a surprise birthday party . i"
type textarea "x"
type textarea "last month I decided to help my bestie to have a surprise birthday party . i"
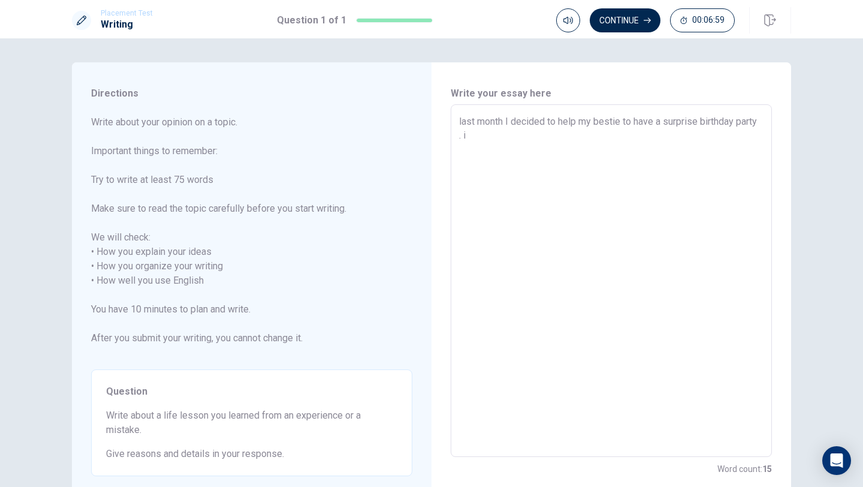
type textarea "x"
type textarea "last month I decided to help my bestie to have a surprise birthday party . i w"
type textarea "x"
type textarea "last month I decided to help my bestie to have a surprise birthday party . i [G…"
type textarea "x"
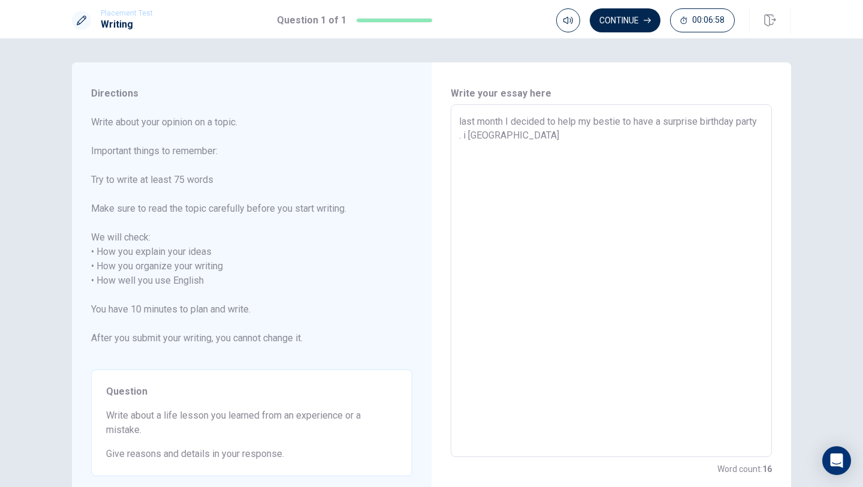
type textarea "last month I decided to help my bestie to have a surprise birthday party . i was"
type textarea "x"
type textarea "last month I decided to help my bestie to have a surprise birthday party . i was"
type textarea "x"
type textarea "last month I decided to help my bestie to have a surprise birthday party . i wa…"
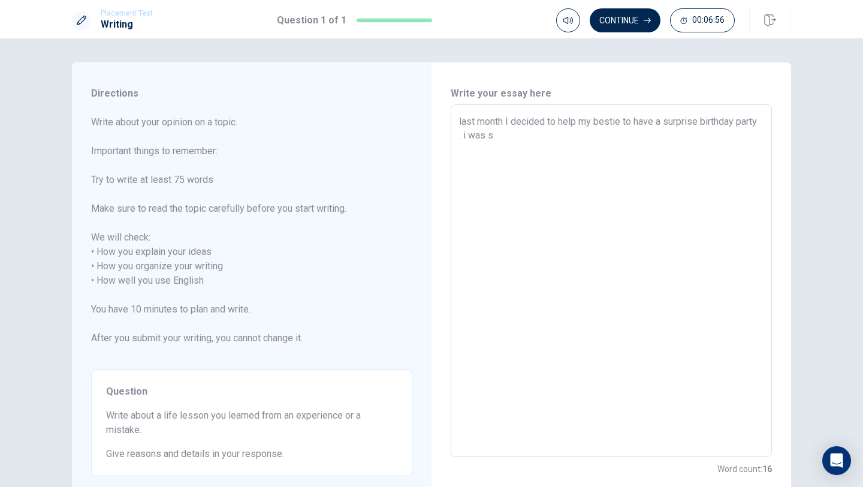
type textarea "x"
type textarea "last month I decided to help my bestie to have a surprise birthday party . i wa…"
type textarea "x"
type textarea "last month I decided to help my bestie to have a surprise birthday party . i wa…"
type textarea "x"
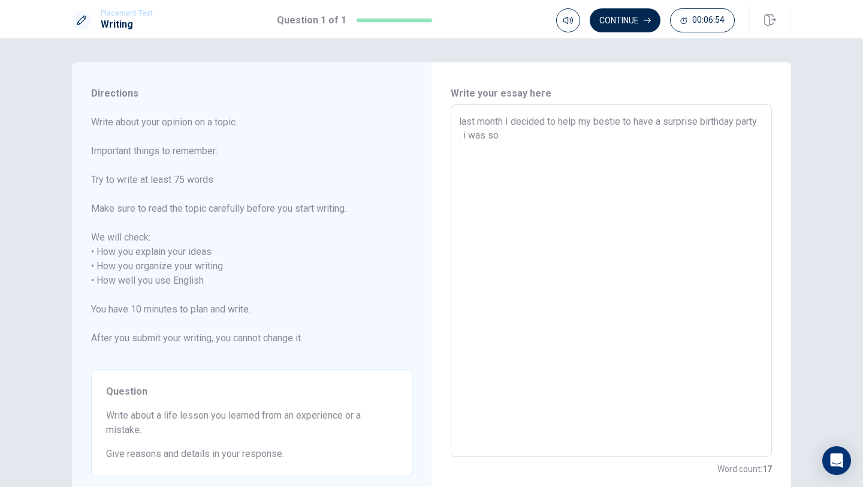
type textarea "last month I decided to help my bestie to have a surprise birthday party . i wa…"
type textarea "x"
type textarea "last month I decided to help my bestie to have a surprise birthday party . i wa…"
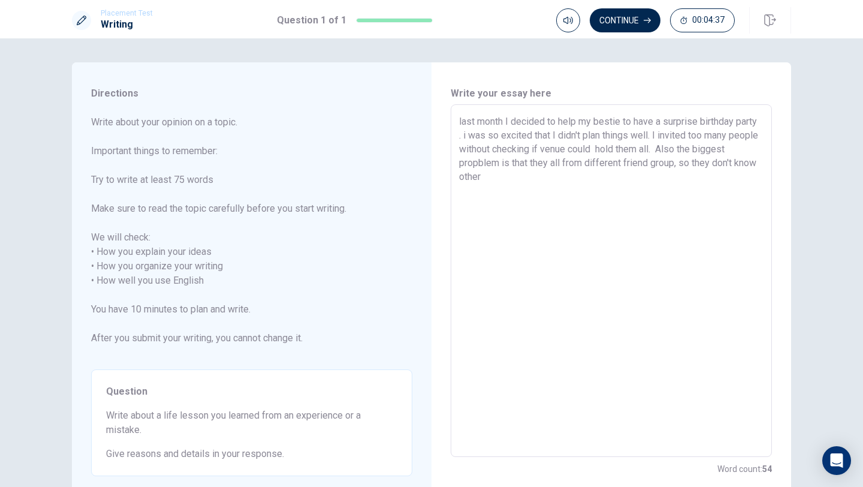
click at [507, 180] on textarea "last month I decided to help my bestie to have a surprise birthday party . i wa…" at bounding box center [611, 281] width 305 height 333
click at [563, 179] on textarea "last month I decided to help my bestie to have a surprise birthday party . i wa…" at bounding box center [611, 281] width 305 height 333
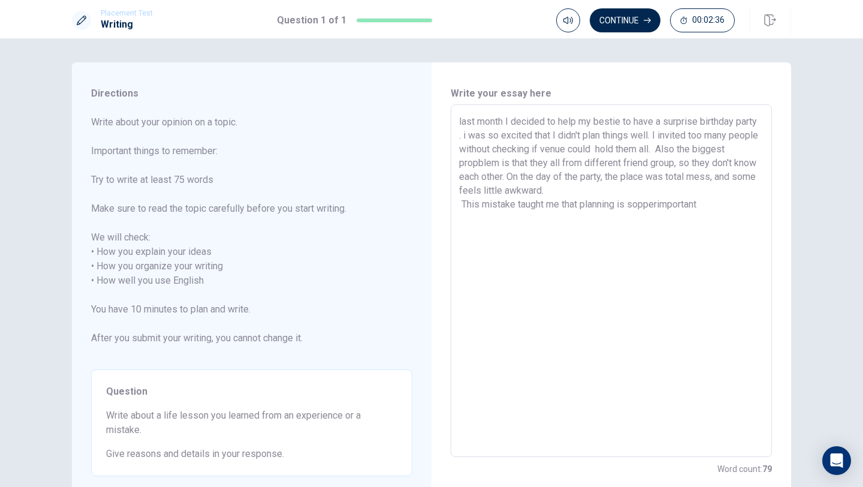
click at [660, 204] on textarea "last month I decided to help my bestie to have a surprise birthday party . i wa…" at bounding box center [611, 281] width 305 height 333
click at [642, 205] on textarea "last month I decided to help my bestie to have a surprise birthday party . i wa…" at bounding box center [611, 281] width 305 height 333
click at [740, 210] on textarea "last month I decided to help my bestie to have a surprise birthday party . i wa…" at bounding box center [611, 281] width 305 height 333
click at [561, 228] on textarea "last month I decided to help my bestie to have a surprise birthday party . i wa…" at bounding box center [611, 281] width 305 height 333
click at [645, 243] on textarea "last month I decided to help my bestie to have a surprise birthday party . i wa…" at bounding box center [611, 281] width 305 height 333
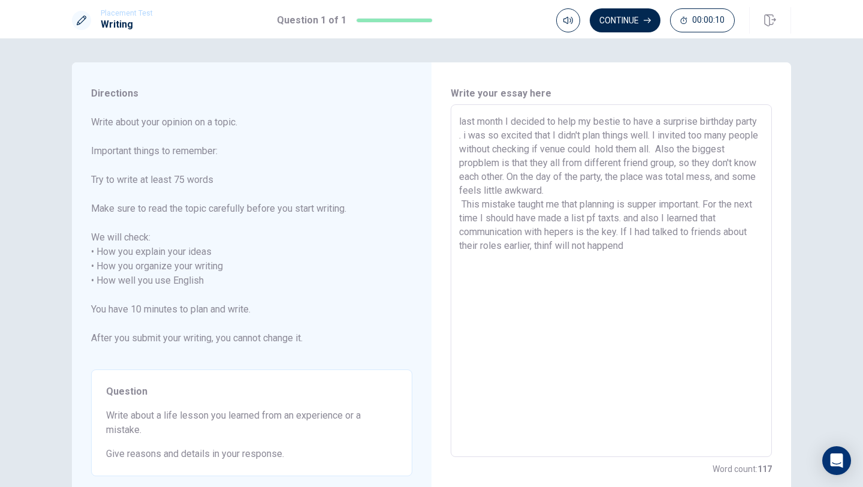
click at [570, 247] on textarea "last month I decided to help my bestie to have a surprise birthday party . i wa…" at bounding box center [611, 281] width 305 height 333
click at [646, 248] on textarea "last month I decided to help my bestie to have a surprise birthday party . i wa…" at bounding box center [611, 281] width 305 height 333
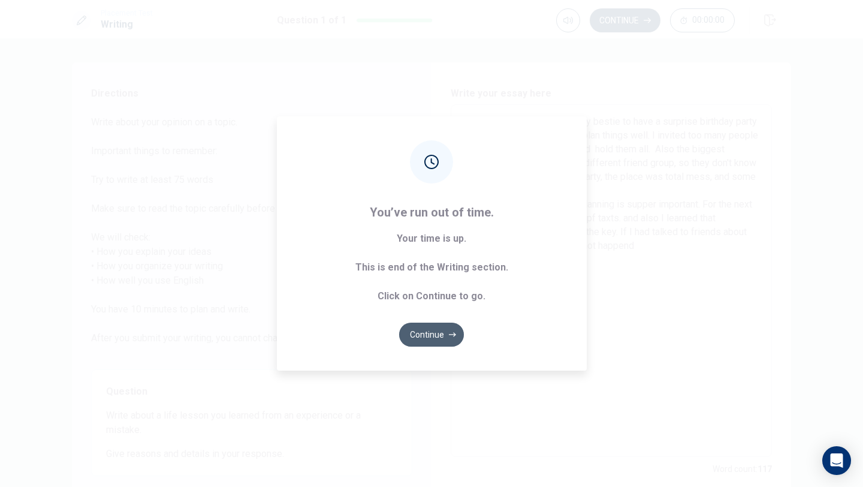
click at [432, 343] on button "Continue" at bounding box center [431, 335] width 65 height 24
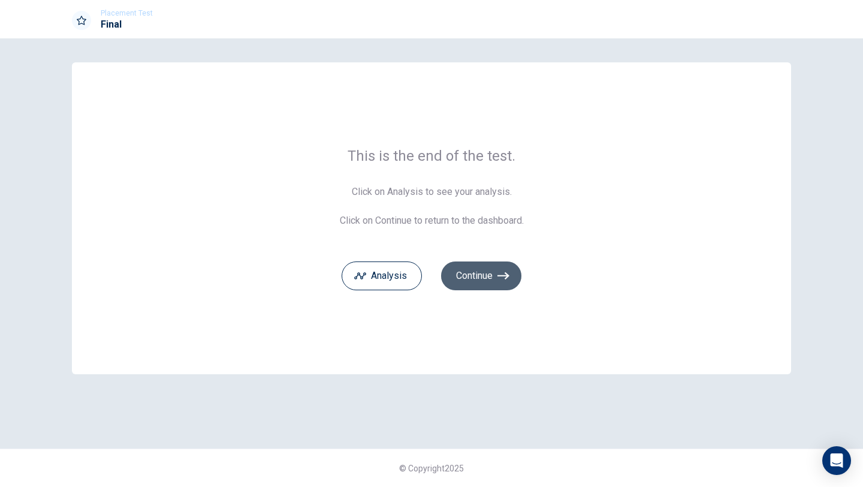
click at [489, 284] on button "Continue" at bounding box center [481, 275] width 80 height 29
